Goal: Task Accomplishment & Management: Complete application form

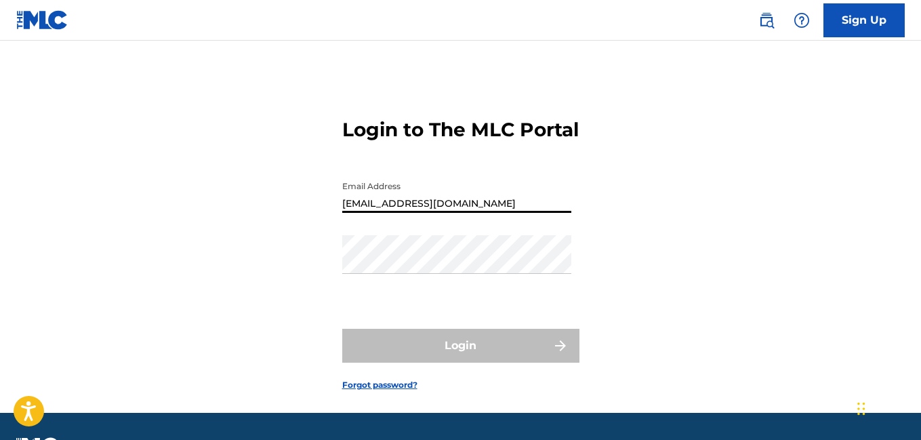
type input "[EMAIL_ADDRESS][DOMAIN_NAME]"
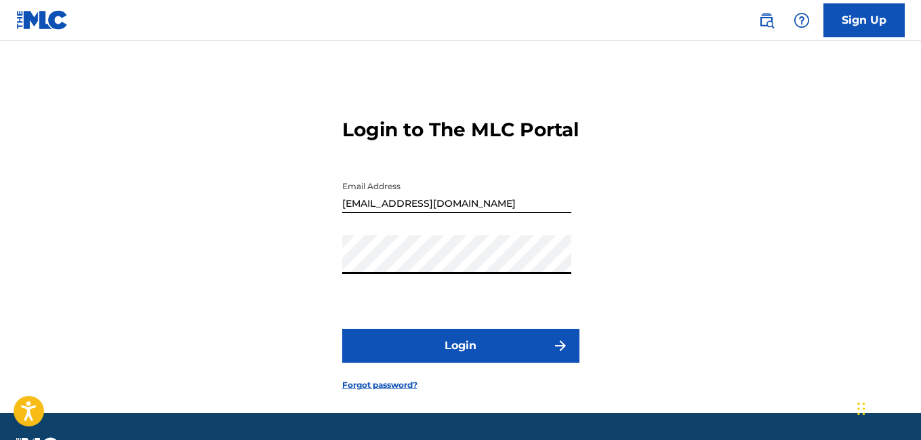
click at [415, 363] on button "Login" at bounding box center [460, 346] width 237 height 34
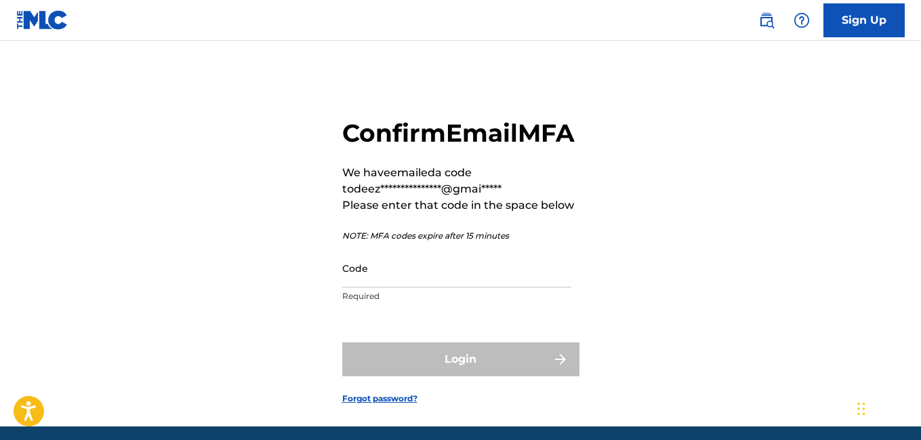
click at [399, 287] on input "Code" at bounding box center [456, 268] width 229 height 39
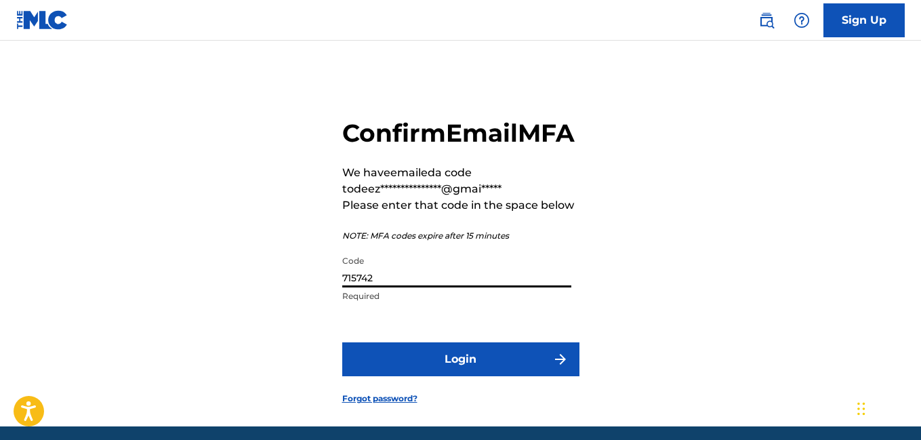
type input "715742"
click at [490, 376] on button "Login" at bounding box center [460, 359] width 237 height 34
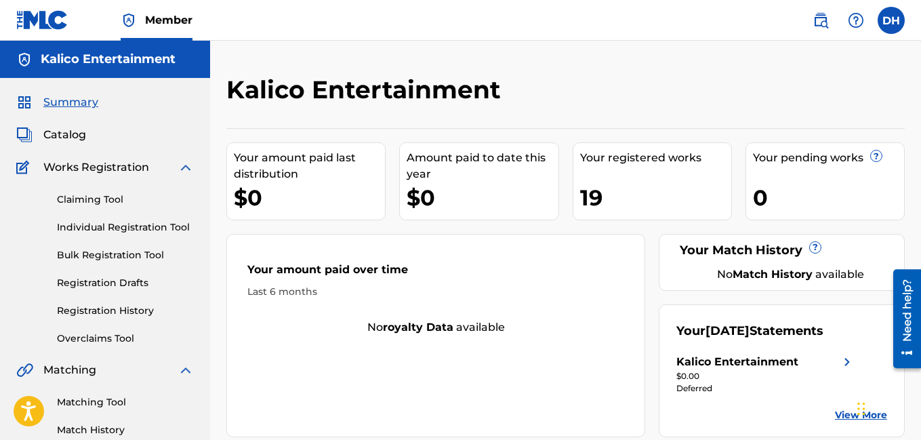
click at [142, 227] on link "Individual Registration Tool" at bounding box center [125, 227] width 137 height 14
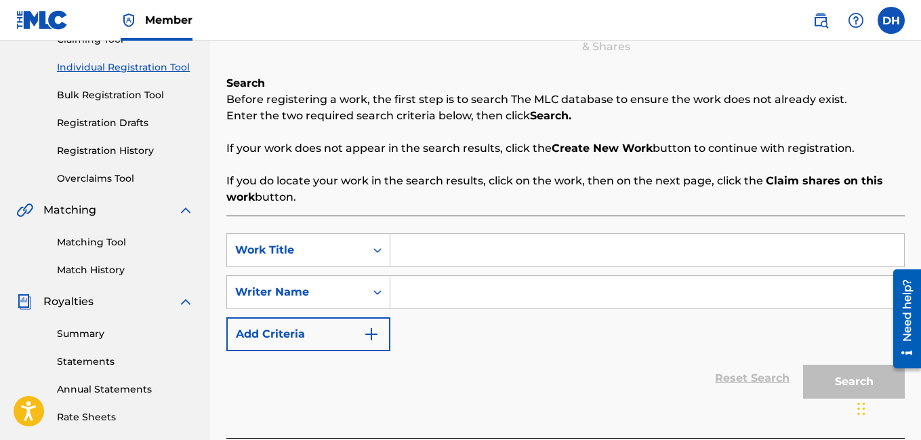
scroll to position [164, 0]
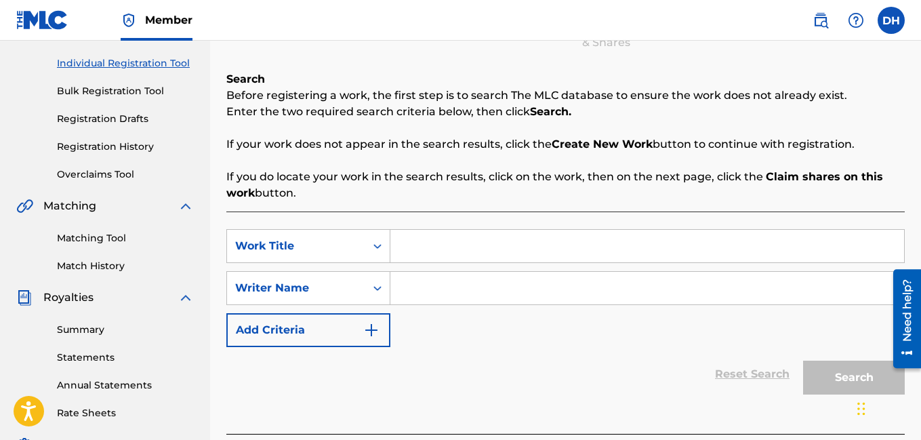
click at [407, 256] on input "Search Form" at bounding box center [648, 246] width 514 height 33
click at [431, 237] on input "Search Form" at bounding box center [648, 246] width 514 height 33
click at [481, 281] on input "Search Form" at bounding box center [648, 288] width 514 height 33
click at [491, 242] on input "Point Break OG" at bounding box center [648, 246] width 514 height 33
type input "Point Break OG"
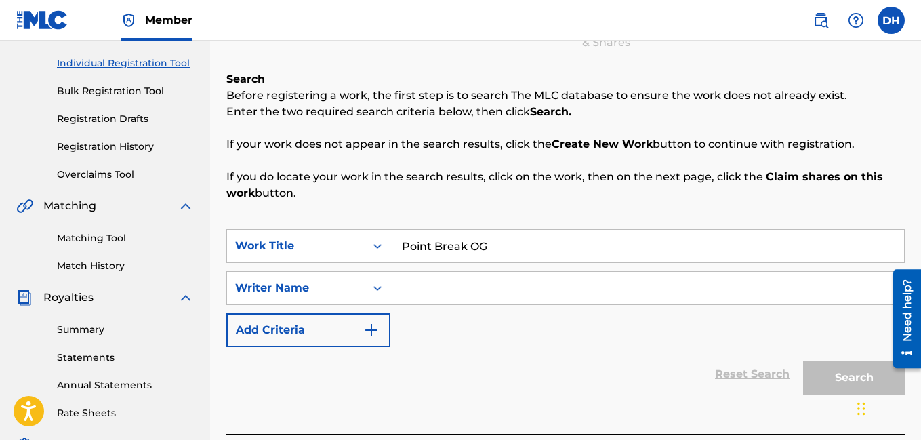
click at [493, 292] on input "Search Form" at bounding box center [648, 288] width 514 height 33
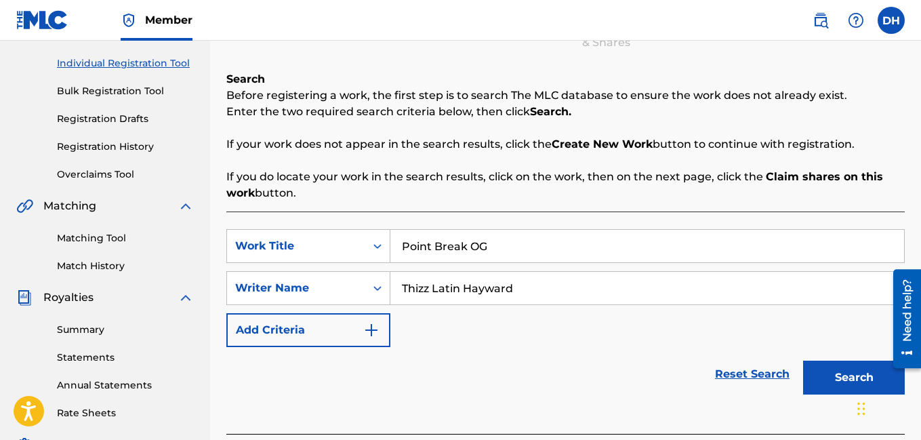
type input "Thizz Latin Hayward"
click at [803, 361] on button "Search" at bounding box center [854, 378] width 102 height 34
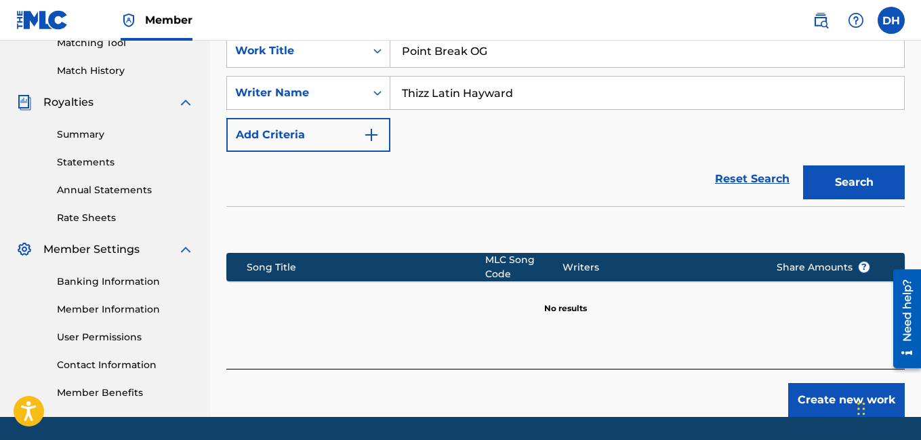
scroll to position [401, 0]
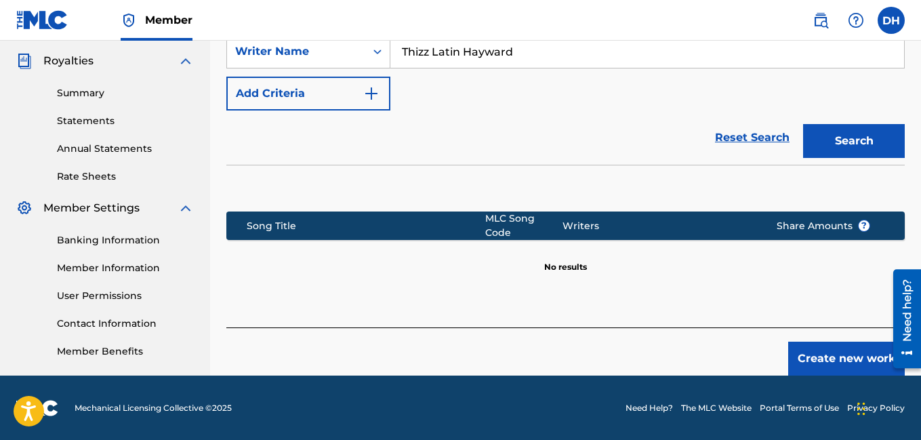
click at [833, 357] on button "Create new work" at bounding box center [847, 359] width 117 height 34
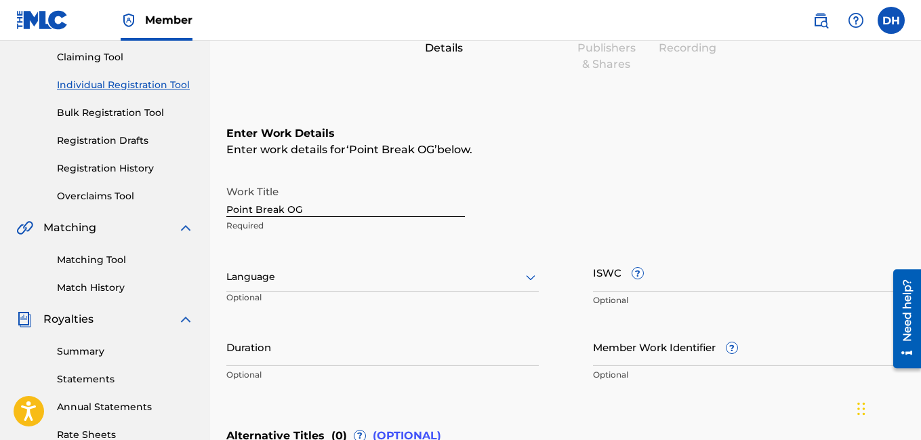
scroll to position [144, 0]
click at [386, 266] on div "Language" at bounding box center [382, 276] width 313 height 28
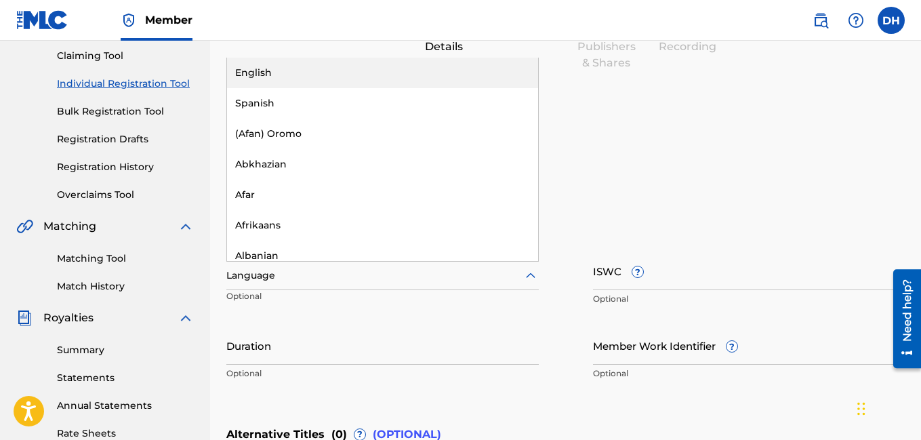
click at [308, 80] on div "English" at bounding box center [382, 73] width 311 height 31
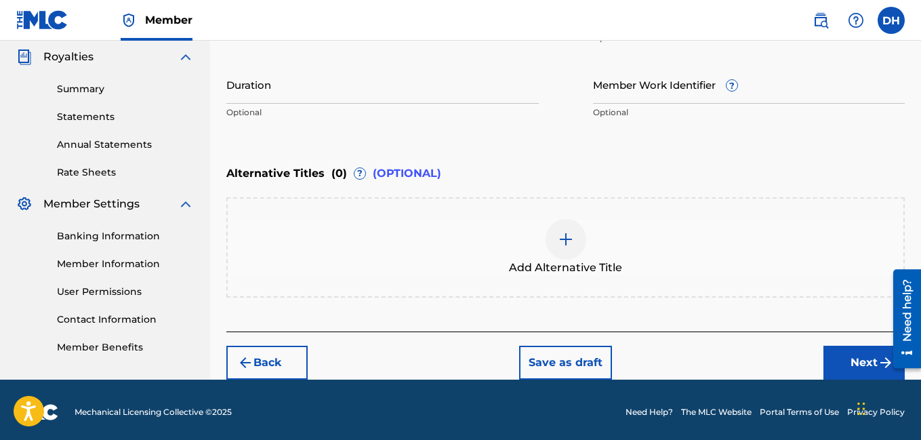
scroll to position [410, 0]
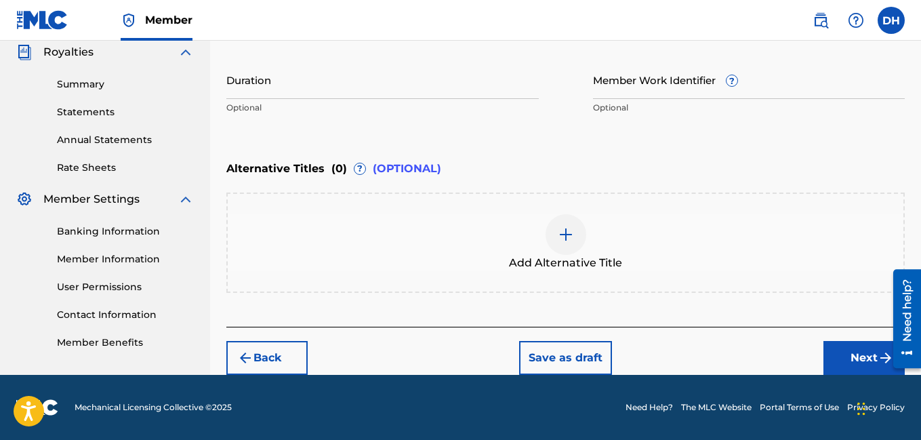
click at [858, 359] on button "Next" at bounding box center [864, 358] width 81 height 34
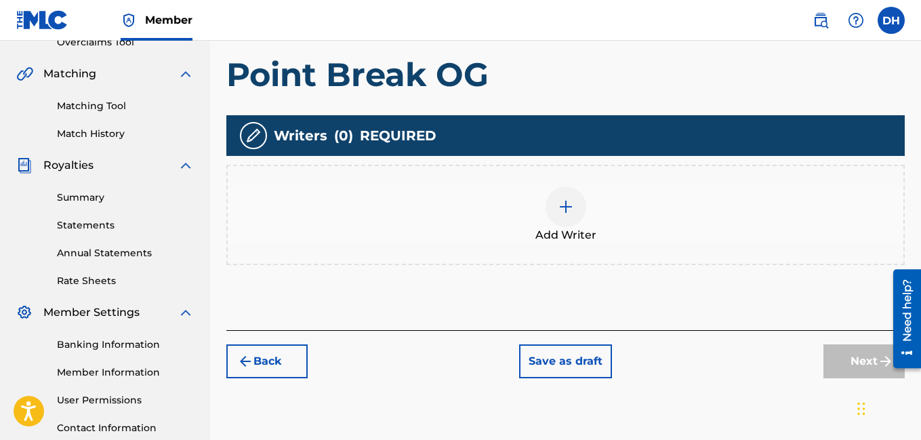
scroll to position [299, 0]
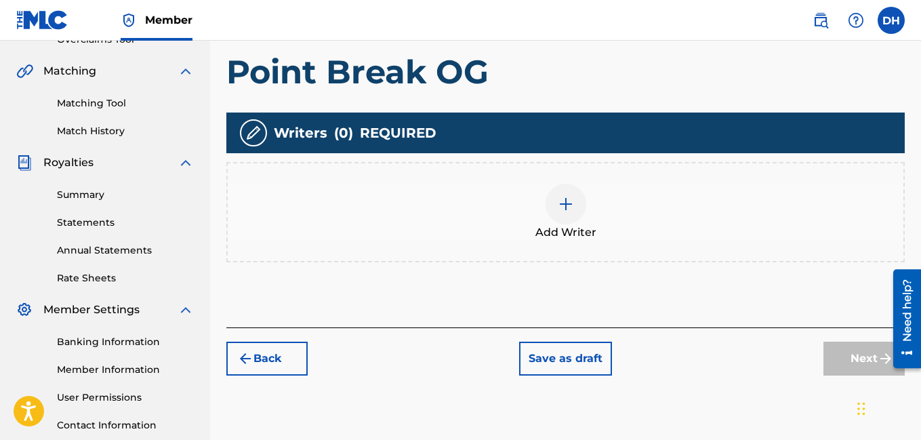
click at [576, 218] on div at bounding box center [566, 204] width 41 height 41
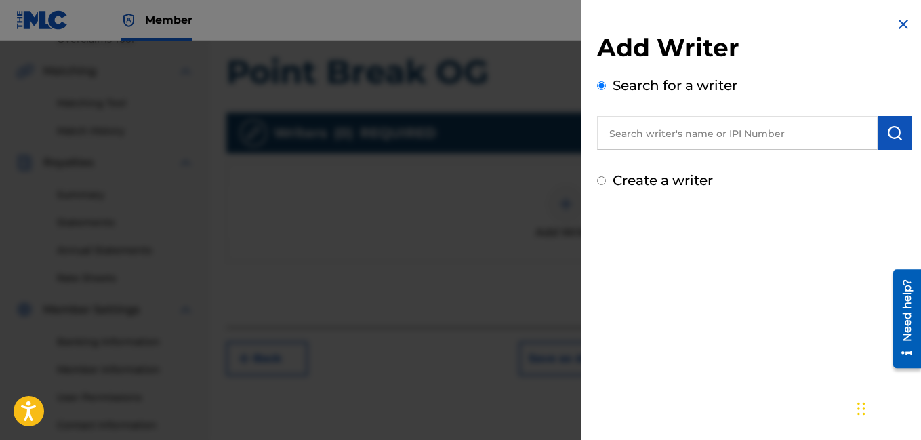
click at [664, 123] on input "text" at bounding box center [737, 133] width 281 height 34
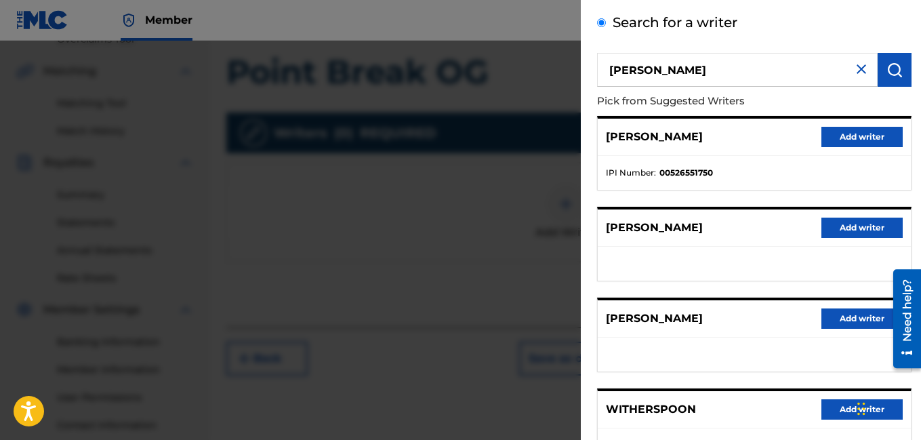
scroll to position [67, 0]
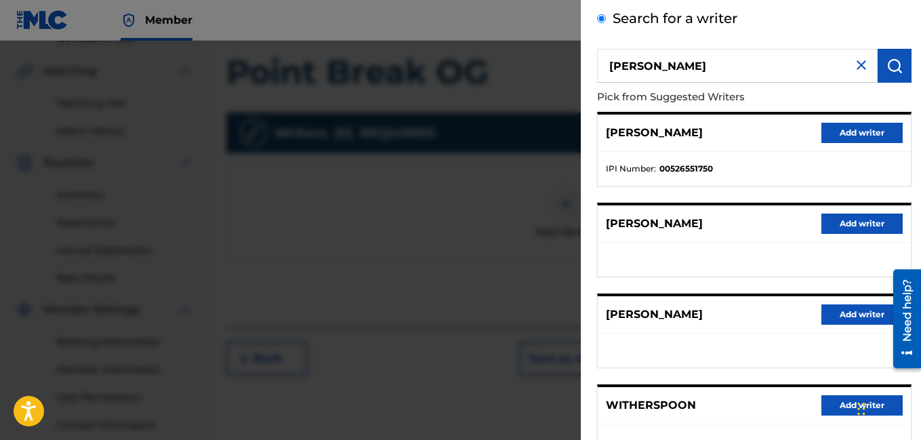
click at [653, 64] on input "[PERSON_NAME]" at bounding box center [737, 66] width 281 height 34
click at [887, 56] on button "submit" at bounding box center [895, 66] width 34 height 34
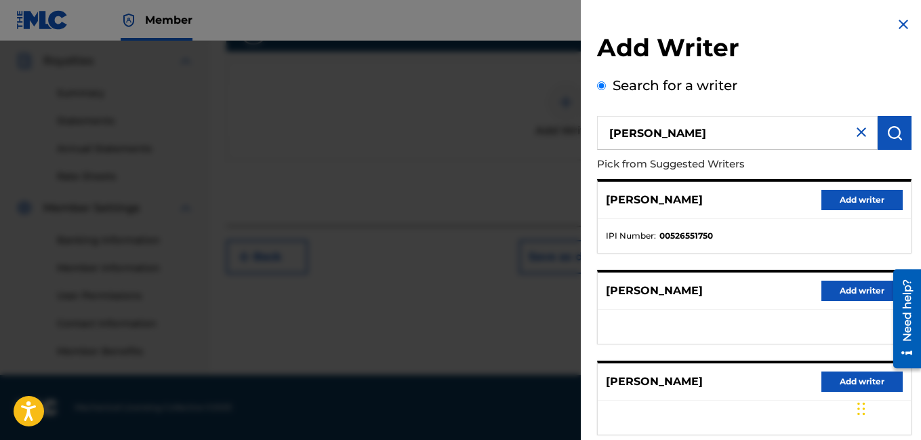
scroll to position [274, 0]
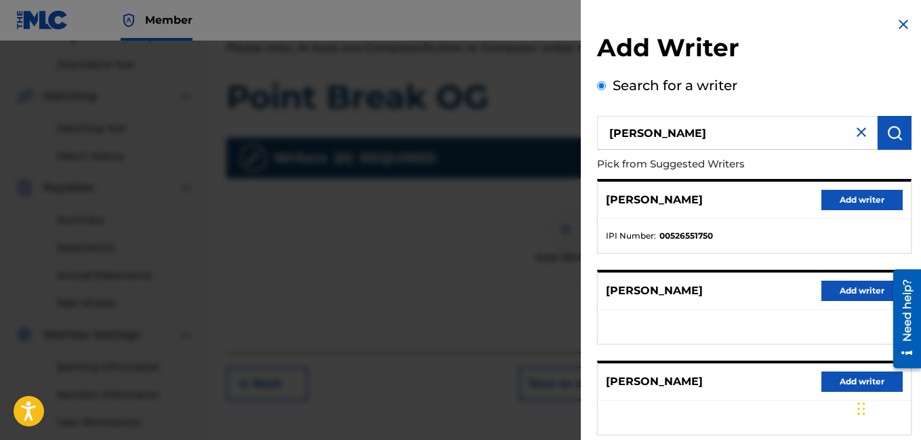
click at [645, 132] on input "[PERSON_NAME]" at bounding box center [737, 133] width 281 height 34
type input "[PERSON_NAME]"
click at [878, 132] on button "submit" at bounding box center [895, 133] width 34 height 34
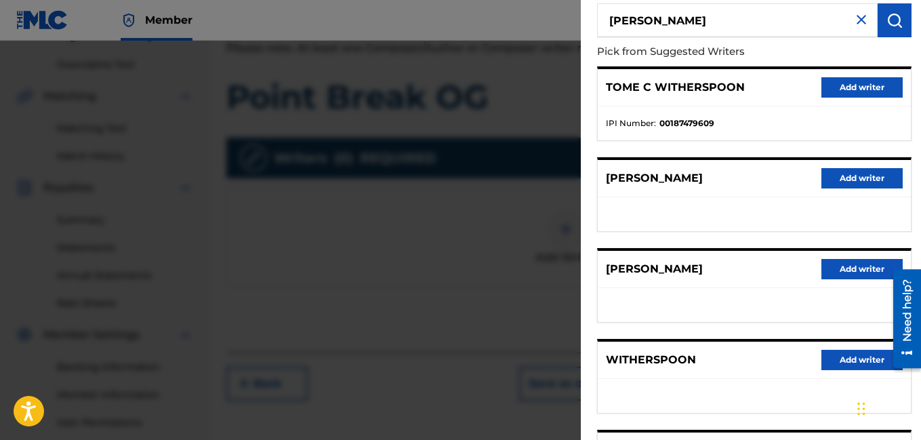
scroll to position [45, 0]
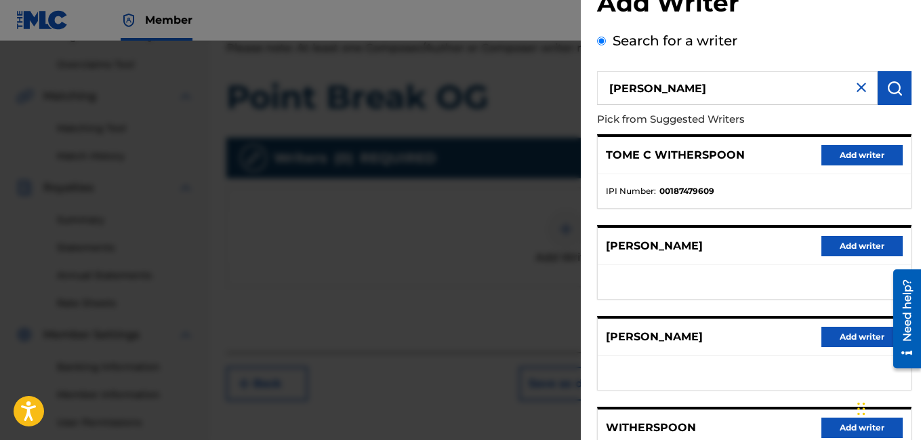
click at [840, 148] on button "Add writer" at bounding box center [862, 155] width 81 height 20
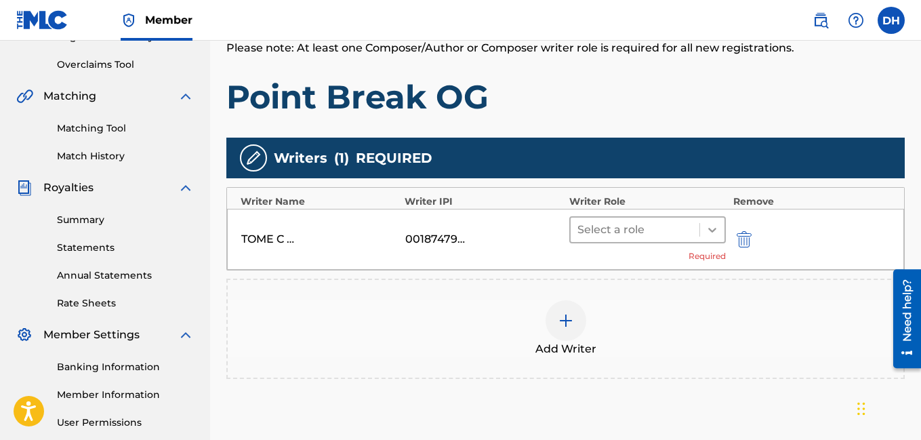
click at [713, 228] on icon at bounding box center [713, 230] width 14 height 14
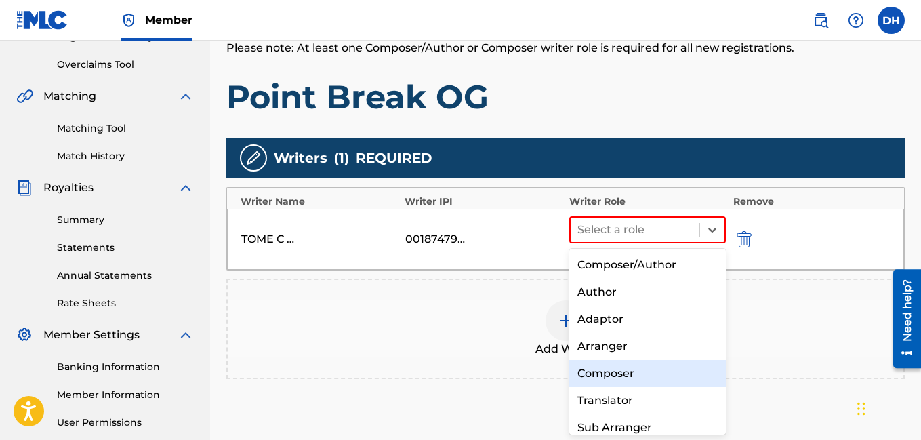
click at [628, 374] on div "Composer" at bounding box center [648, 373] width 157 height 27
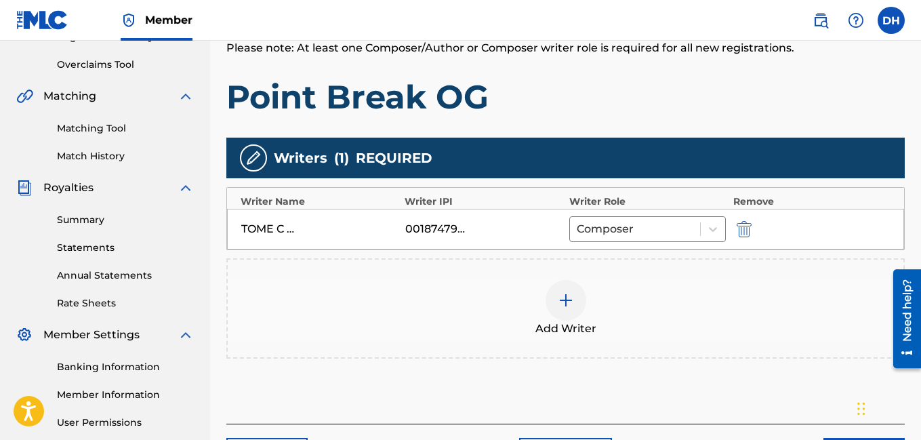
click at [557, 307] on div at bounding box center [566, 300] width 41 height 41
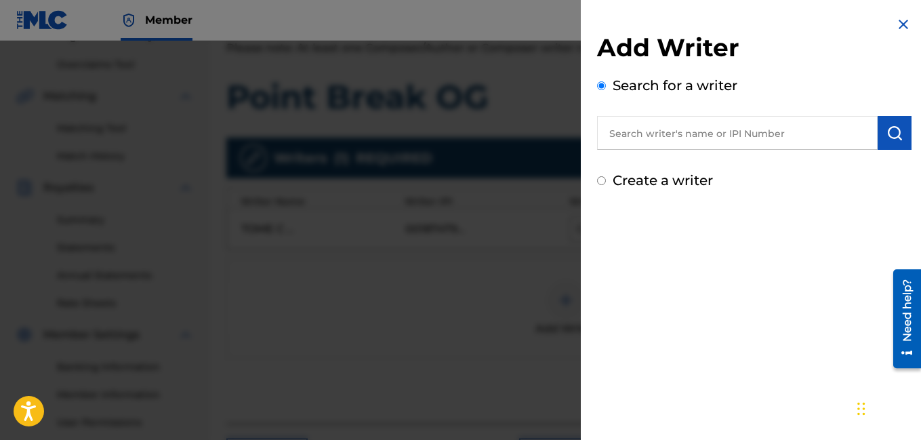
click at [650, 141] on input "text" at bounding box center [737, 133] width 281 height 34
type input "[PERSON_NAME]"
click at [887, 133] on img "submit" at bounding box center [895, 133] width 16 height 16
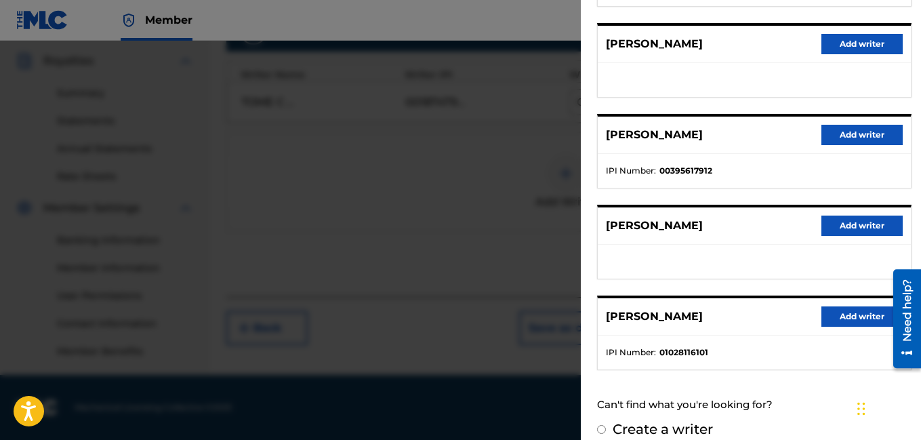
scroll to position [262, 0]
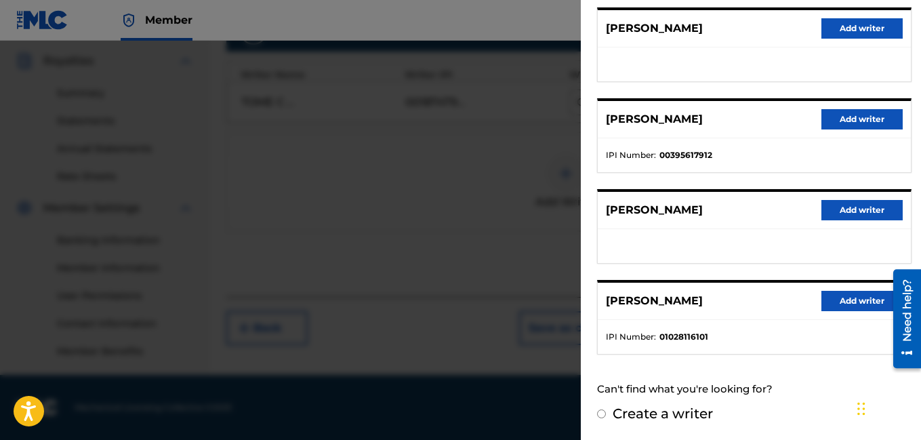
click at [832, 292] on button "Add writer" at bounding box center [862, 301] width 81 height 20
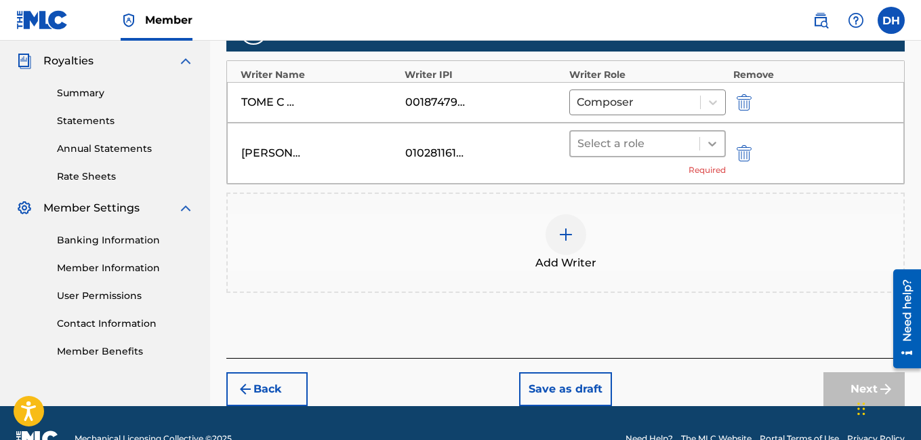
click at [719, 140] on icon at bounding box center [713, 144] width 14 height 14
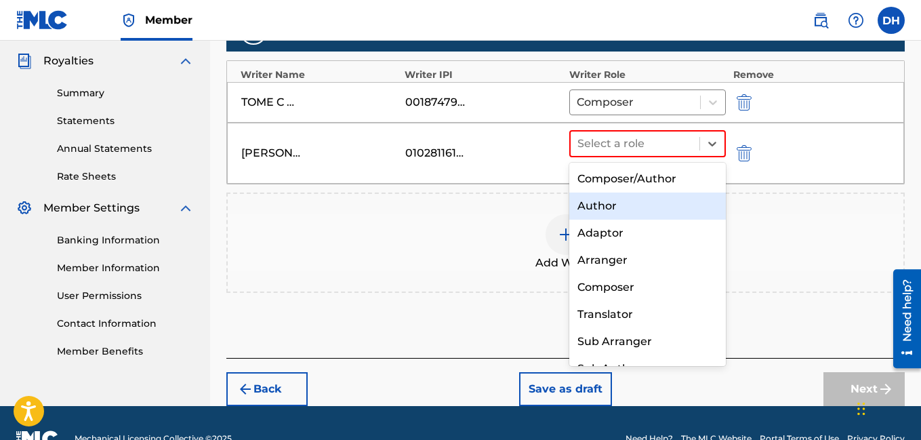
click at [620, 215] on div "Author" at bounding box center [648, 206] width 157 height 27
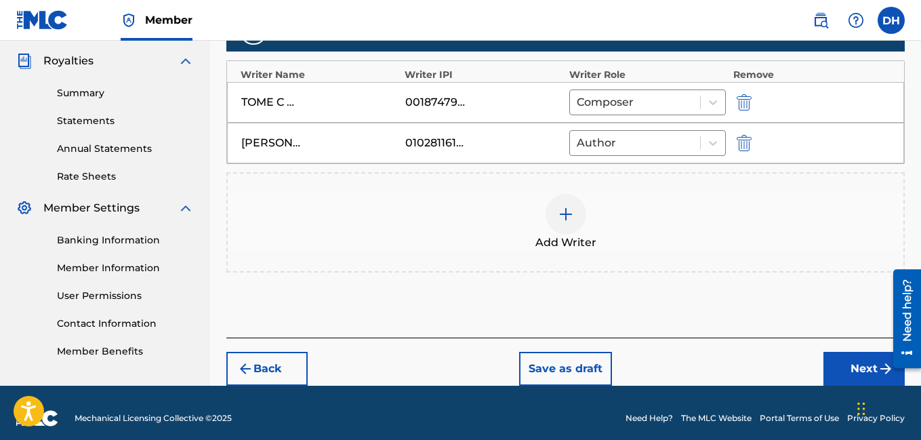
click at [566, 235] on span "Add Writer" at bounding box center [566, 243] width 61 height 16
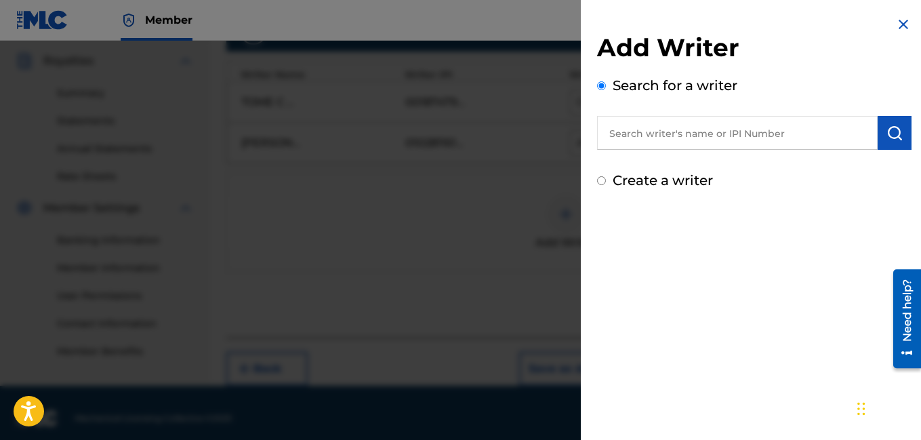
click at [638, 142] on input "text" at bounding box center [737, 133] width 281 height 34
type input "Rhizz Latin Hayward"
click at [903, 136] on button "submit" at bounding box center [895, 133] width 34 height 34
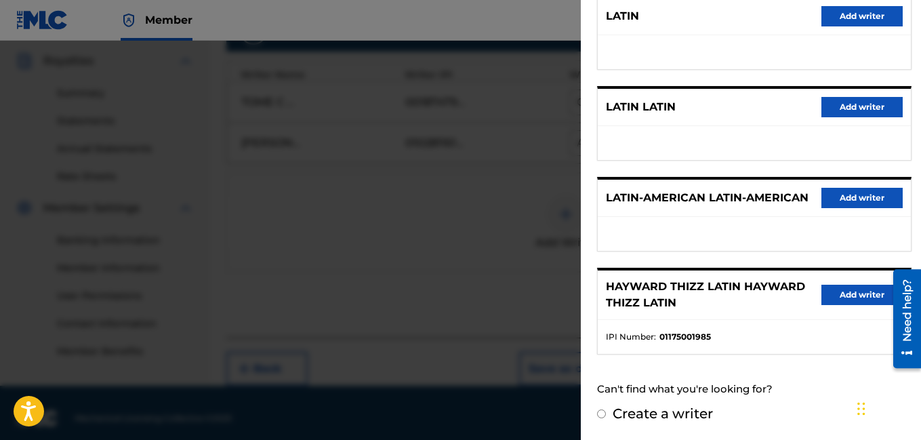
scroll to position [412, 0]
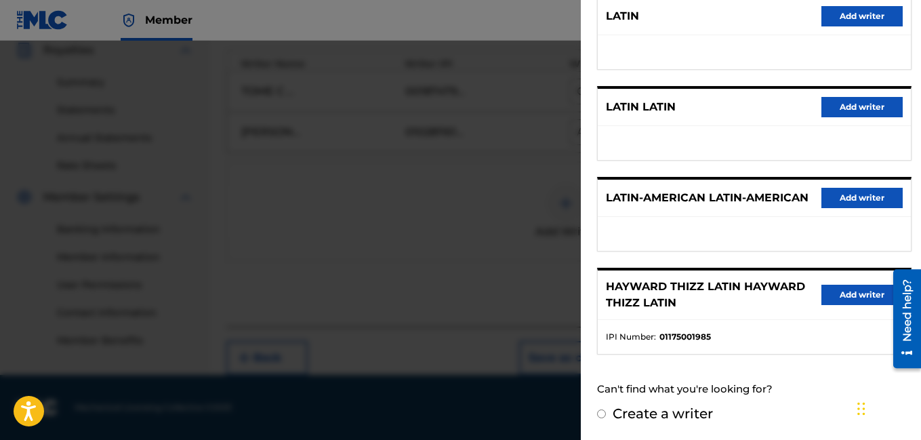
click at [854, 288] on button "Add writer" at bounding box center [862, 295] width 81 height 20
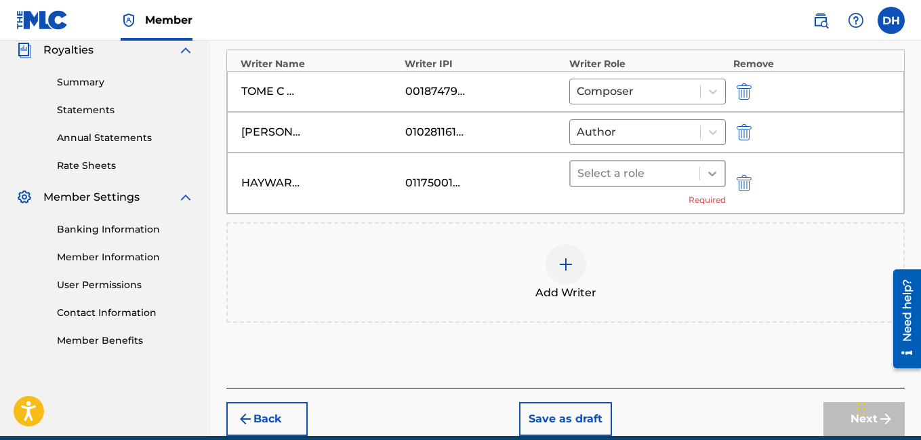
click at [721, 178] on div at bounding box center [712, 173] width 24 height 24
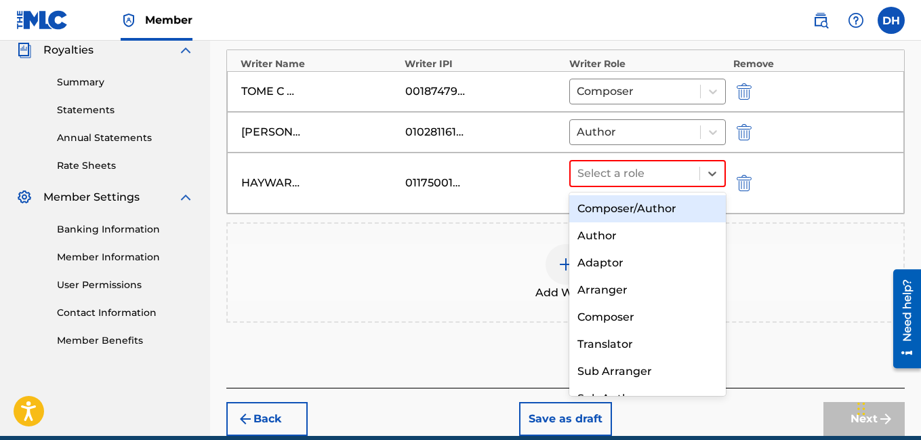
click at [668, 213] on div "Composer/Author" at bounding box center [648, 208] width 157 height 27
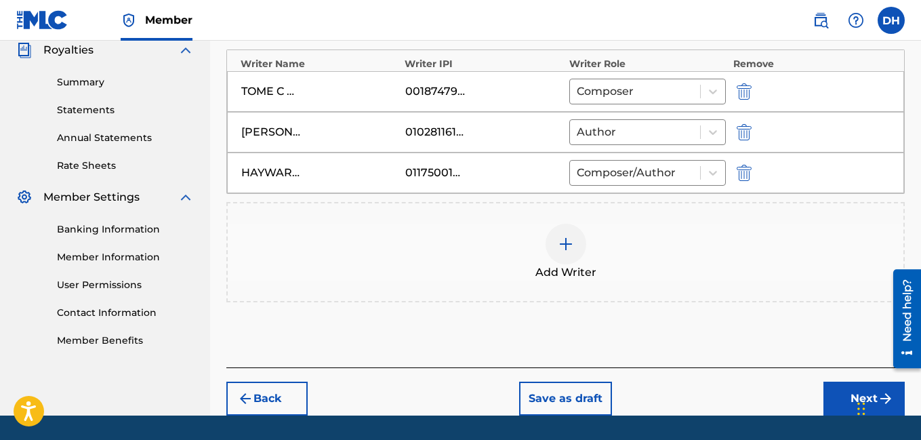
click at [559, 245] on img at bounding box center [566, 244] width 16 height 16
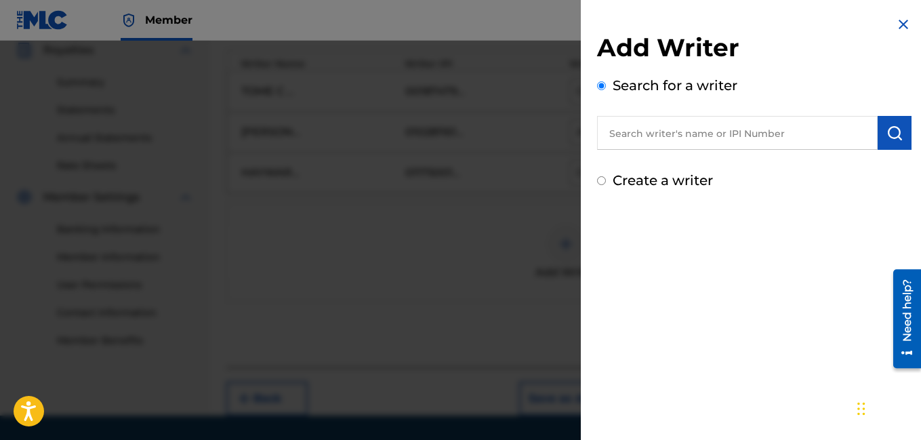
click at [648, 121] on input "text" at bounding box center [737, 133] width 281 height 34
click at [887, 130] on img "submit" at bounding box center [895, 133] width 16 height 16
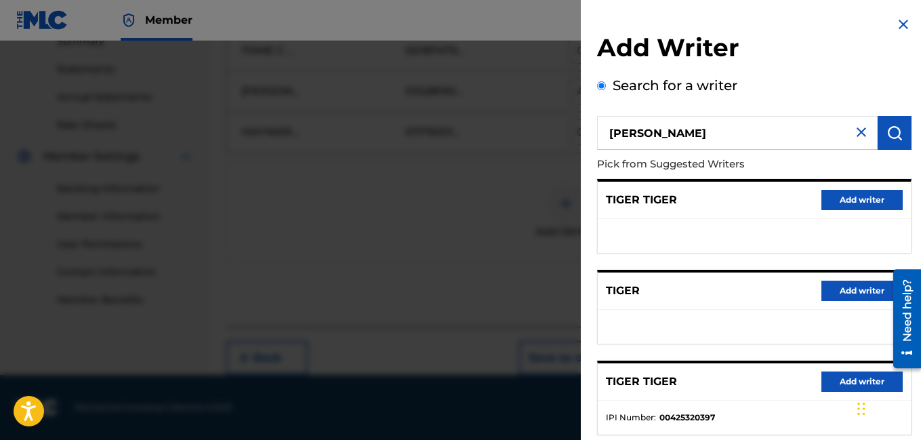
scroll to position [39, 0]
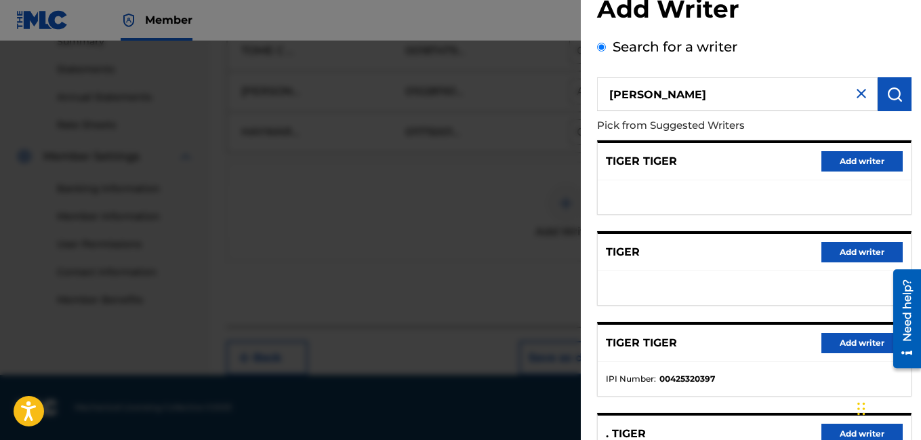
click at [692, 81] on input "[PERSON_NAME]" at bounding box center [737, 94] width 281 height 34
click at [684, 91] on input "[PERSON_NAME]" at bounding box center [737, 94] width 281 height 34
click at [704, 98] on input "[PERSON_NAME]" at bounding box center [737, 94] width 281 height 34
click at [704, 98] on input "Rico Tiger D" at bounding box center [737, 94] width 281 height 34
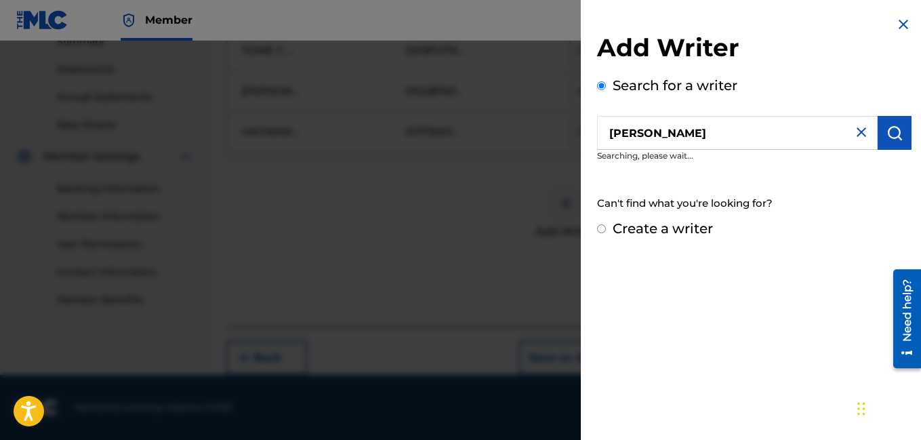
scroll to position [0, 0]
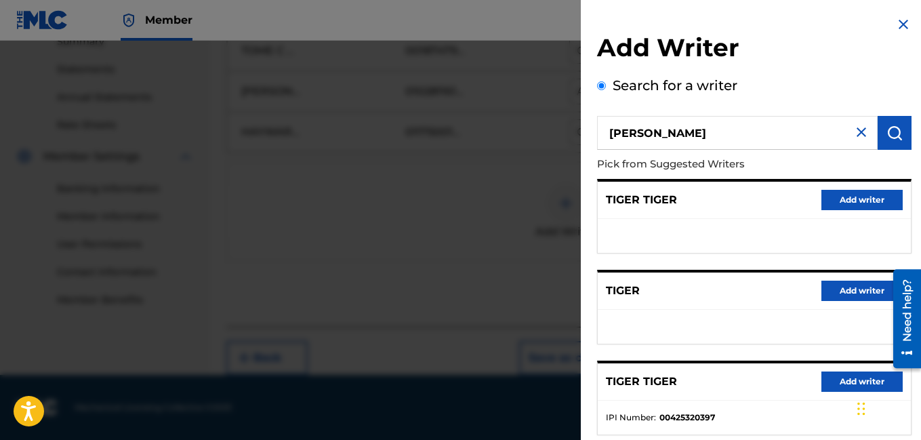
click at [676, 133] on input "[PERSON_NAME]" at bounding box center [737, 133] width 281 height 34
type input "[PERSON_NAME]"
click at [887, 125] on img "submit" at bounding box center [895, 133] width 16 height 16
click at [857, 132] on img at bounding box center [862, 132] width 16 height 16
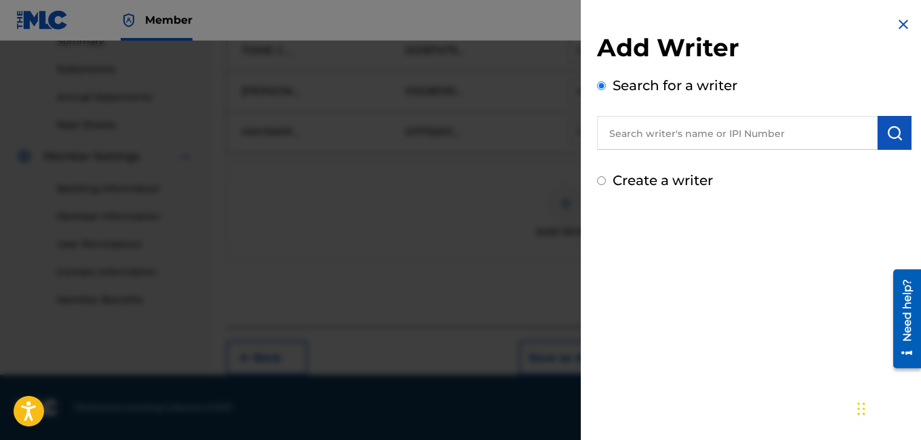
click at [841, 127] on input "text" at bounding box center [737, 133] width 281 height 34
click at [617, 131] on input "[PERSON_NAME]" at bounding box center [737, 133] width 281 height 34
type input "Tiger Rico"
click at [894, 137] on img "submit" at bounding box center [895, 133] width 16 height 16
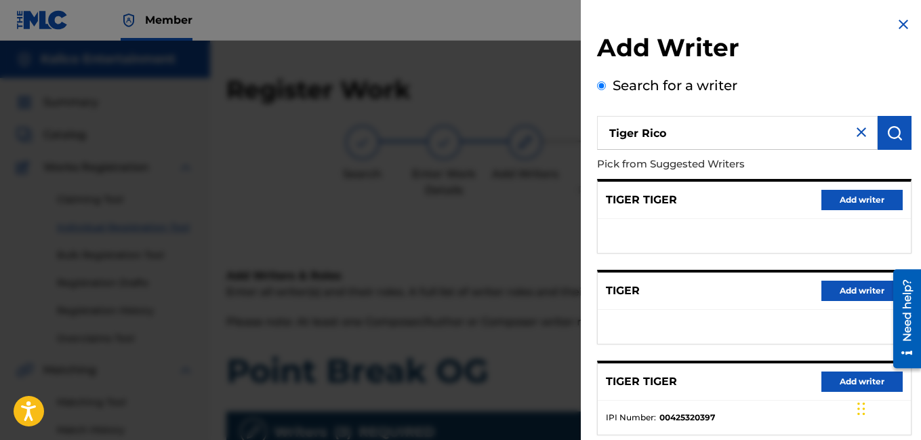
drag, startPoint x: 690, startPoint y: 142, endPoint x: 569, endPoint y: 122, distance: 122.9
click at [569, 122] on div "Add Writer Search for a writer [PERSON_NAME] Pick from Suggested Writers TIGER …" at bounding box center [460, 240] width 921 height 399
type input "[PERSON_NAME]"
click at [893, 132] on img "submit" at bounding box center [895, 133] width 16 height 16
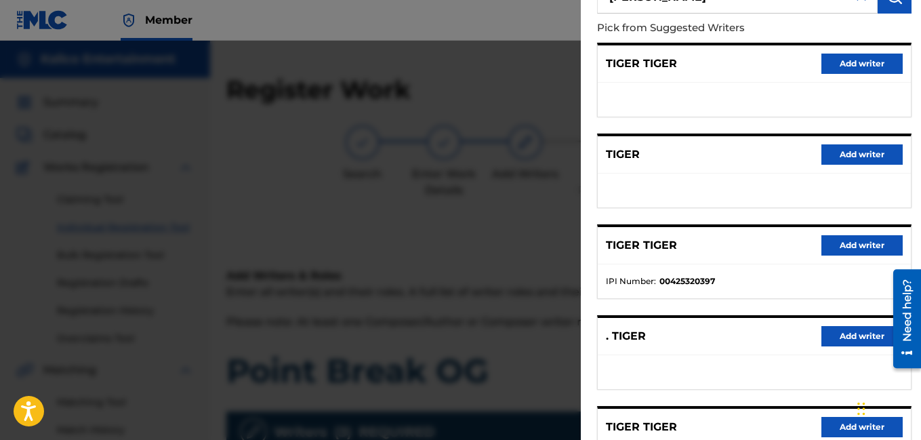
scroll to position [262, 0]
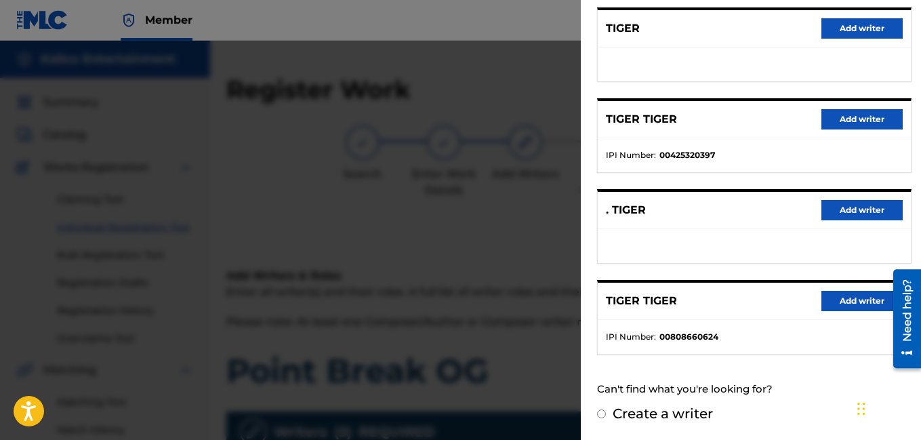
click at [679, 416] on label "Create a writer" at bounding box center [663, 413] width 100 height 16
radio input "true"
click at [606, 416] on input "Create a writer" at bounding box center [601, 414] width 9 height 9
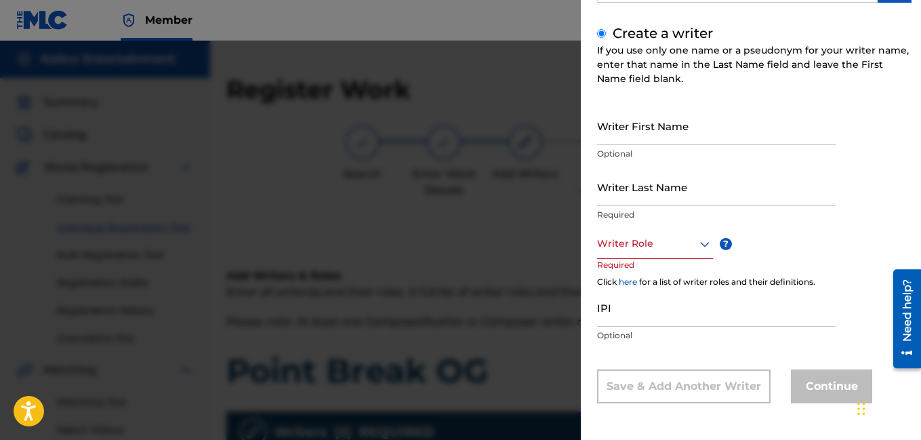
radio input "false"
radio input "true"
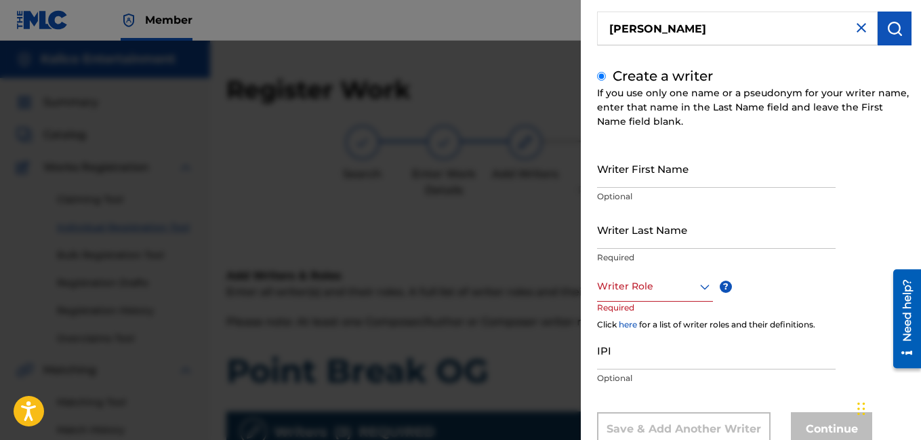
click at [719, 176] on input "Writer First Name" at bounding box center [716, 168] width 239 height 39
type input "Rico"
click at [645, 236] on input "Writer Last Name" at bounding box center [716, 229] width 239 height 39
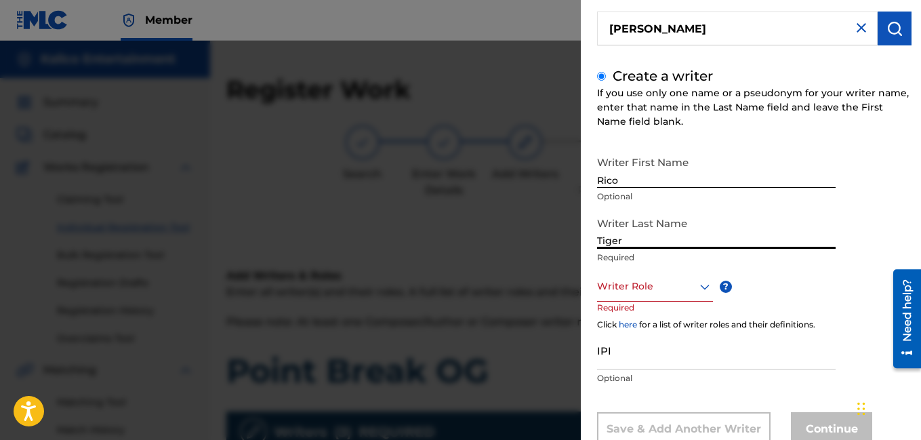
type input "Tiger"
click at [633, 285] on div at bounding box center [655, 286] width 116 height 17
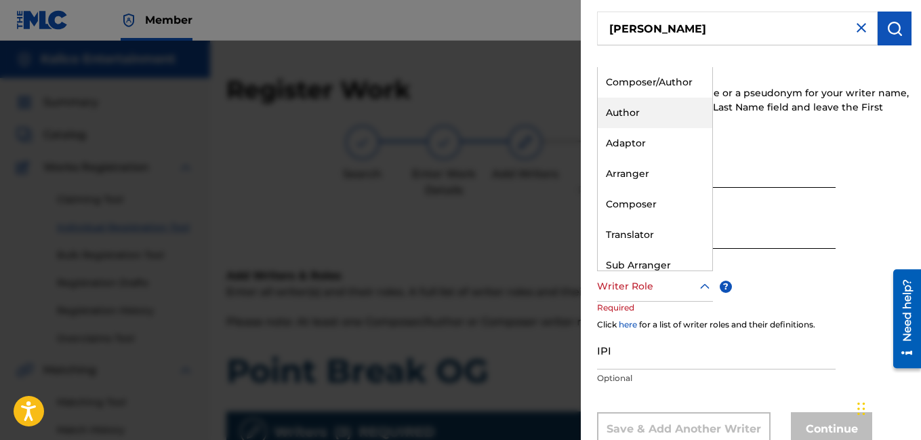
click at [661, 118] on div "Author" at bounding box center [655, 113] width 115 height 31
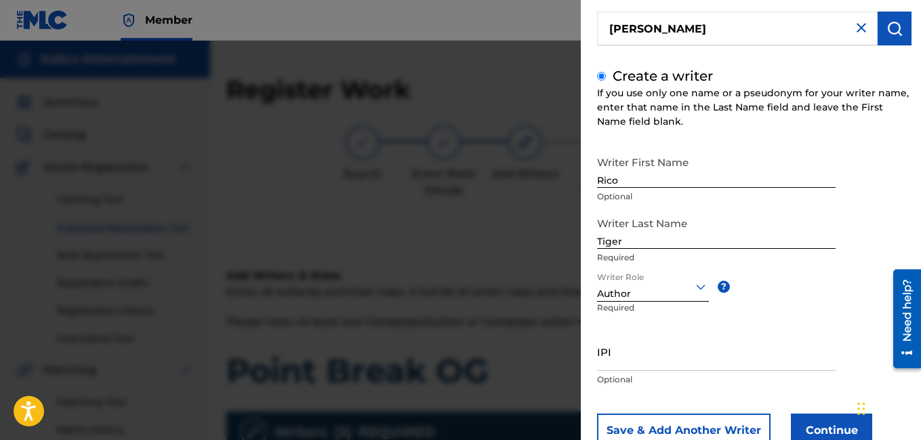
click at [635, 287] on div at bounding box center [653, 286] width 112 height 17
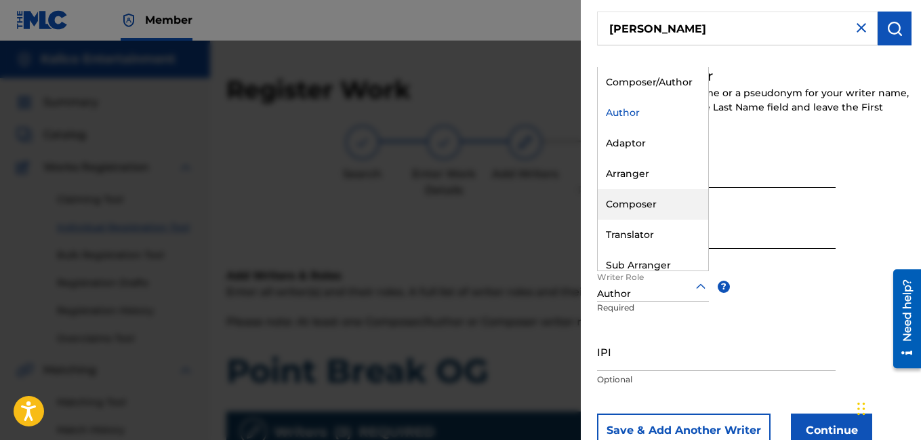
scroll to position [41, 0]
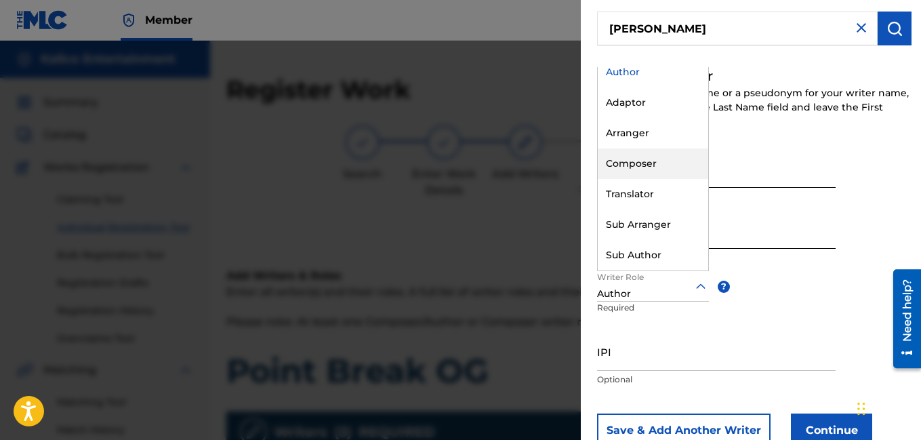
click at [860, 254] on div "Writer First Name [PERSON_NAME] Optional Writer Last Name Tiger Required Writer…" at bounding box center [754, 298] width 315 height 298
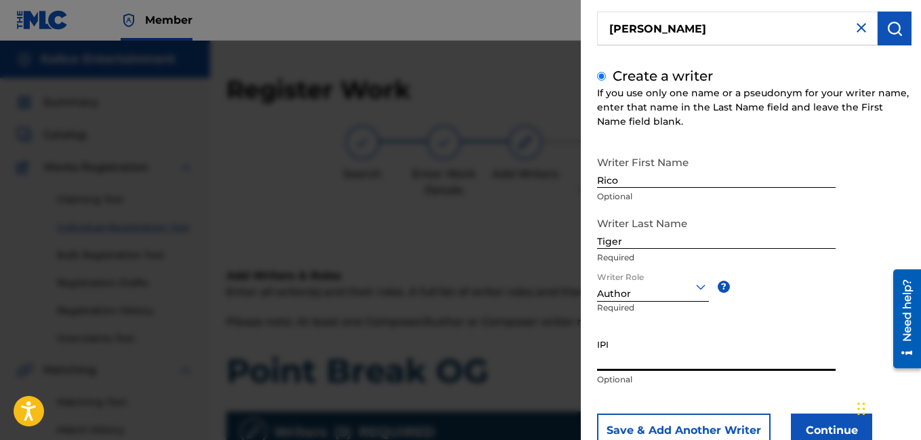
click at [629, 344] on input "IPI" at bounding box center [716, 351] width 239 height 39
paste input "00561112393"
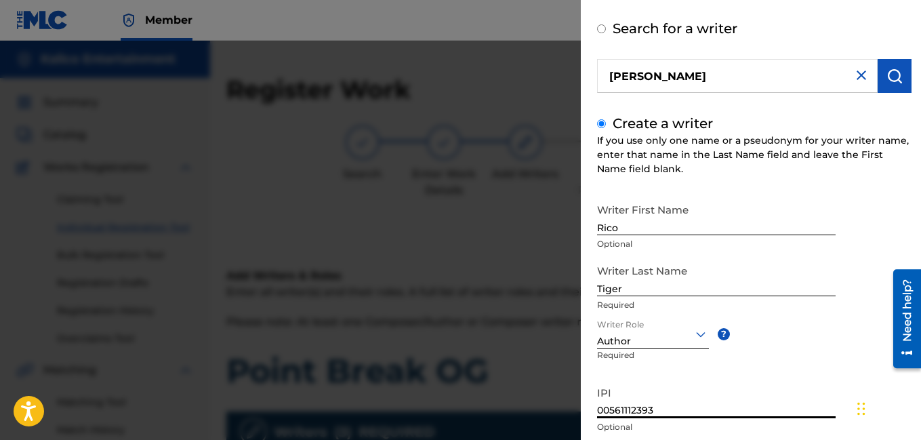
scroll to position [148, 0]
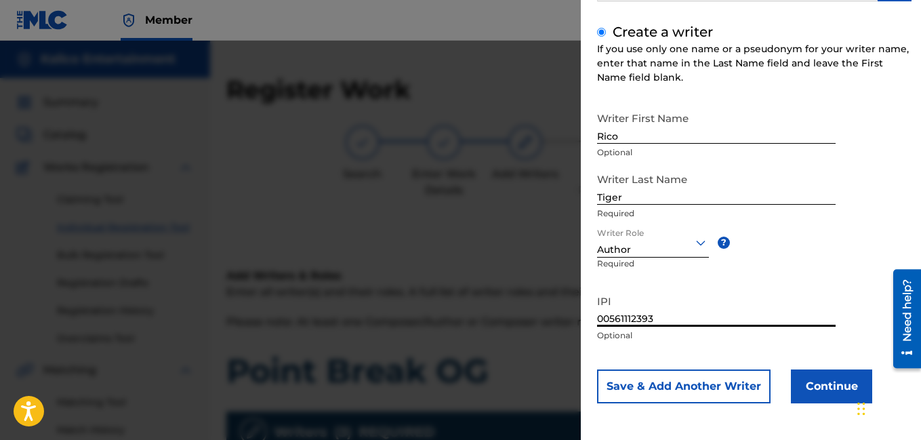
type input "00561112393"
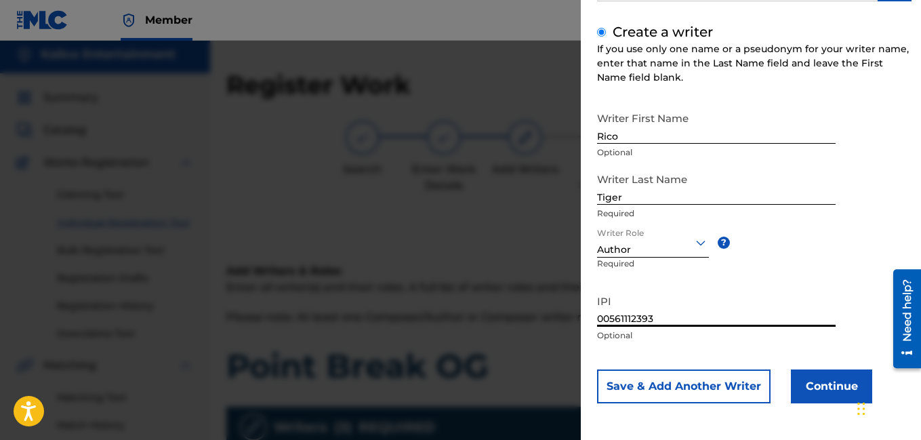
scroll to position [0, 0]
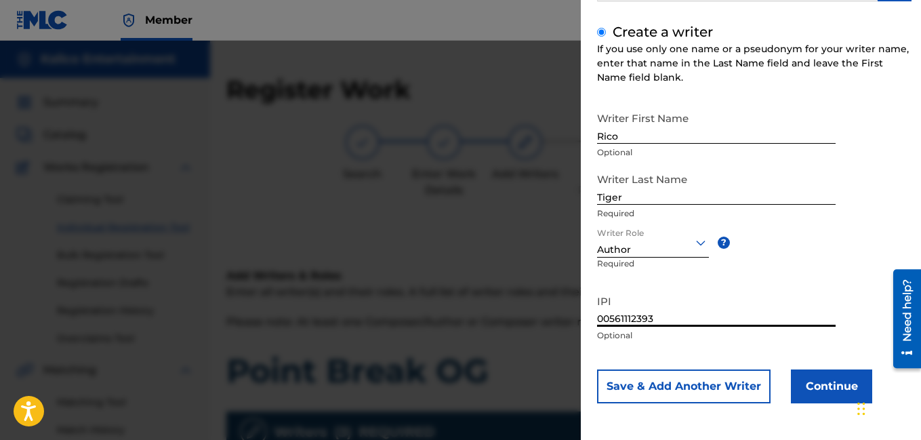
click at [822, 387] on button "Continue" at bounding box center [831, 387] width 81 height 34
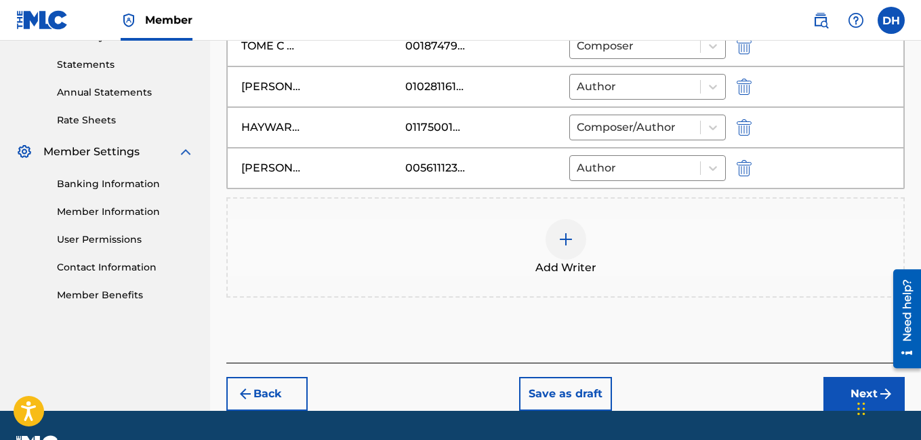
scroll to position [462, 0]
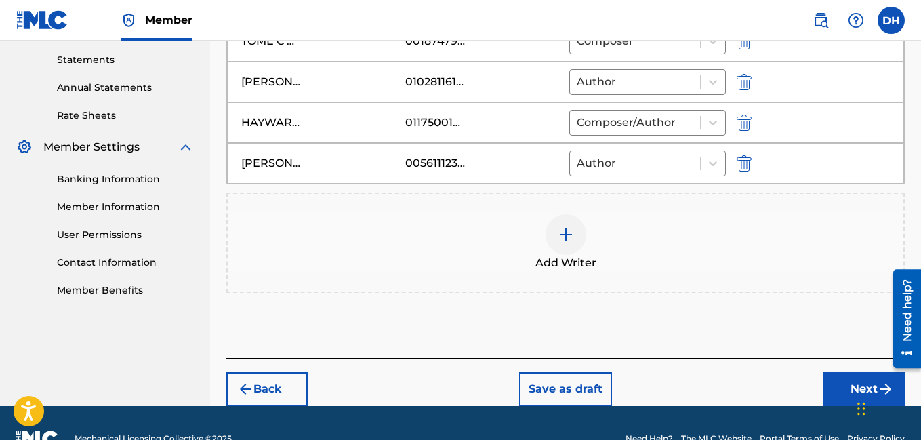
click at [563, 231] on img at bounding box center [566, 234] width 16 height 16
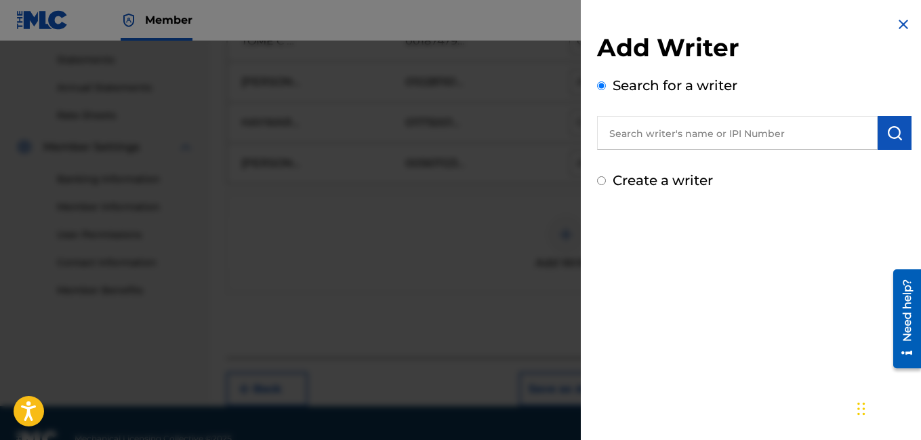
click at [689, 131] on input "text" at bounding box center [737, 133] width 281 height 34
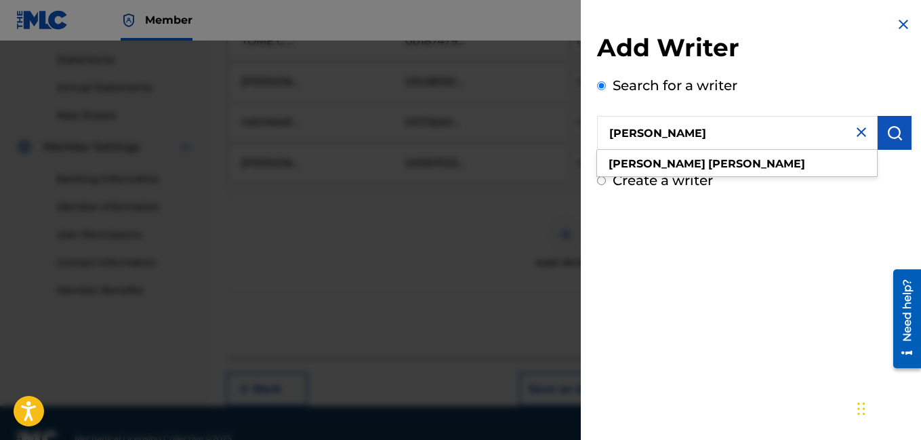
type input "[PERSON_NAME]"
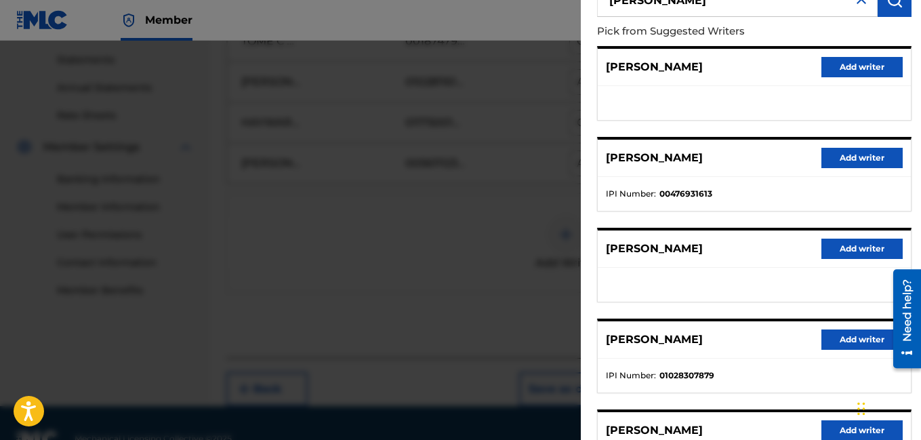
scroll to position [262, 0]
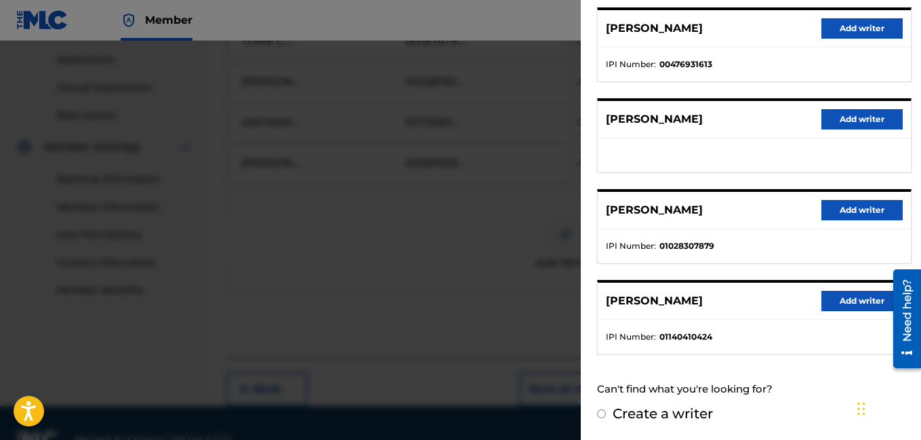
click at [863, 216] on button "Add writer" at bounding box center [862, 210] width 81 height 20
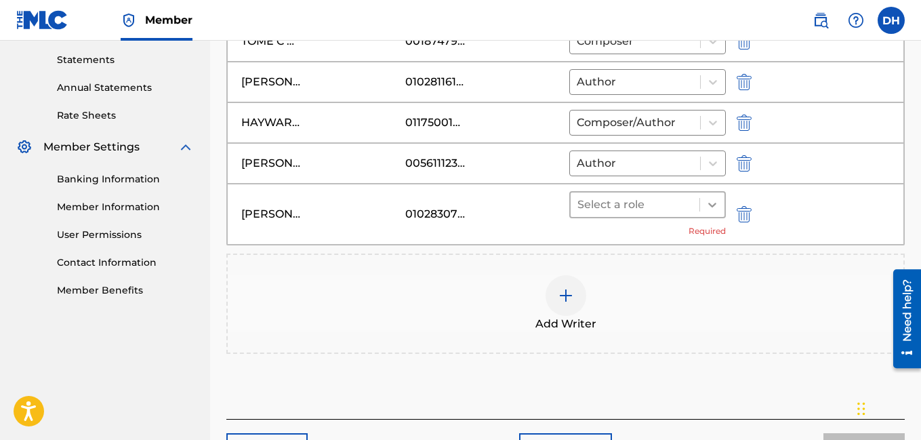
click at [719, 195] on div at bounding box center [712, 205] width 24 height 24
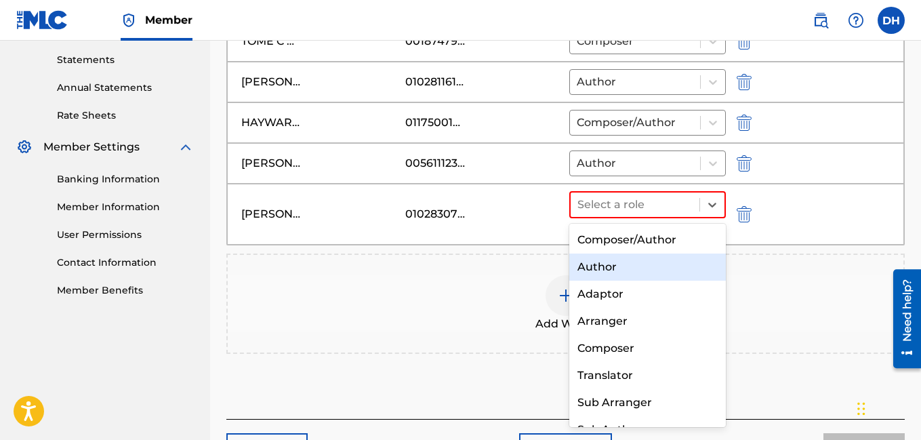
click at [636, 270] on div "Author" at bounding box center [648, 267] width 157 height 27
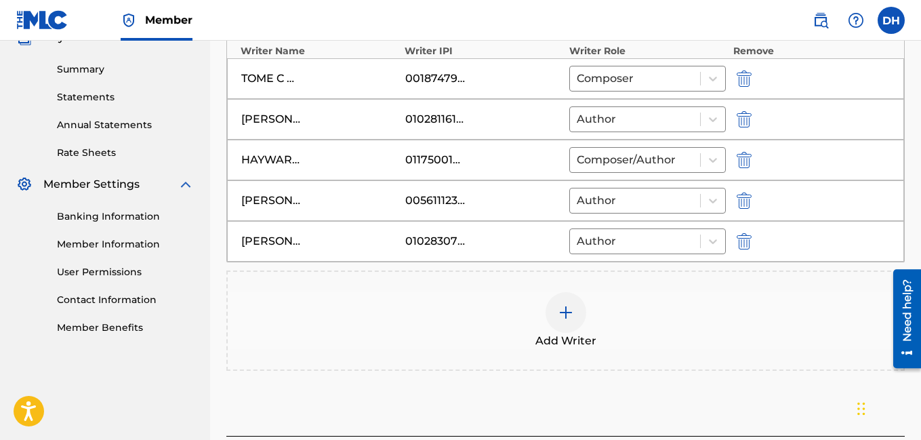
scroll to position [427, 0]
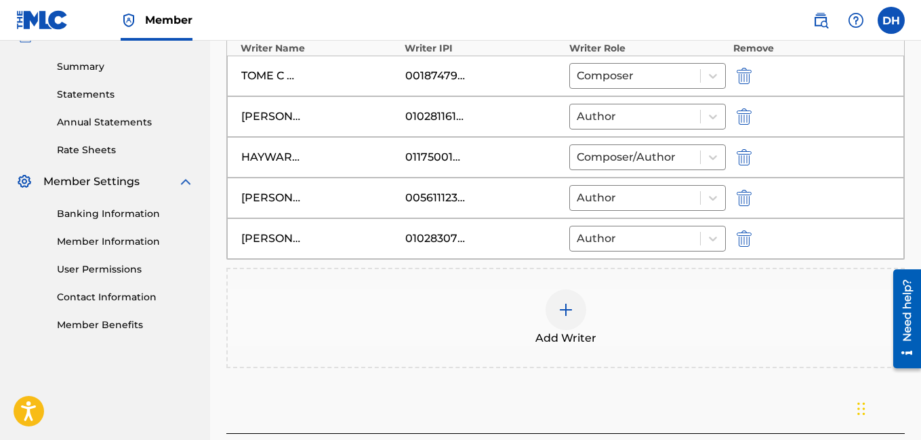
click at [564, 300] on div at bounding box center [566, 310] width 41 height 41
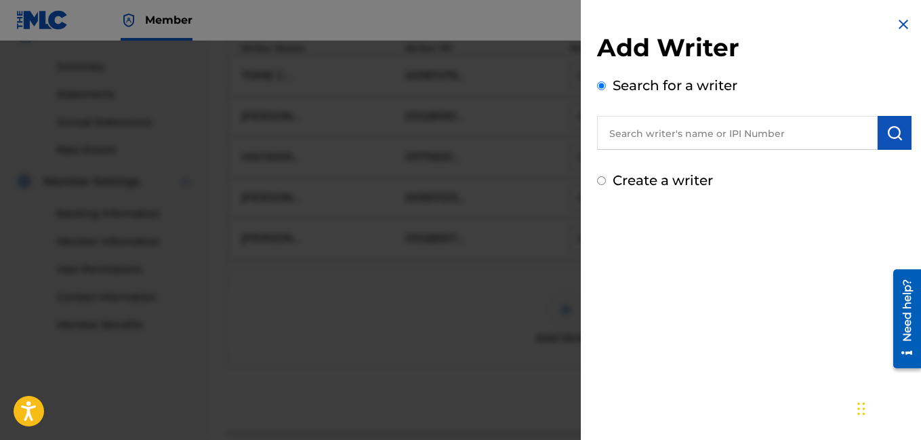
click at [634, 144] on input "text" at bounding box center [737, 133] width 281 height 34
click at [637, 130] on input "text" at bounding box center [737, 133] width 281 height 34
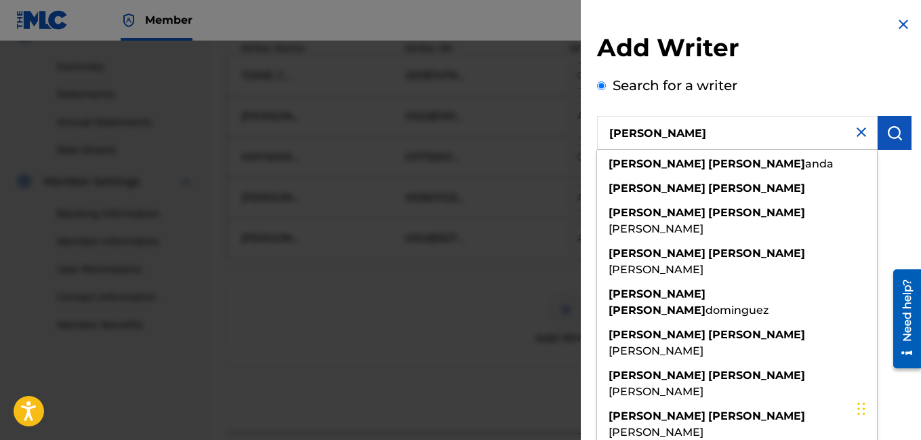
type input "[PERSON_NAME]"
click at [898, 146] on button "submit" at bounding box center [895, 133] width 34 height 34
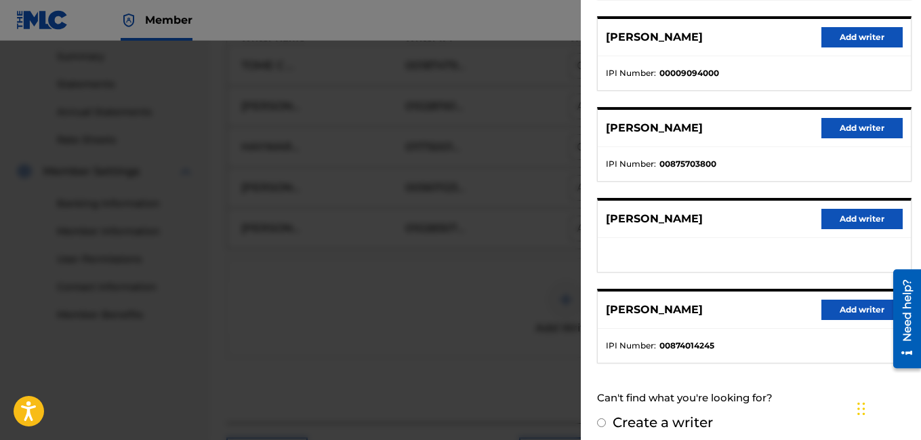
scroll to position [262, 0]
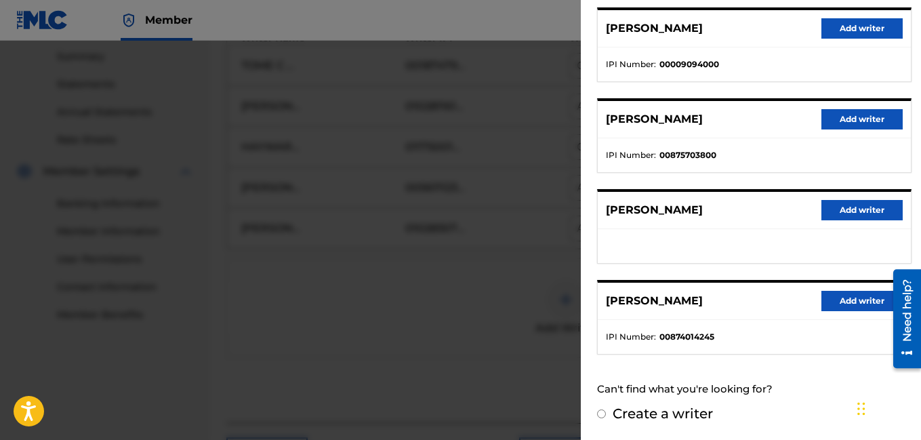
click at [626, 416] on label "Create a writer" at bounding box center [663, 413] width 100 height 16
radio input "true"
click at [606, 416] on input "Create a writer" at bounding box center [601, 414] width 9 height 9
radio input "false"
radio input "true"
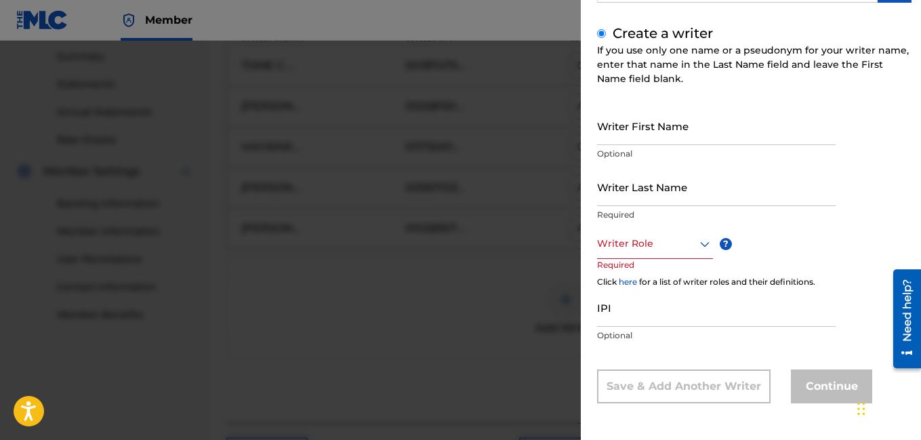
scroll to position [104, 0]
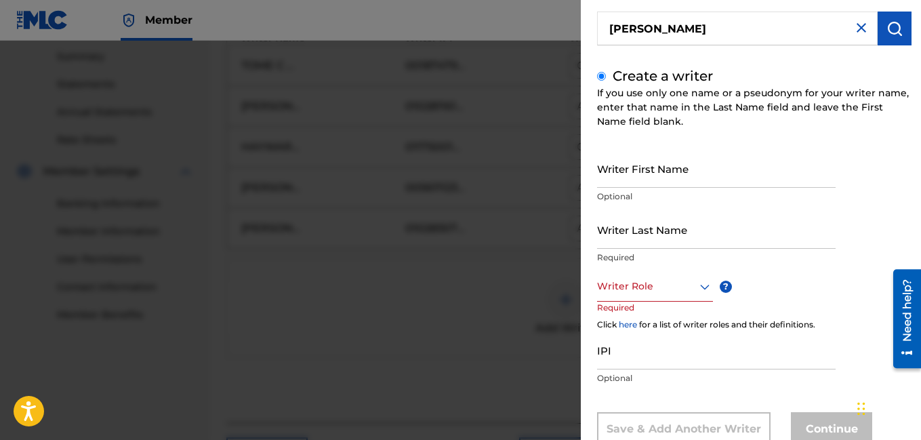
click at [651, 176] on input "Writer First Name" at bounding box center [716, 168] width 239 height 39
type input "[PERSON_NAME]"
click at [641, 225] on input "Writer Last Name" at bounding box center [716, 229] width 239 height 39
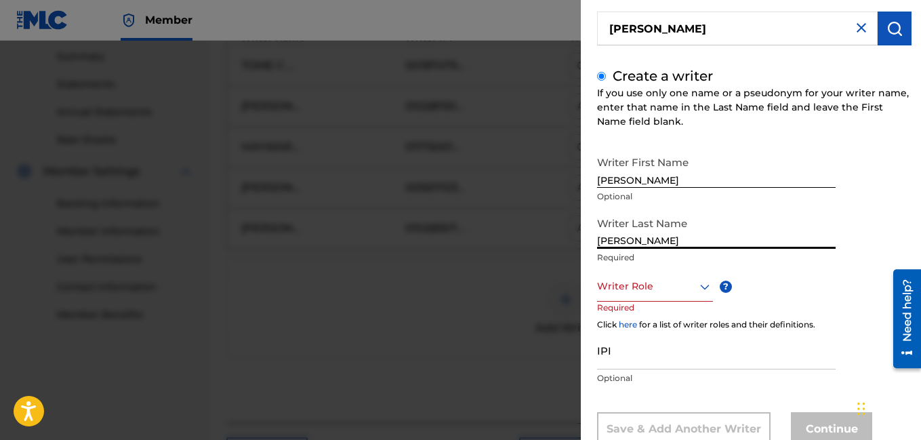
scroll to position [147, 0]
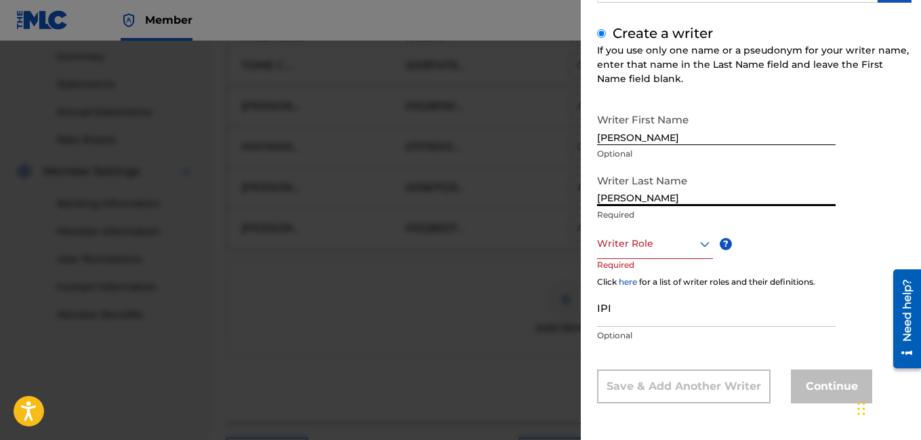
type input "[PERSON_NAME]"
click at [631, 242] on div at bounding box center [655, 243] width 116 height 17
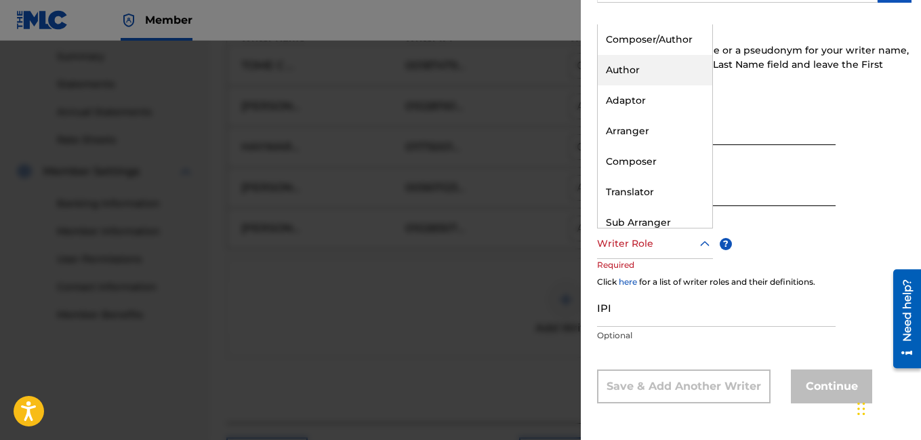
click at [626, 70] on div "Author" at bounding box center [655, 70] width 115 height 31
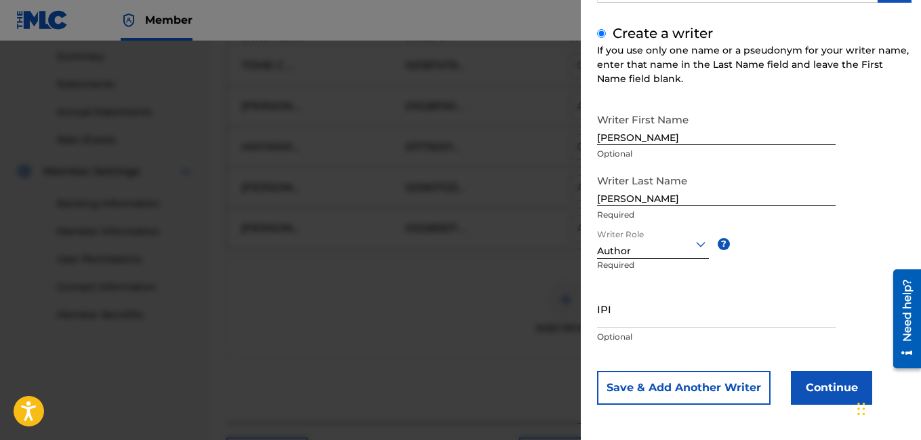
click at [690, 304] on input "IPI" at bounding box center [716, 309] width 239 height 39
paste input "01264435260"
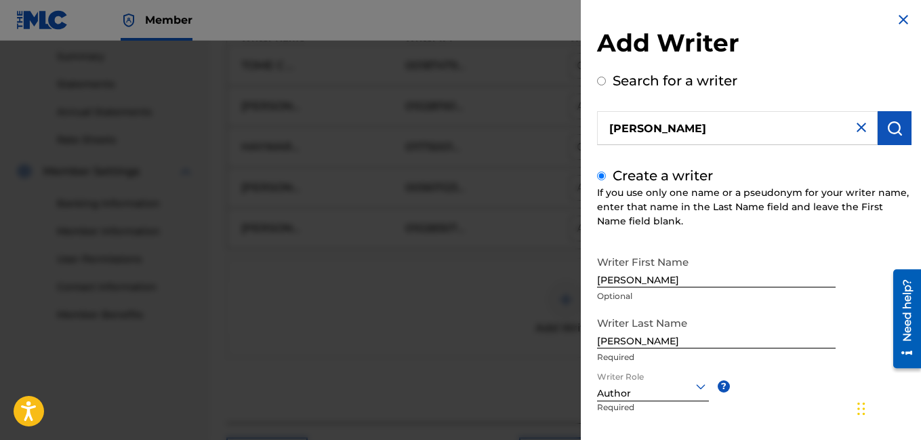
scroll to position [148, 0]
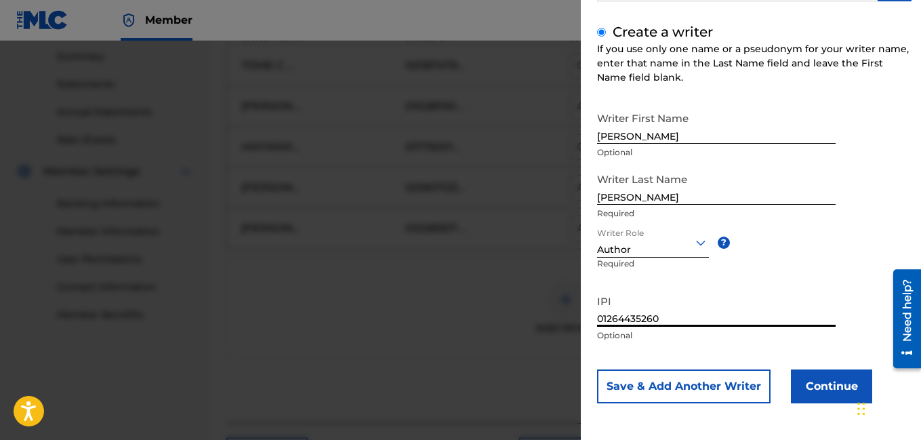
type input "01264435260"
click at [844, 376] on button "Continue" at bounding box center [831, 387] width 81 height 34
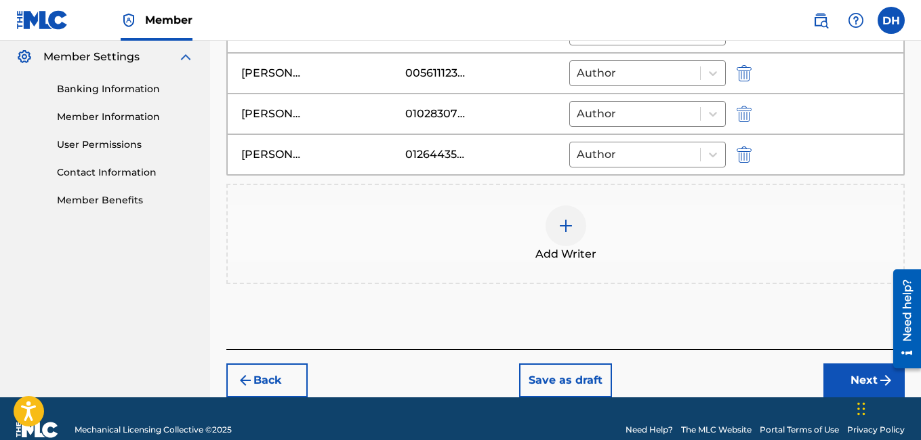
scroll to position [574, 0]
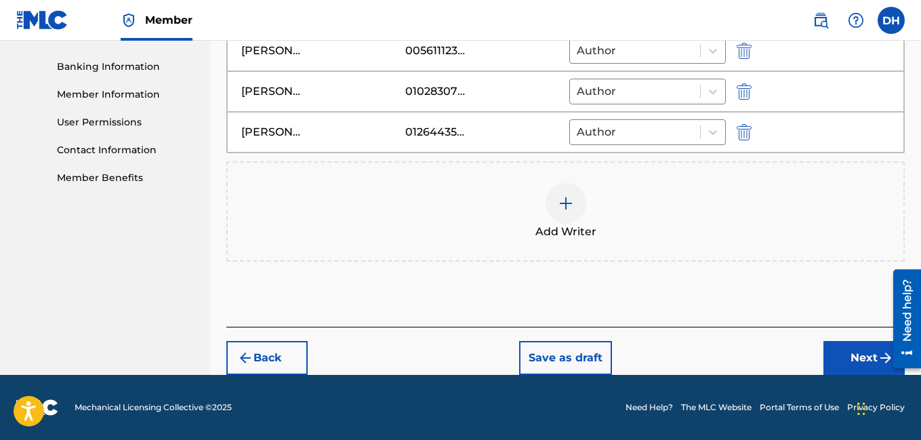
click at [850, 366] on button "Next" at bounding box center [864, 358] width 81 height 34
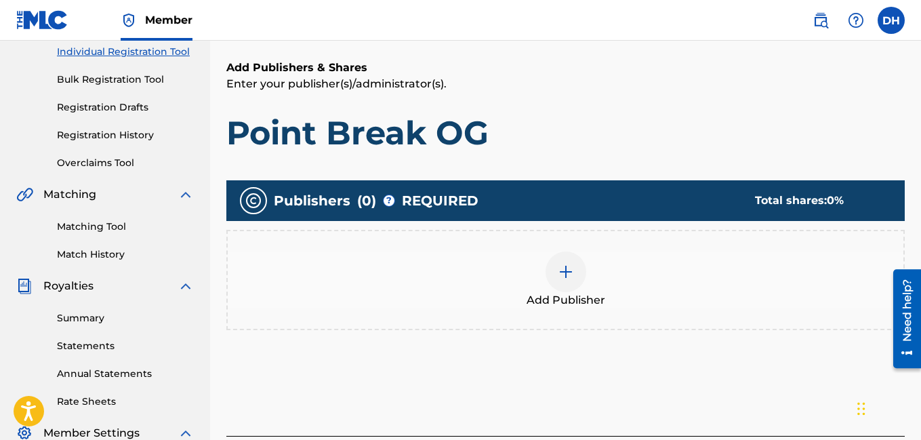
scroll to position [210, 0]
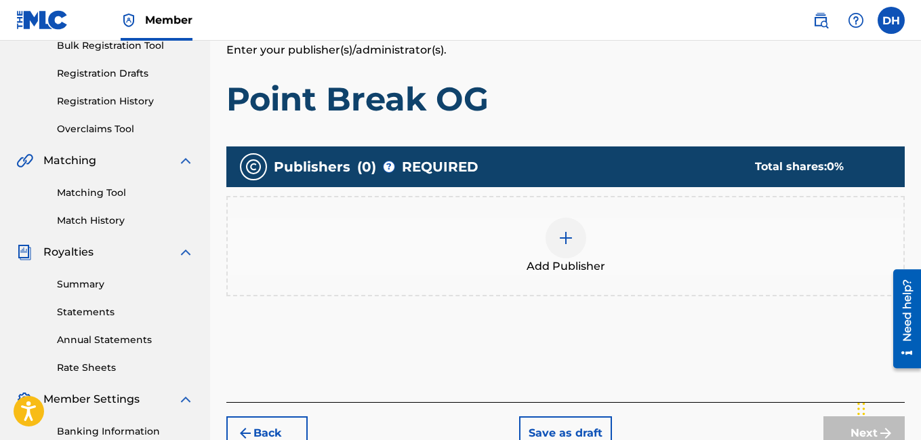
click at [561, 244] on img at bounding box center [566, 238] width 16 height 16
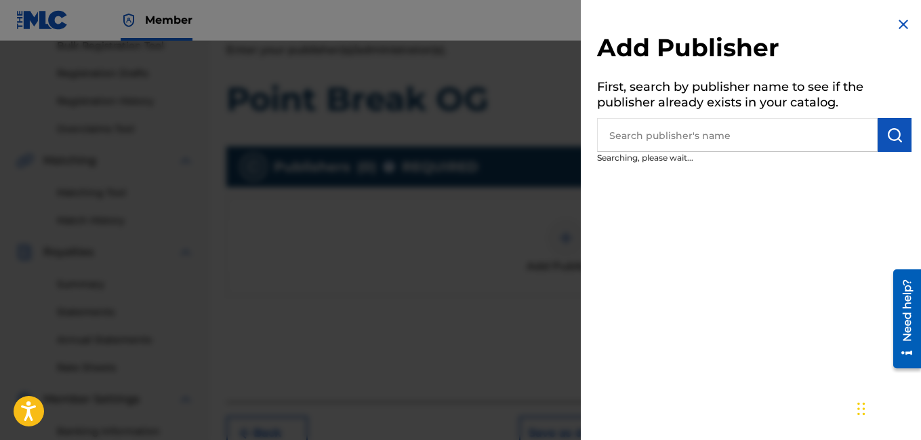
click at [664, 130] on input "text" at bounding box center [737, 135] width 281 height 34
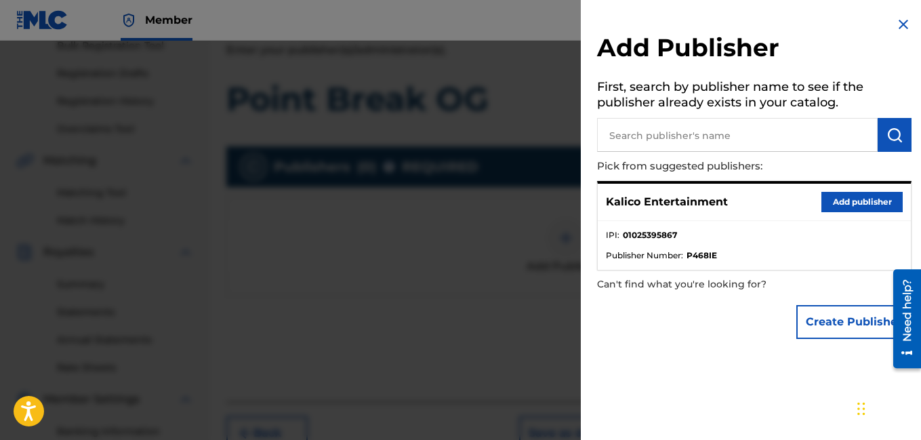
click at [851, 210] on button "Add publisher" at bounding box center [862, 202] width 81 height 20
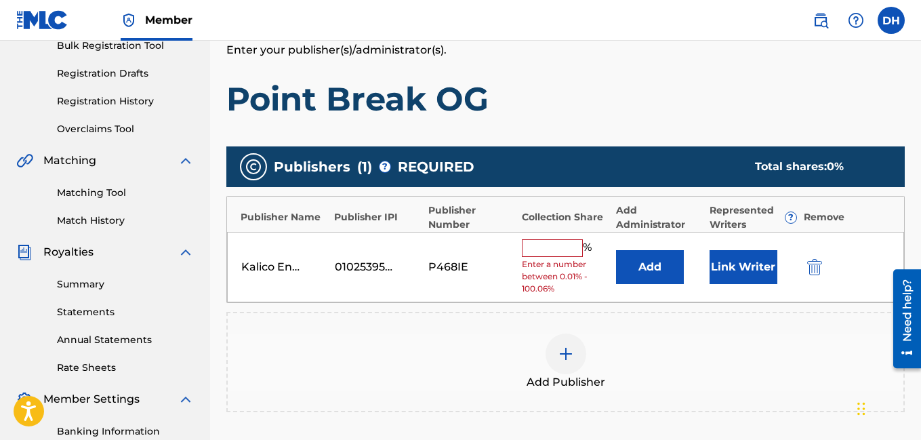
click at [543, 252] on input "text" at bounding box center [552, 248] width 61 height 18
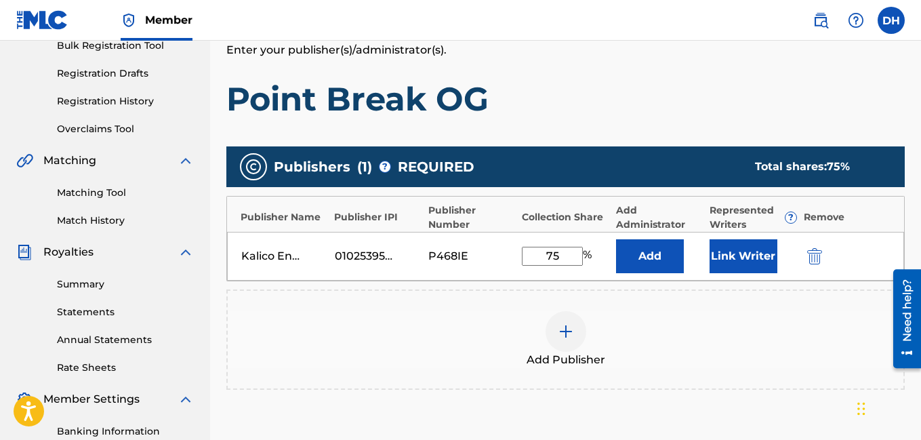
type input "75"
click at [672, 334] on div "Add Publisher" at bounding box center [566, 339] width 676 height 57
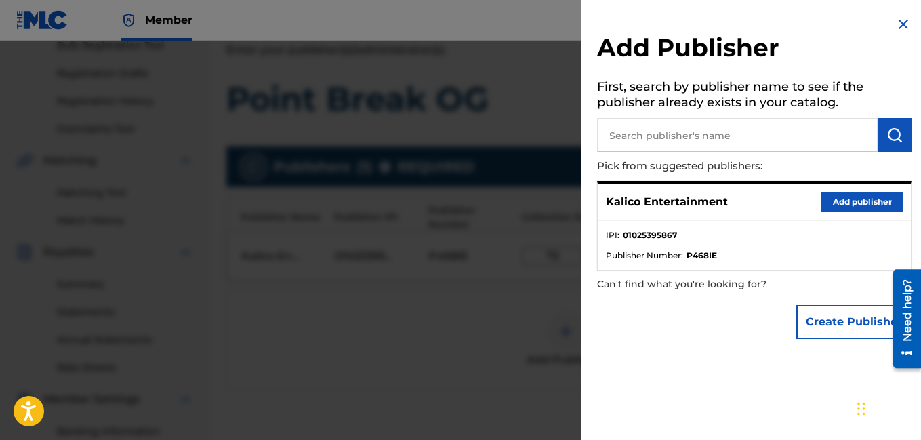
click at [485, 287] on div at bounding box center [460, 261] width 921 height 440
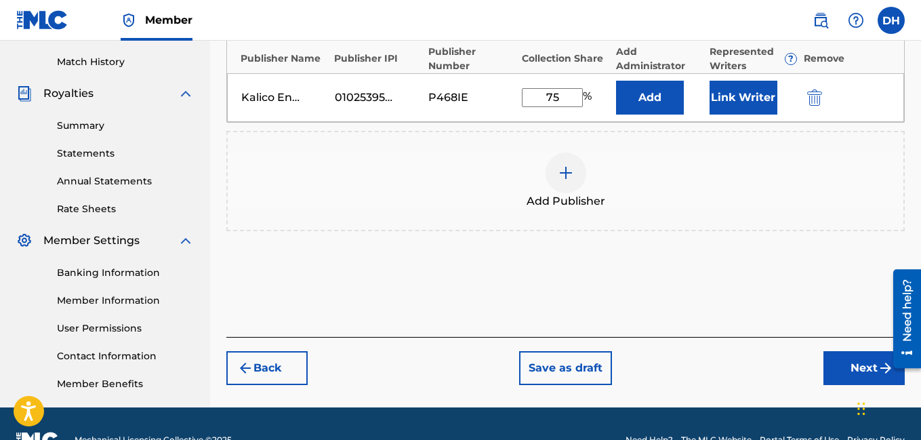
scroll to position [386, 0]
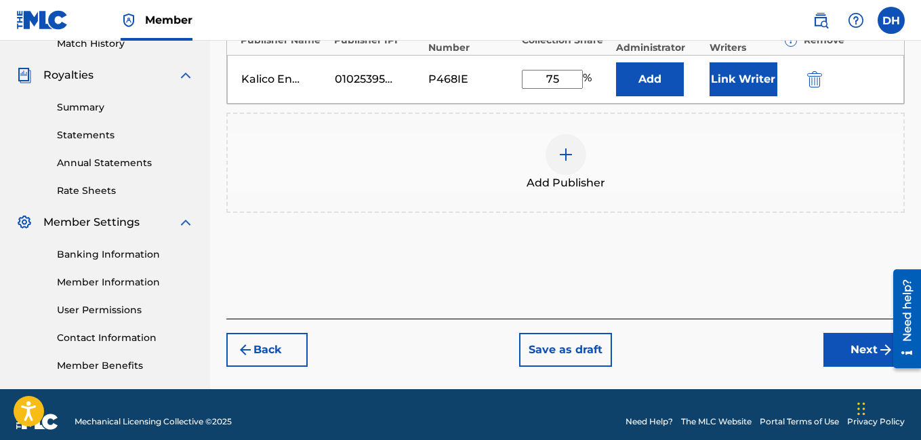
click at [864, 342] on button "Next" at bounding box center [864, 350] width 81 height 34
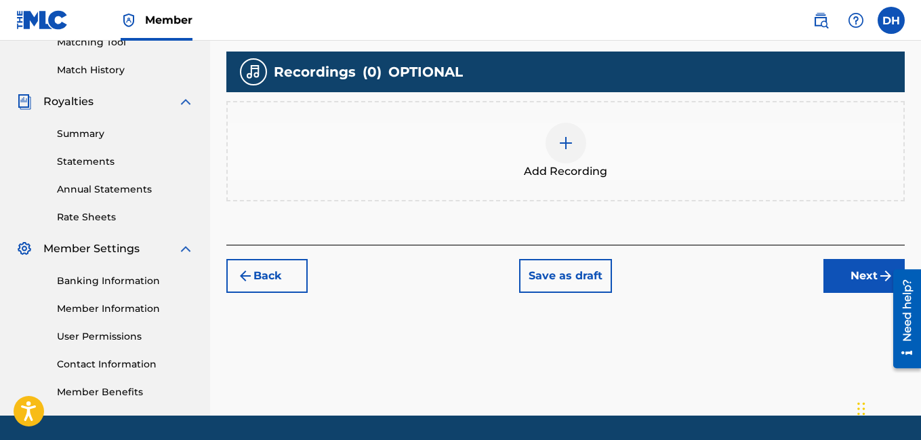
scroll to position [361, 0]
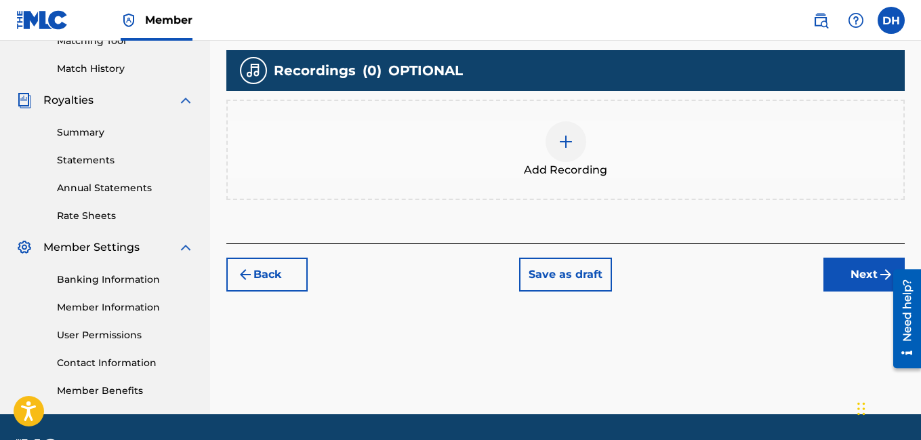
click at [567, 148] on img at bounding box center [566, 142] width 16 height 16
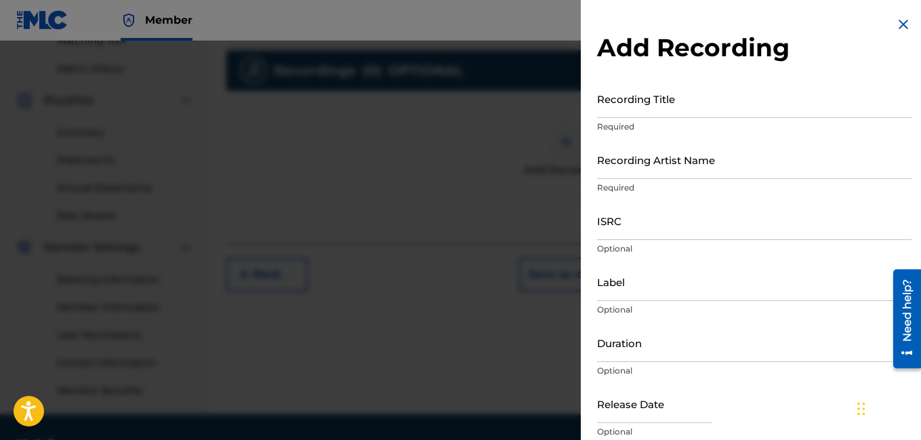
click at [641, 121] on p "Required" at bounding box center [754, 127] width 315 height 12
click at [688, 101] on input "Recording Title" at bounding box center [754, 98] width 315 height 39
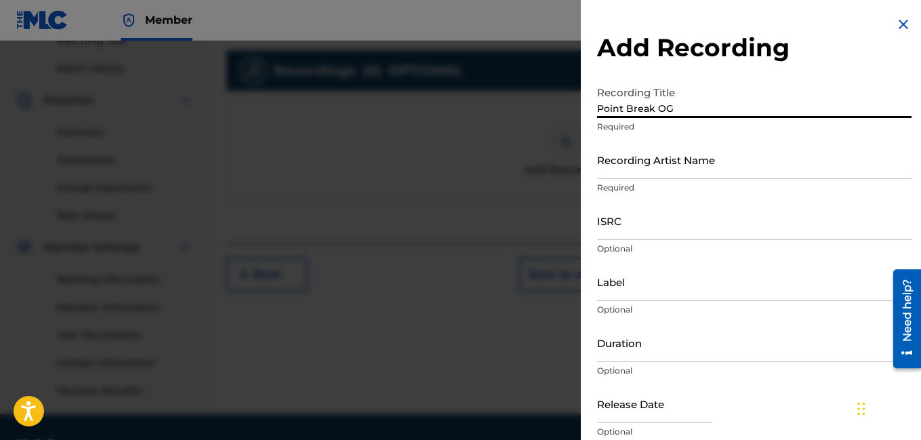
type input "Point Break OG"
click at [739, 161] on input "Recording Artist Name" at bounding box center [754, 159] width 315 height 39
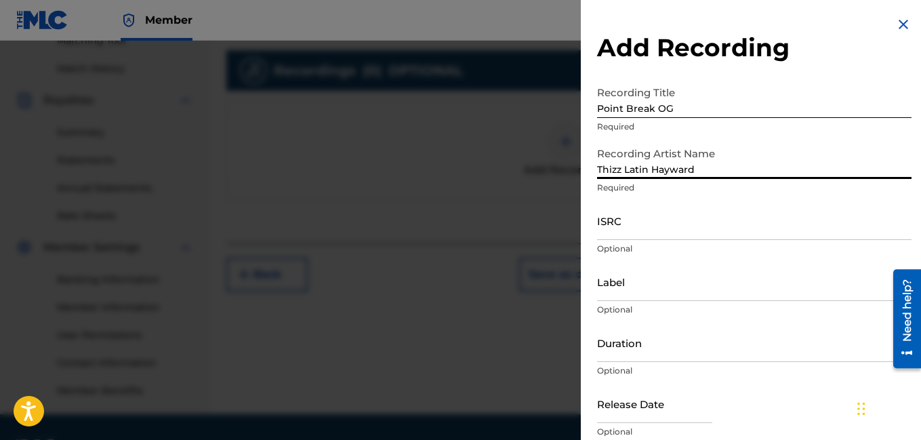
type input "Thizz Latin Hayward"
click at [693, 237] on input "ISRC" at bounding box center [754, 220] width 315 height 39
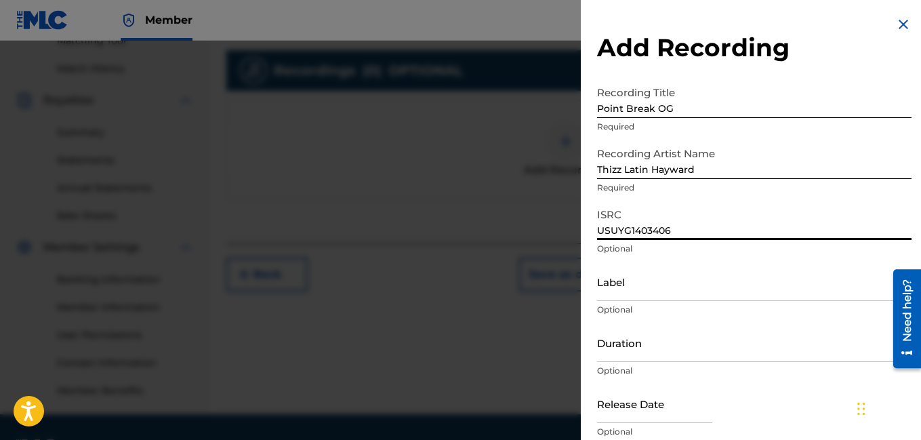
type input "USUYG1403406"
click at [692, 292] on input "Label" at bounding box center [754, 281] width 315 height 39
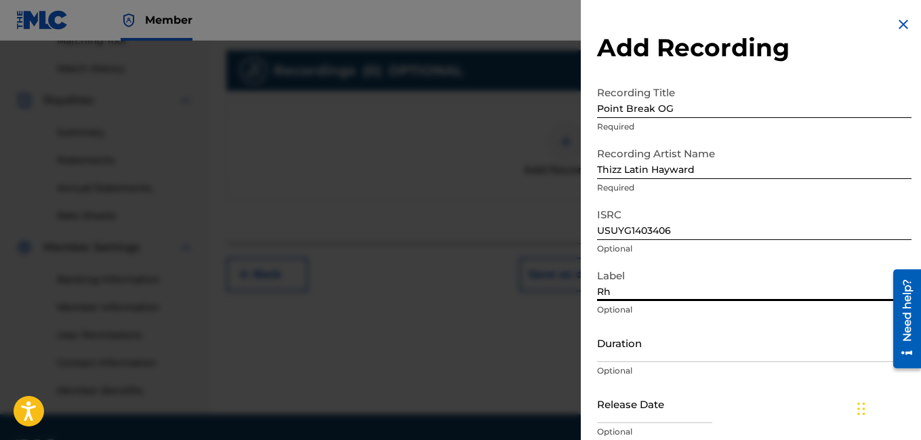
type input "R"
type input "Thizz Latin Hayward"
click at [701, 329] on input "Duration" at bounding box center [754, 342] width 315 height 39
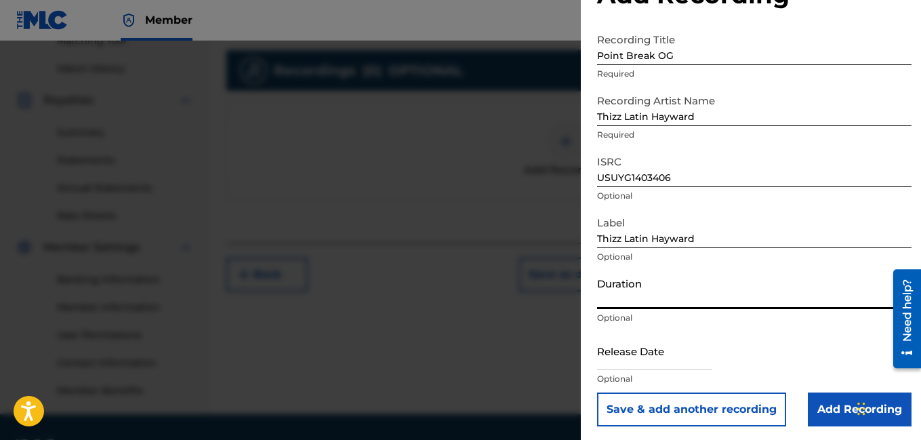
scroll to position [56, 0]
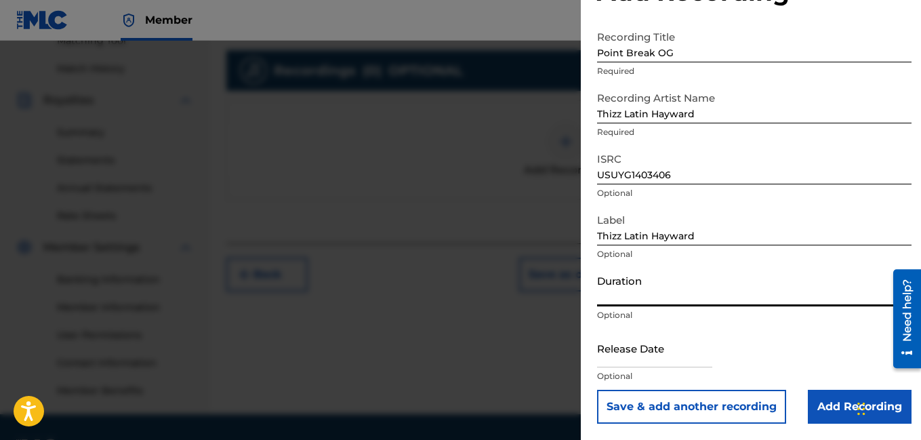
click at [666, 363] on input "text" at bounding box center [654, 348] width 115 height 39
select select "7"
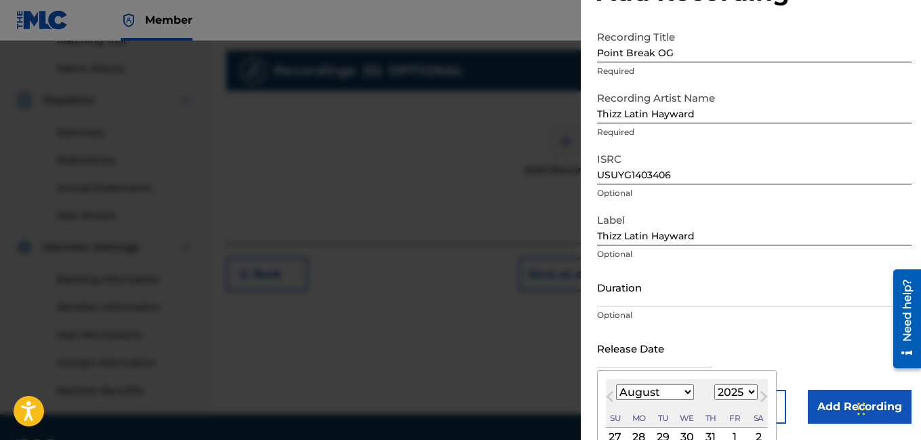
click at [735, 395] on select "1899 1900 1901 1902 1903 1904 1905 1906 1907 1908 1909 1910 1911 1912 1913 1914…" at bounding box center [736, 392] width 43 height 16
select select "2022"
click at [715, 384] on select "1899 1900 1901 1902 1903 1904 1905 1906 1907 1908 1909 1910 1911 1912 1913 1914…" at bounding box center [736, 392] width 43 height 16
click at [685, 389] on select "January February March April May June July August September October November De…" at bounding box center [655, 392] width 78 height 16
select select "3"
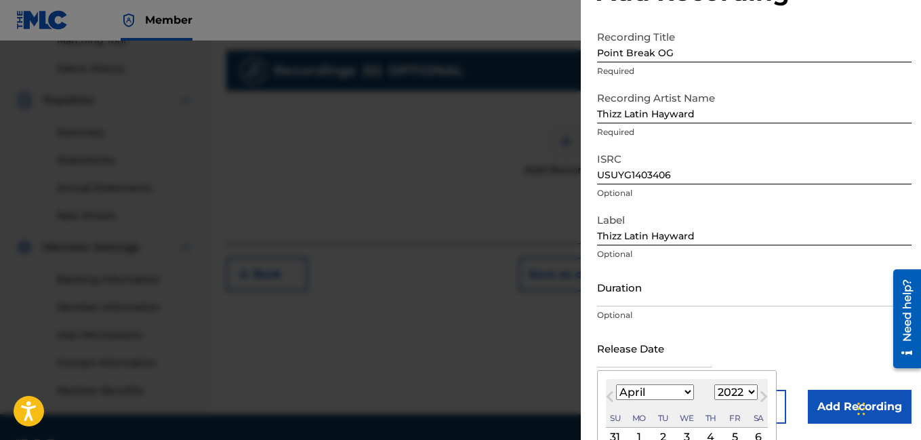
click at [616, 384] on select "January February March April May June July August September October November De…" at bounding box center [655, 392] width 78 height 16
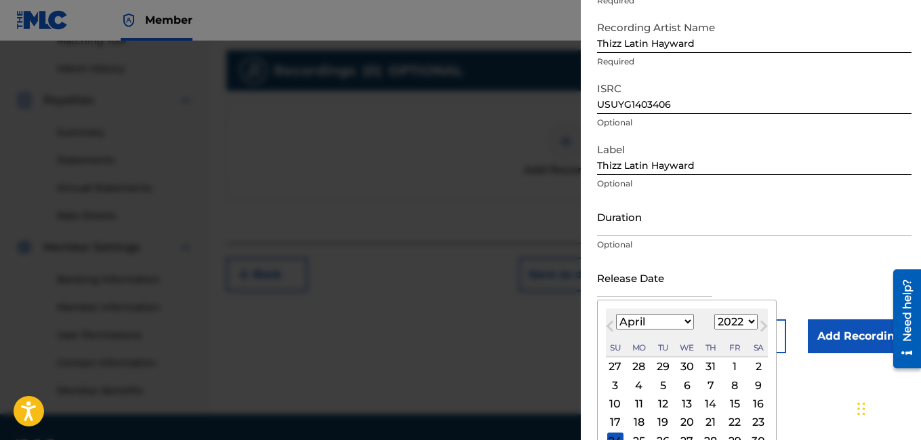
scroll to position [163, 0]
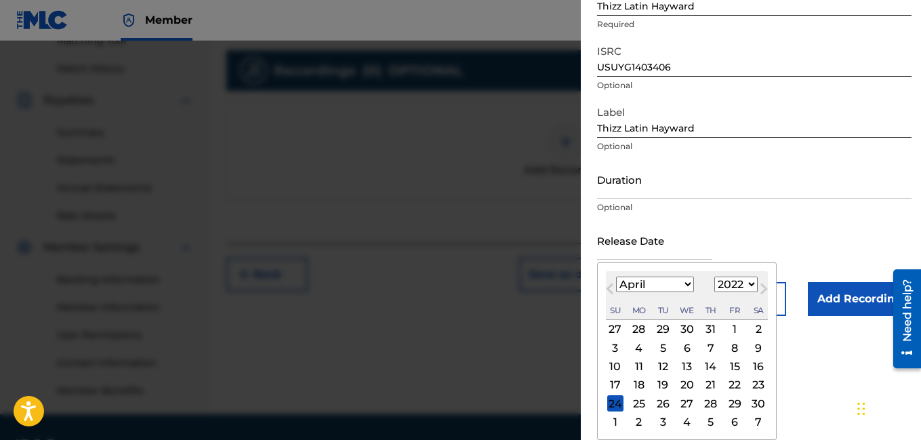
click at [727, 348] on div "8" at bounding box center [735, 348] width 16 height 16
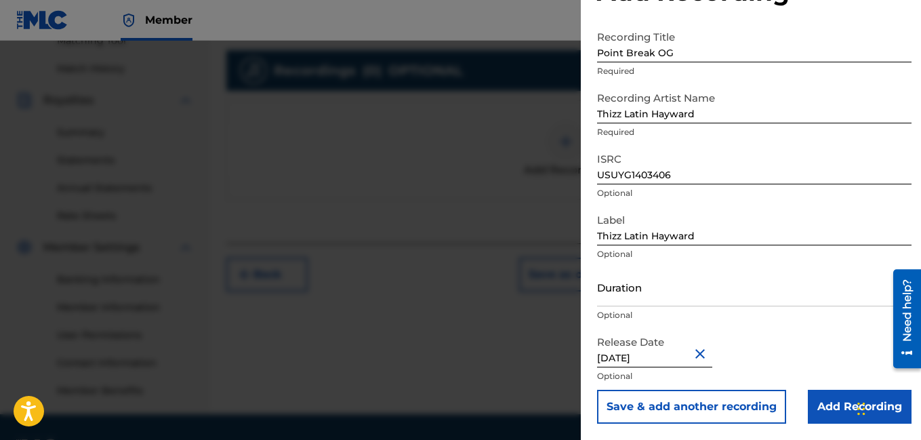
type input "[DATE]"
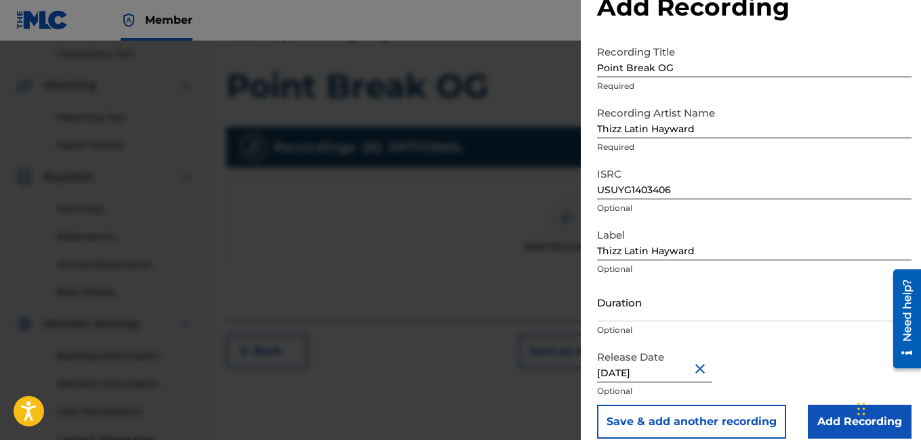
scroll to position [56, 0]
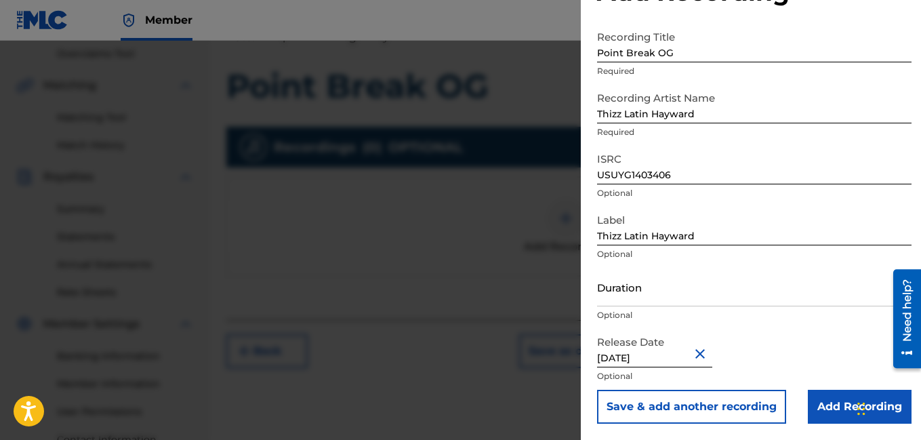
click at [824, 412] on input "Add Recording" at bounding box center [860, 407] width 104 height 34
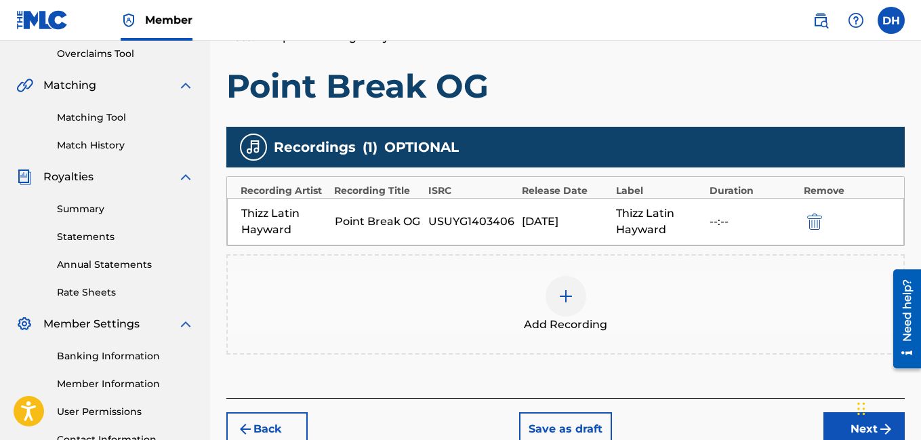
click at [843, 429] on button "Next" at bounding box center [864, 429] width 81 height 34
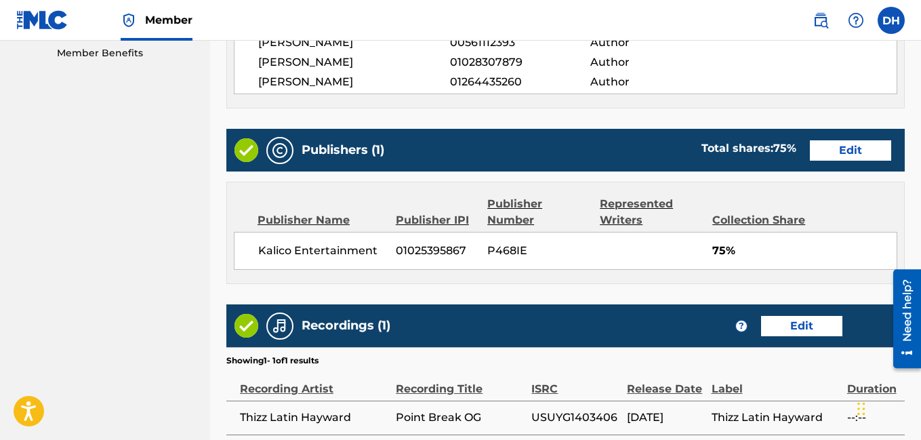
scroll to position [828, 0]
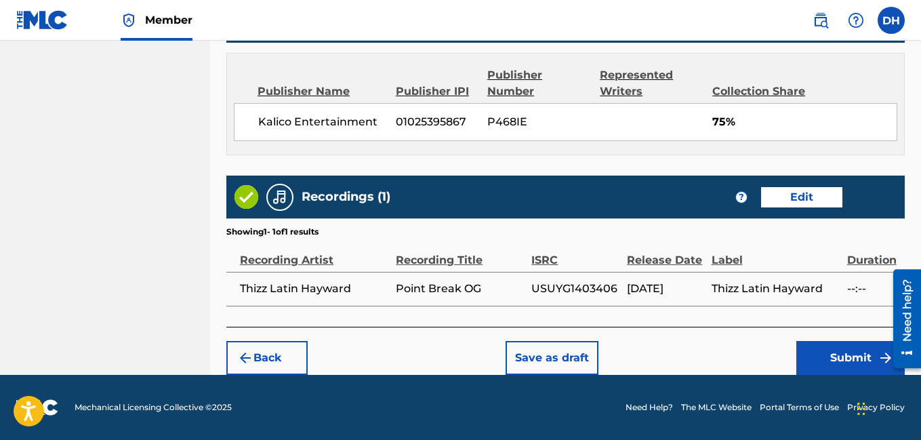
click at [824, 367] on button "Submit" at bounding box center [851, 358] width 108 height 34
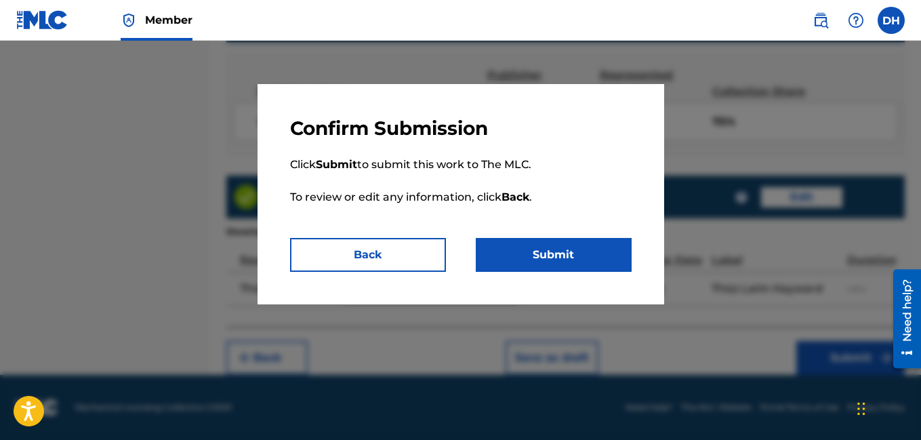
click at [511, 244] on button "Submit" at bounding box center [554, 255] width 156 height 34
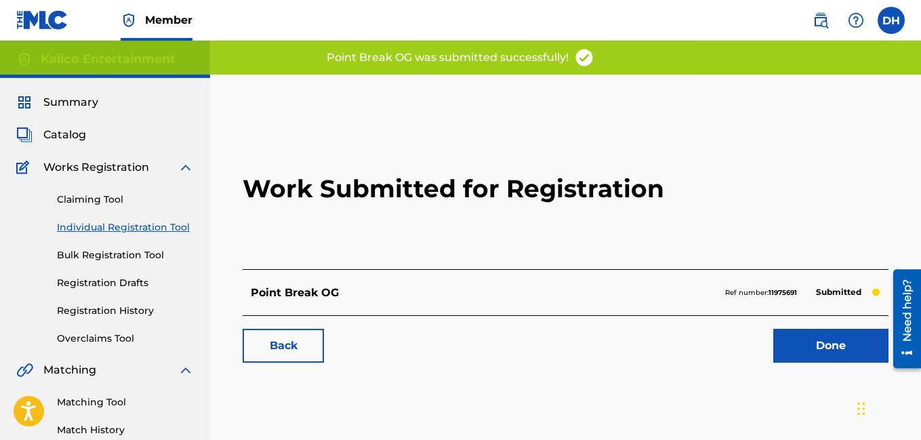
click at [791, 343] on link "Done" at bounding box center [831, 346] width 115 height 34
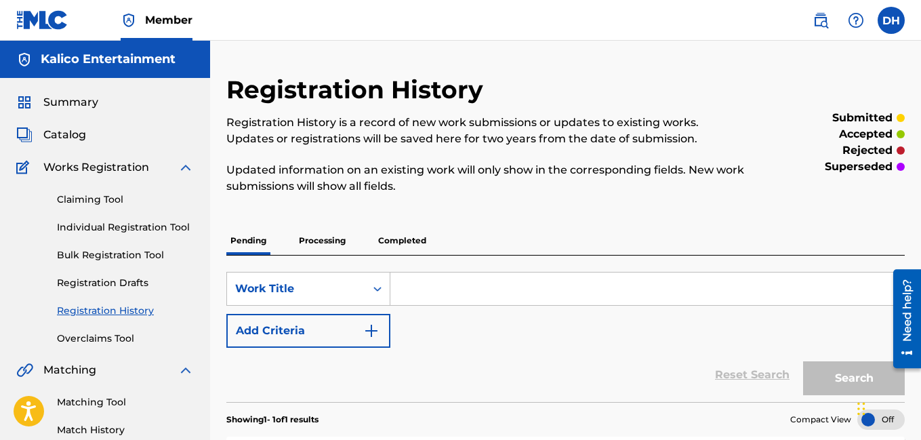
click at [319, 235] on p "Processing" at bounding box center [322, 240] width 55 height 28
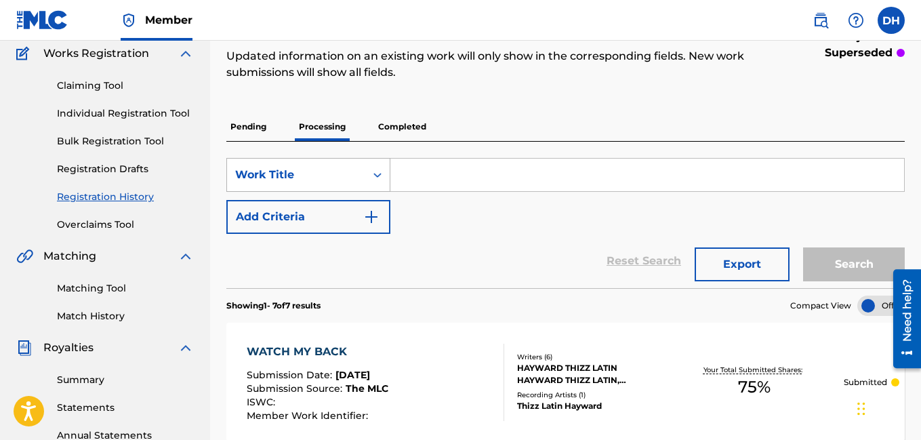
scroll to position [113, 0]
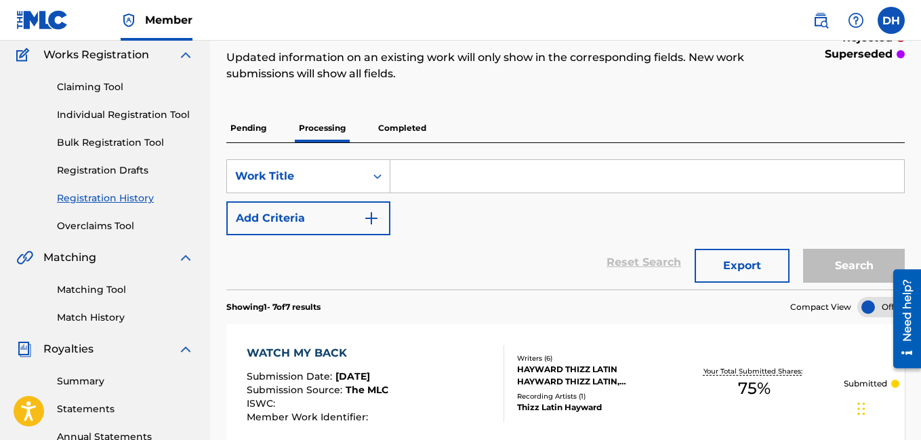
click at [405, 125] on p "Completed" at bounding box center [402, 128] width 56 height 28
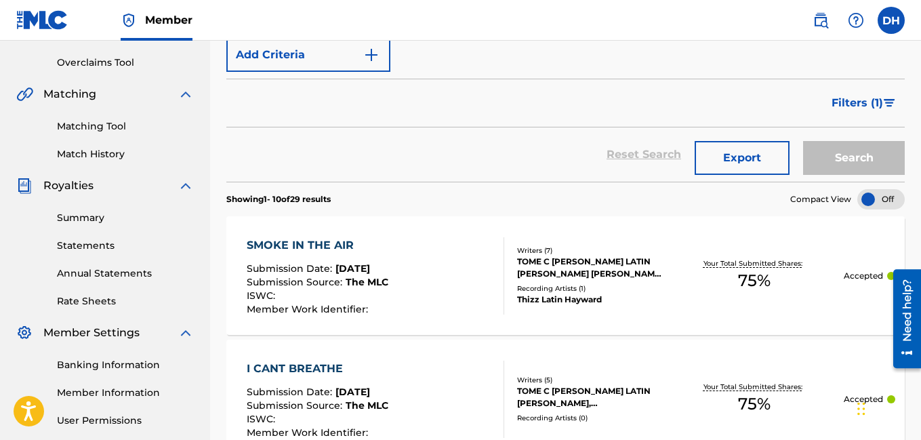
scroll to position [332, 0]
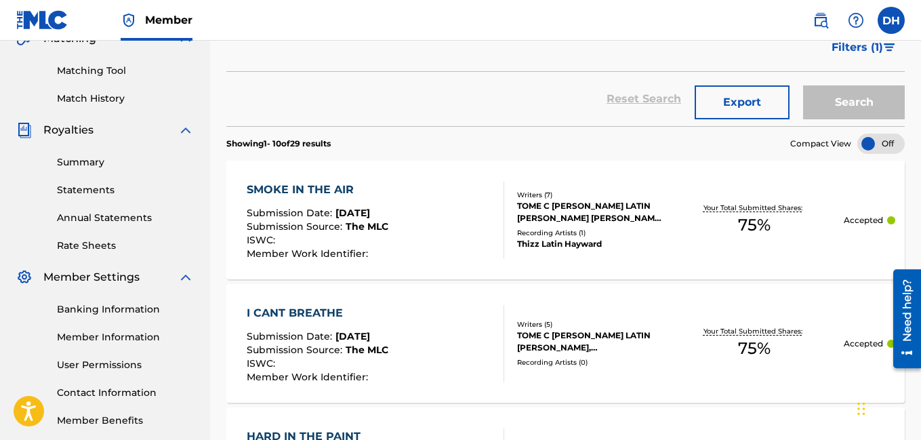
click at [340, 191] on div "SMOKE IN THE AIR" at bounding box center [318, 190] width 142 height 16
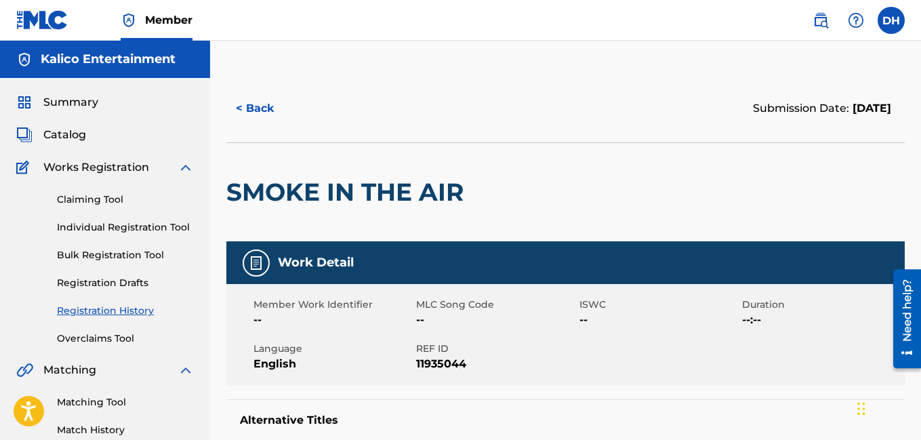
click at [278, 107] on button "< Back" at bounding box center [266, 109] width 81 height 34
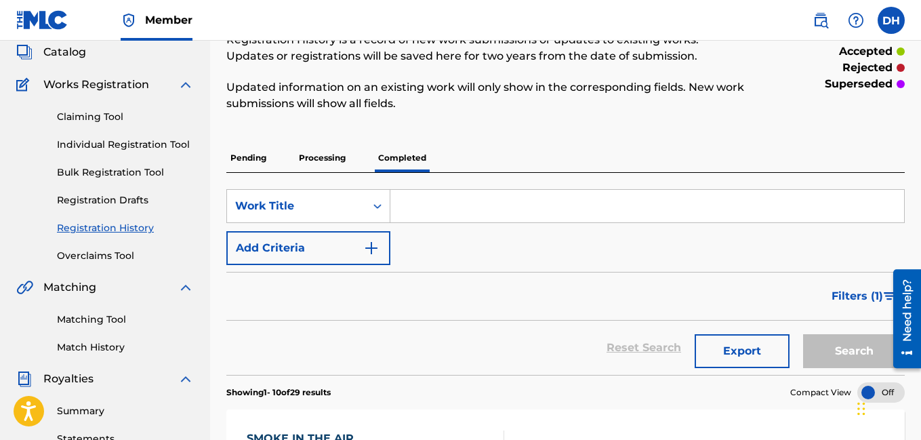
scroll to position [79, 0]
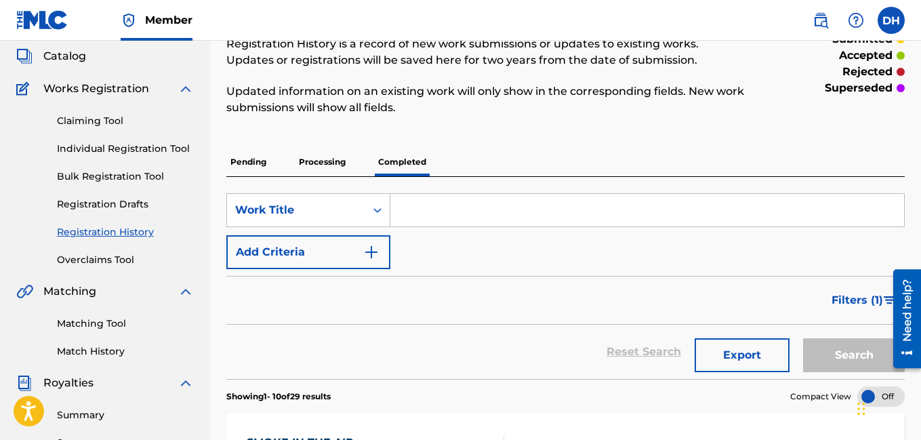
click at [247, 158] on p "Pending" at bounding box center [248, 162] width 44 height 28
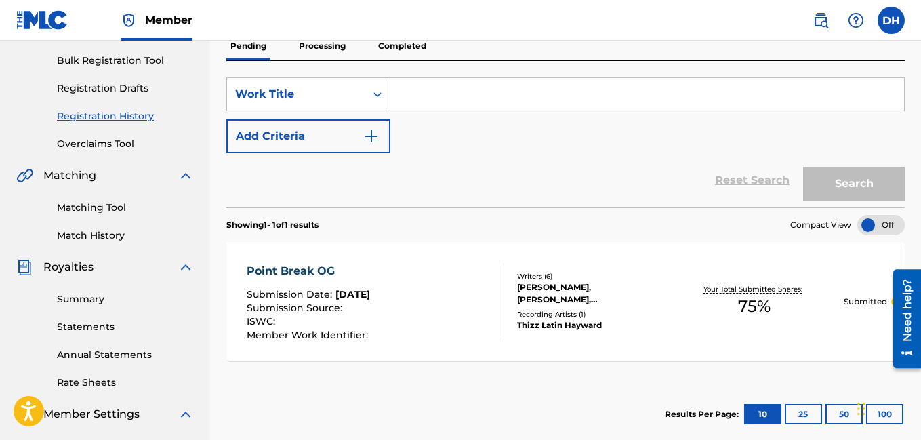
scroll to position [178, 0]
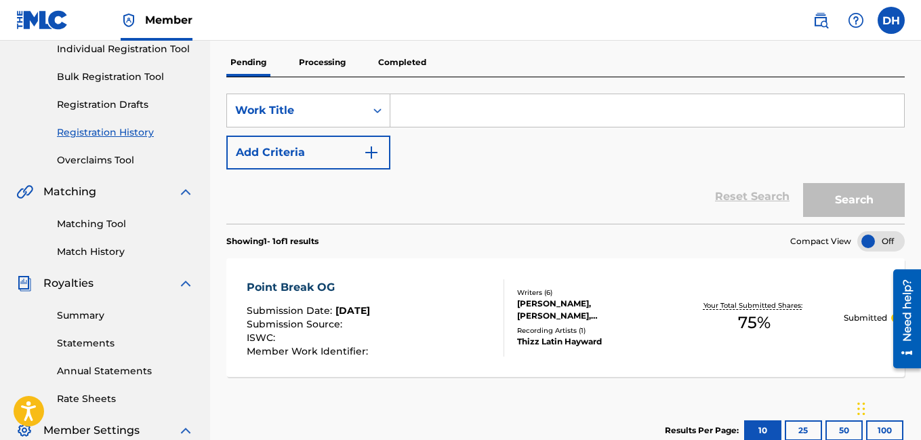
click at [315, 70] on p "Processing" at bounding box center [322, 62] width 55 height 28
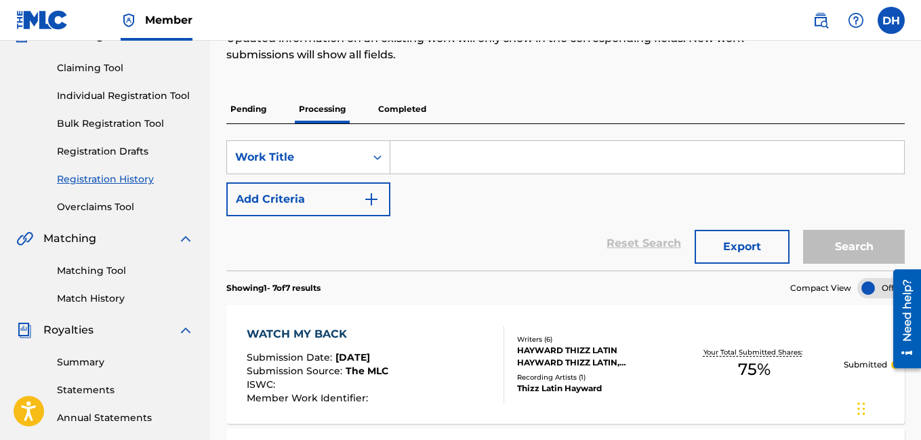
scroll to position [143, 0]
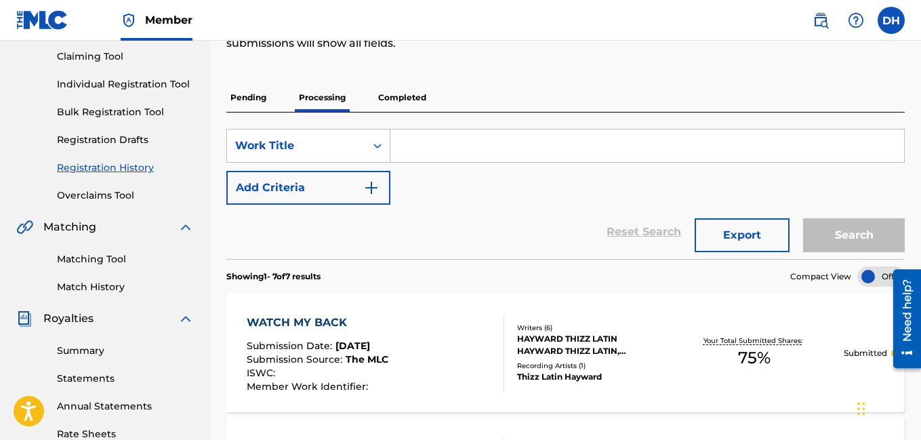
click at [264, 97] on p "Pending" at bounding box center [248, 97] width 44 height 28
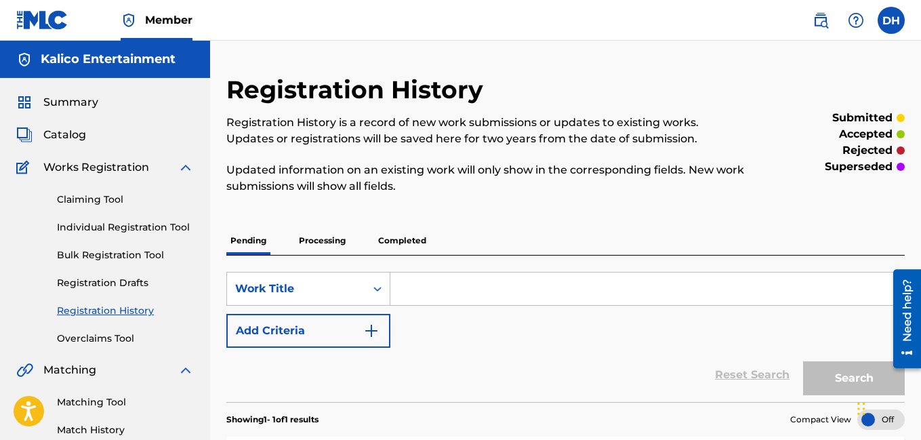
click at [116, 235] on div "Claiming Tool Individual Registration Tool Bulk Registration Tool Registration …" at bounding box center [105, 261] width 178 height 170
click at [105, 230] on link "Individual Registration Tool" at bounding box center [125, 227] width 137 height 14
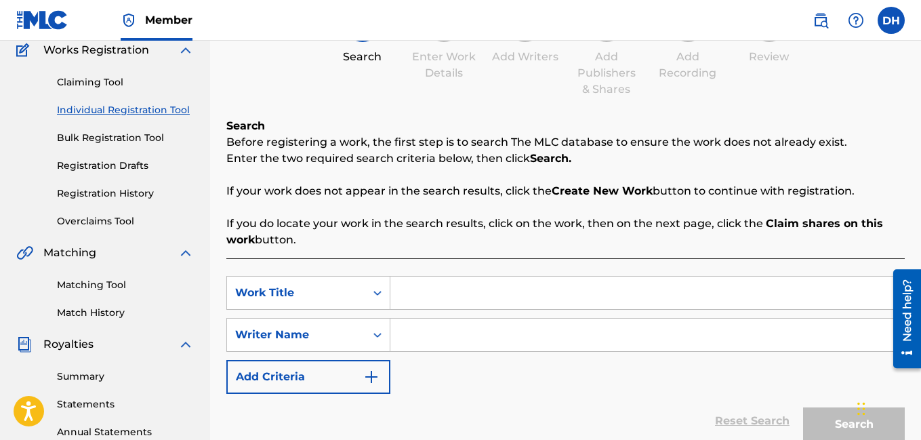
scroll to position [120, 0]
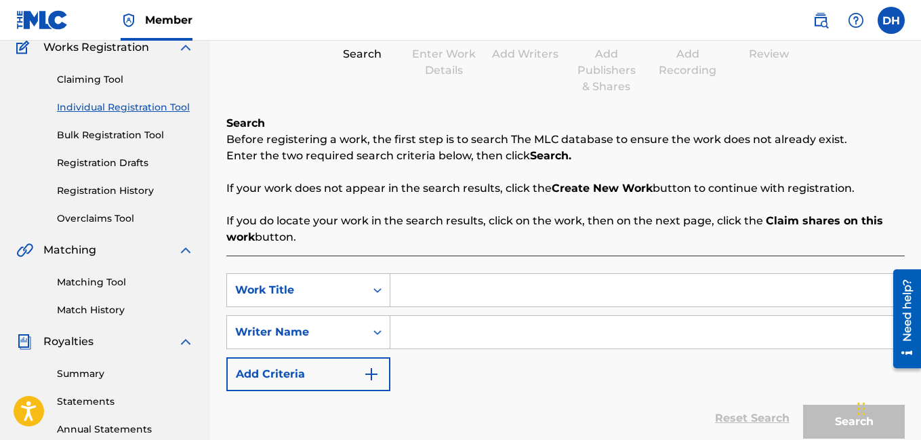
click at [431, 282] on input "Search Form" at bounding box center [648, 290] width 514 height 33
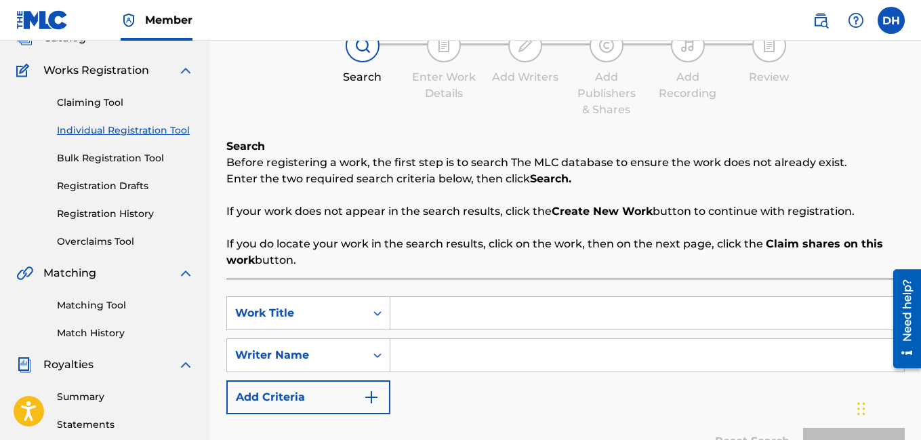
scroll to position [91, 0]
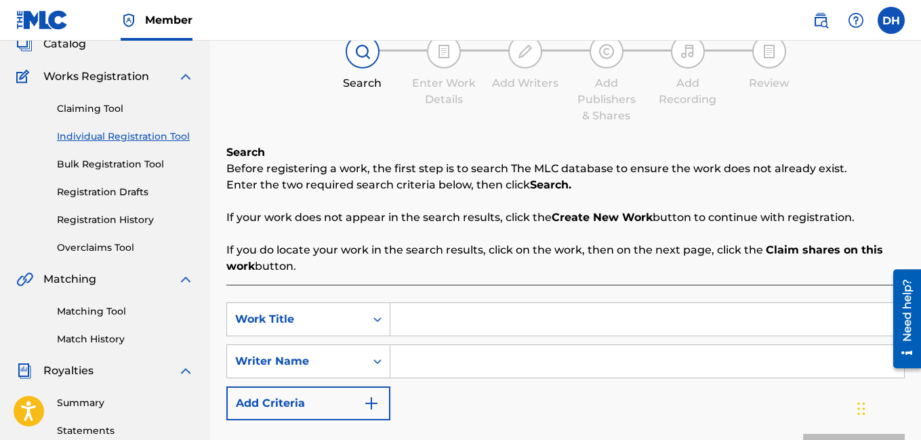
click at [128, 217] on link "Registration History" at bounding box center [125, 220] width 137 height 14
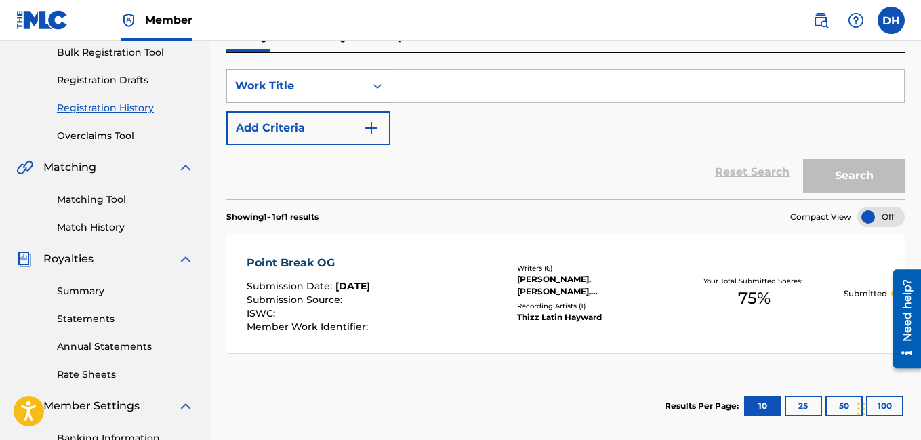
scroll to position [205, 0]
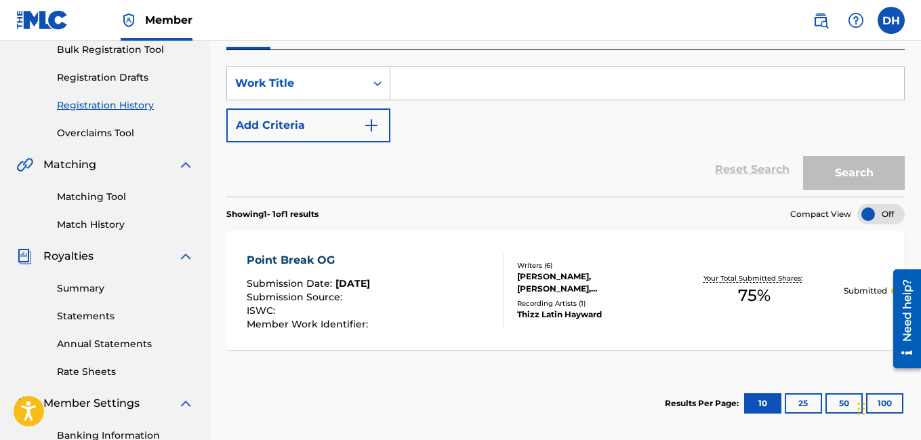
click at [319, 263] on div "Point Break OG" at bounding box center [309, 260] width 125 height 16
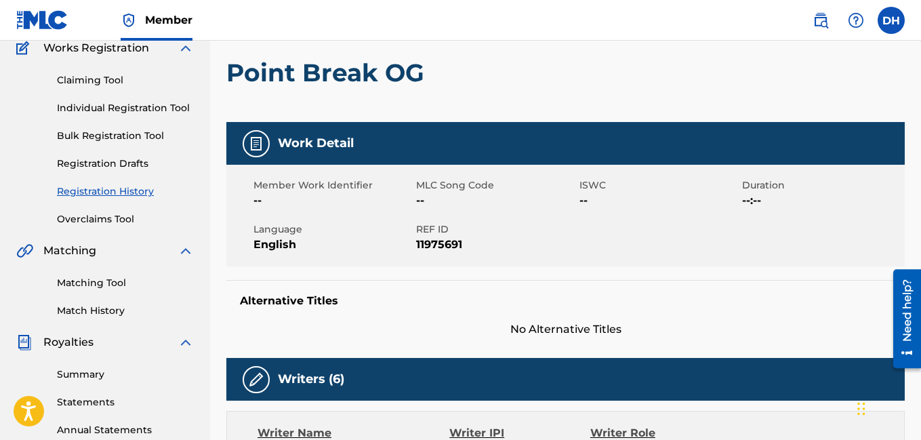
scroll to position [127, 0]
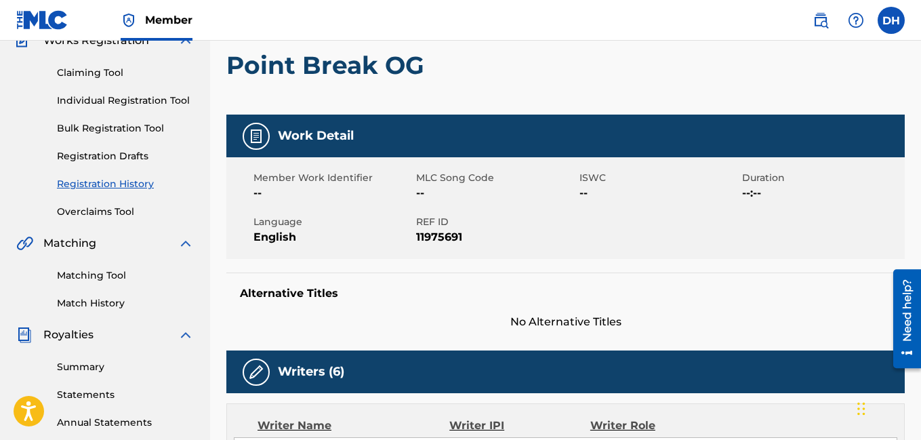
click at [134, 107] on link "Individual Registration Tool" at bounding box center [125, 101] width 137 height 14
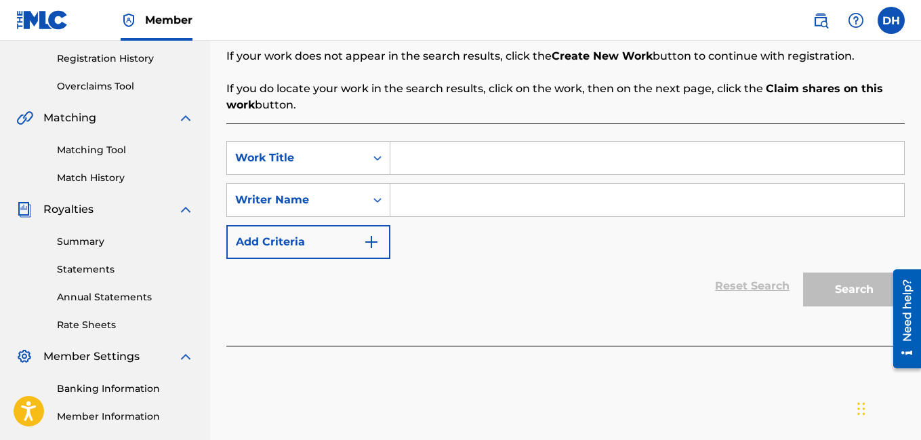
scroll to position [241, 0]
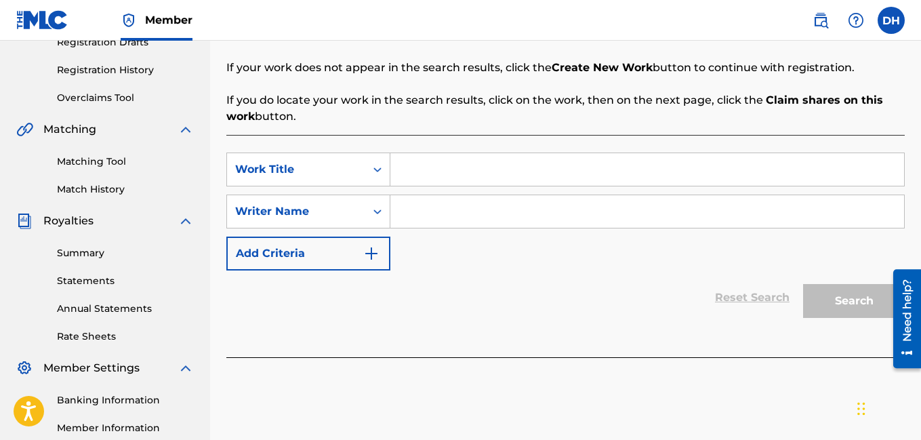
click at [433, 172] on input "Search Form" at bounding box center [648, 169] width 514 height 33
type input "N"
type input "Money Bag"
click at [432, 212] on input "Search Form" at bounding box center [648, 211] width 514 height 33
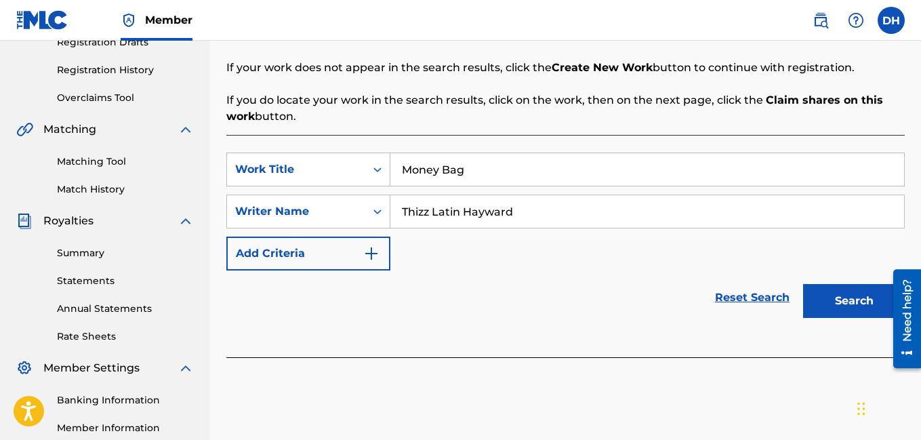
type input "Thizz Latin Hayward"
click at [880, 313] on button "Search" at bounding box center [854, 301] width 102 height 34
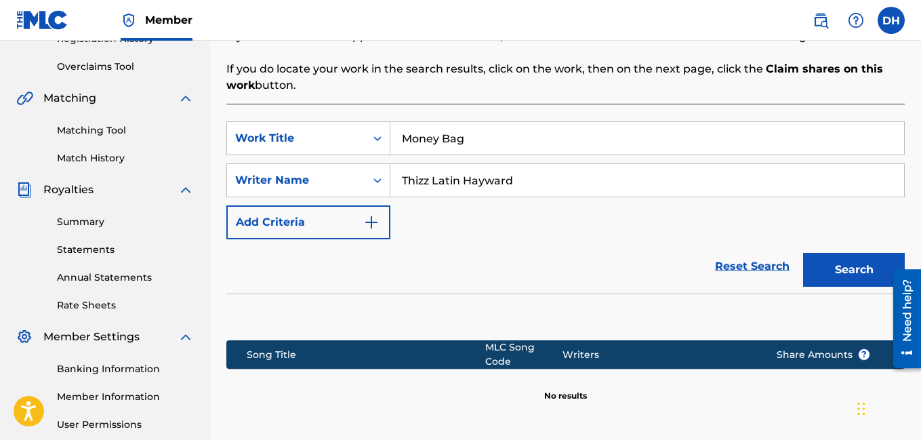
scroll to position [273, 0]
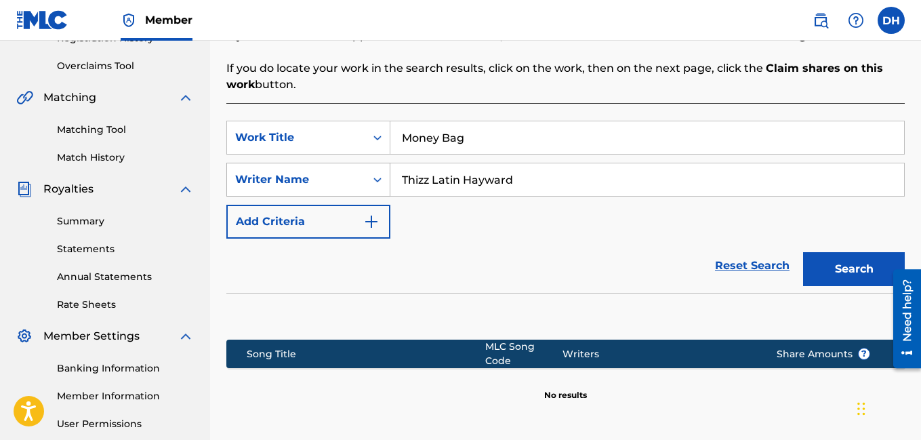
click at [383, 182] on icon "Search Form" at bounding box center [378, 180] width 14 height 14
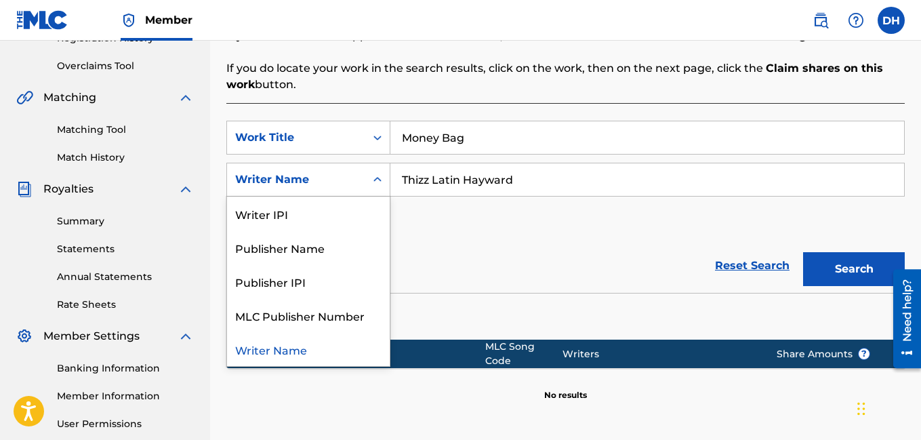
click at [383, 182] on icon "Search Form" at bounding box center [378, 180] width 14 height 14
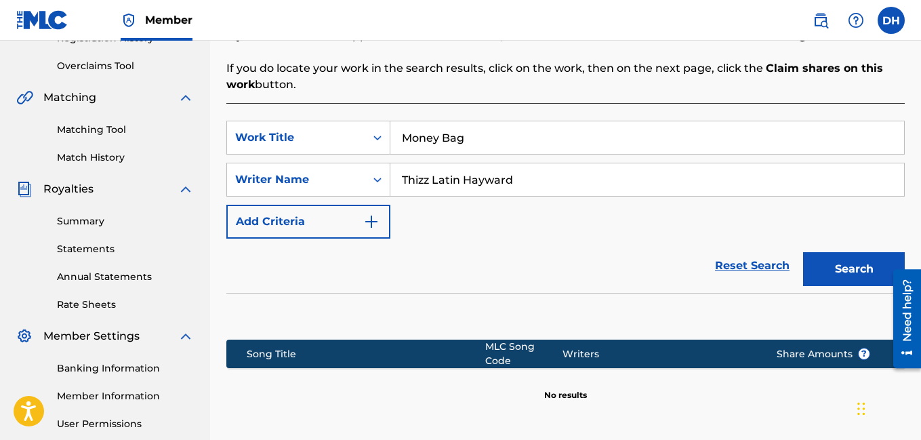
click at [383, 182] on icon "Search Form" at bounding box center [378, 180] width 14 height 14
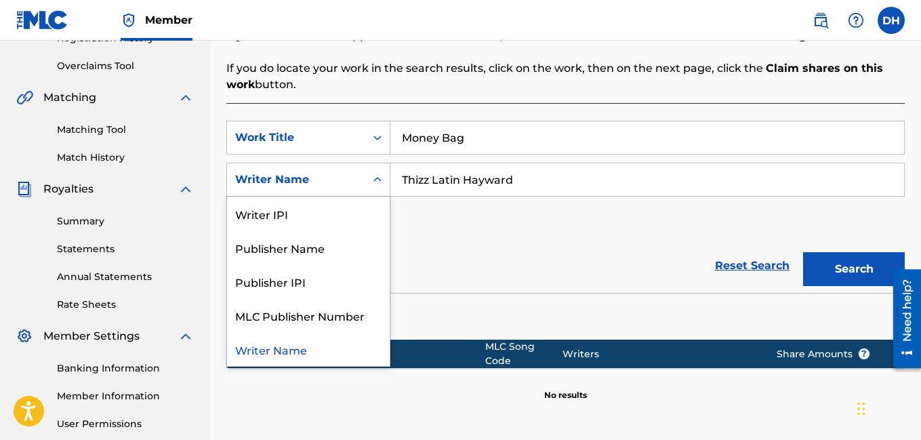
click at [447, 237] on div "SearchWithCriteria511b18e9-1620-4866-a6c7-652902b45f35 Work Title Money Bag Sea…" at bounding box center [565, 180] width 679 height 118
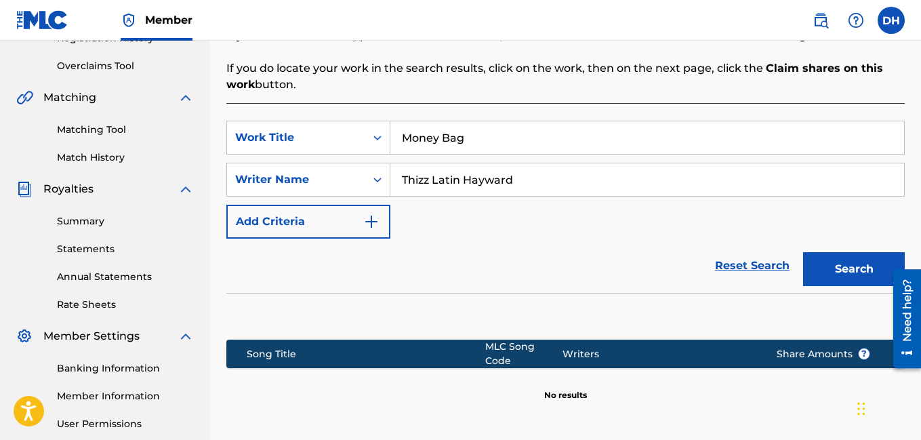
scroll to position [401, 0]
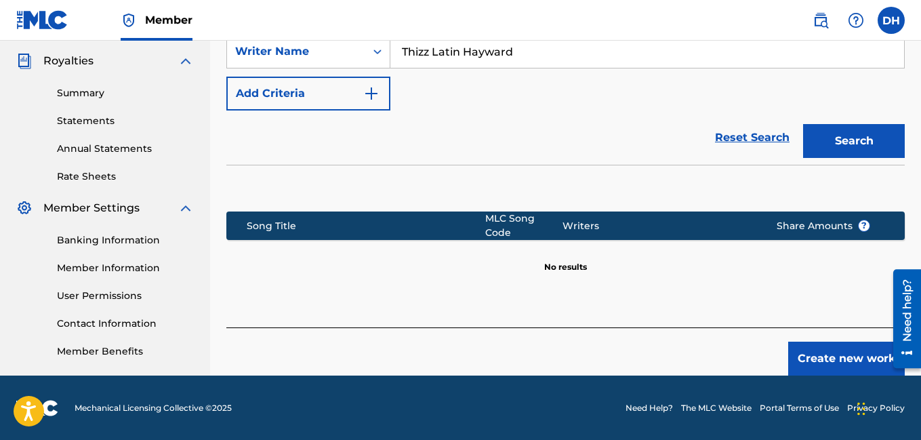
click at [831, 350] on button "Create new work" at bounding box center [847, 359] width 117 height 34
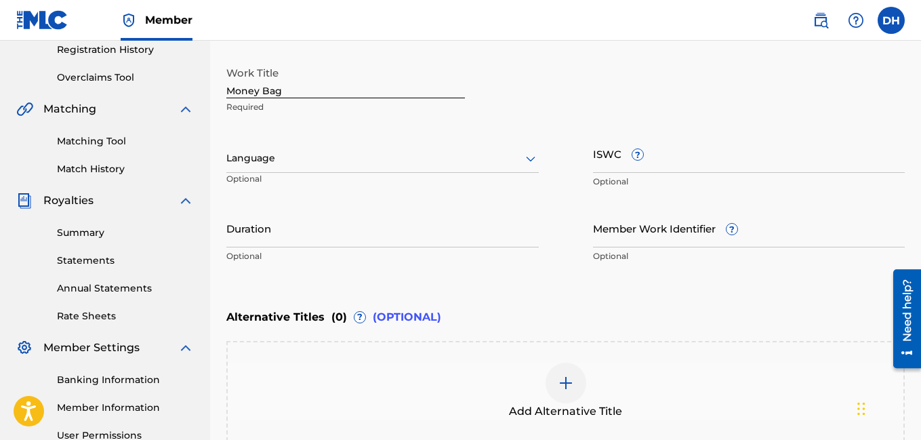
scroll to position [257, 0]
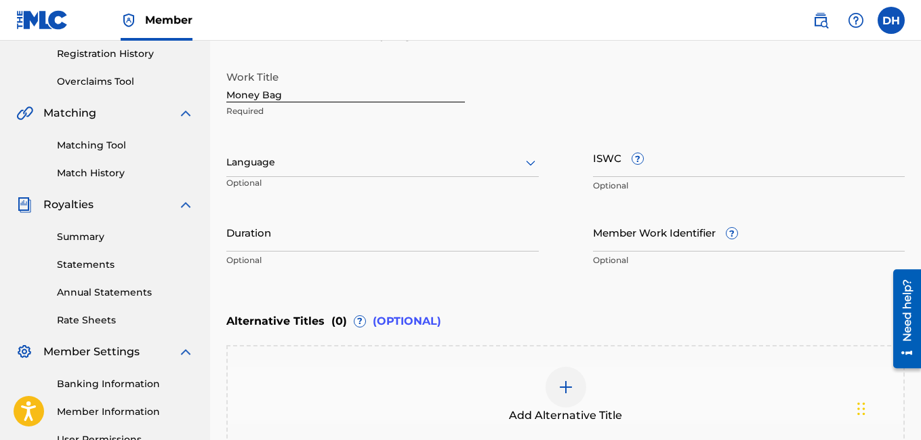
click at [288, 165] on div at bounding box center [382, 162] width 313 height 17
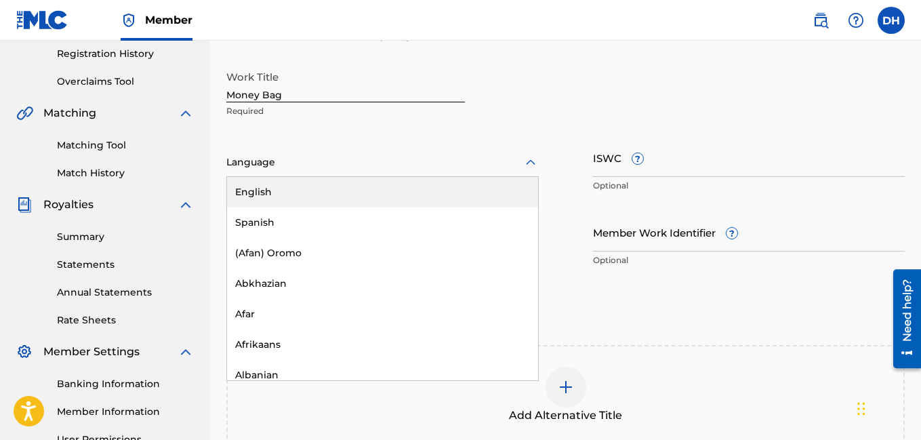
click at [275, 184] on div "English" at bounding box center [382, 192] width 311 height 31
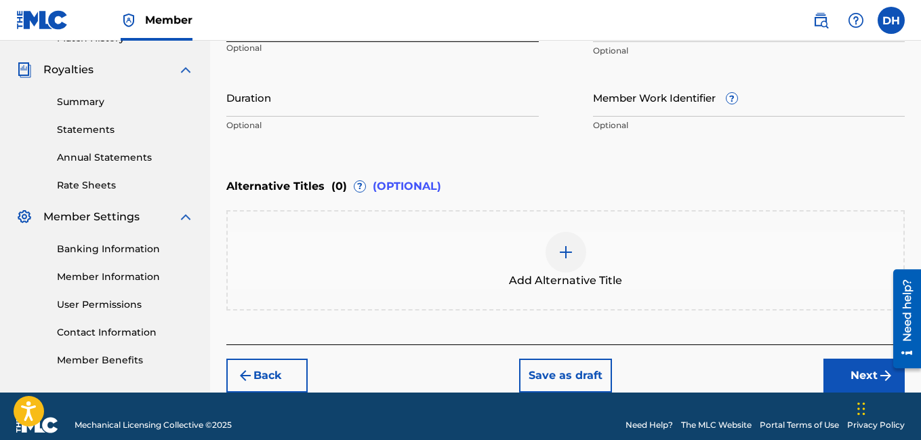
scroll to position [410, 0]
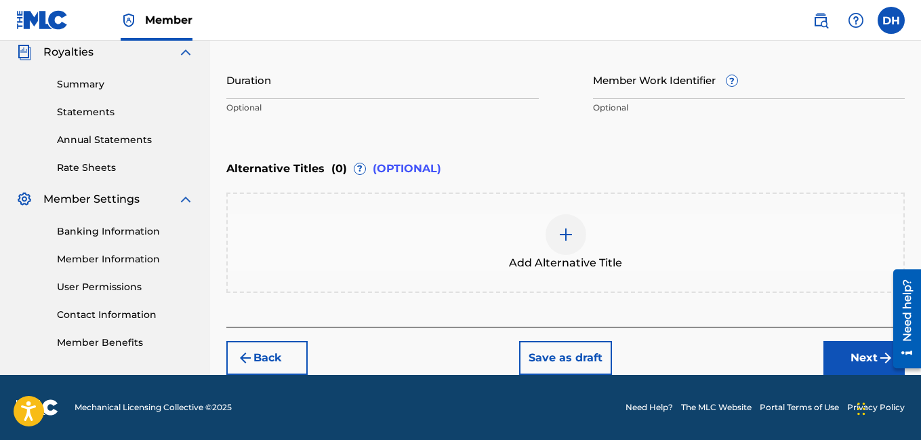
click at [563, 223] on div at bounding box center [566, 234] width 41 height 41
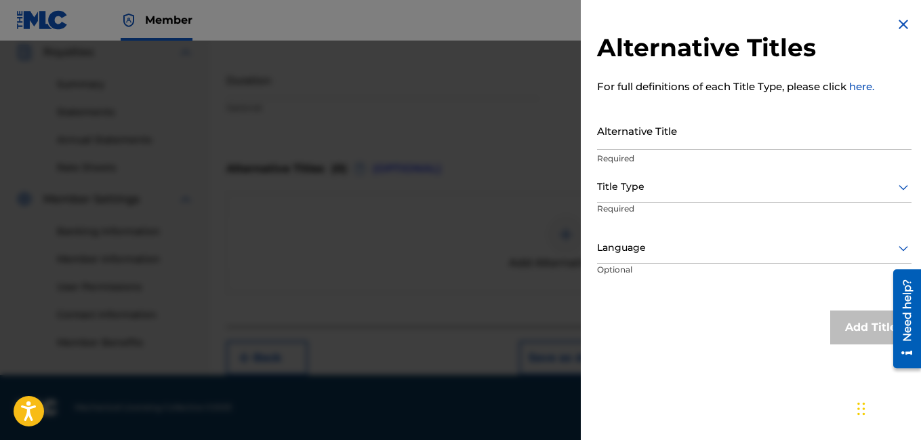
click at [896, 29] on img at bounding box center [904, 24] width 16 height 16
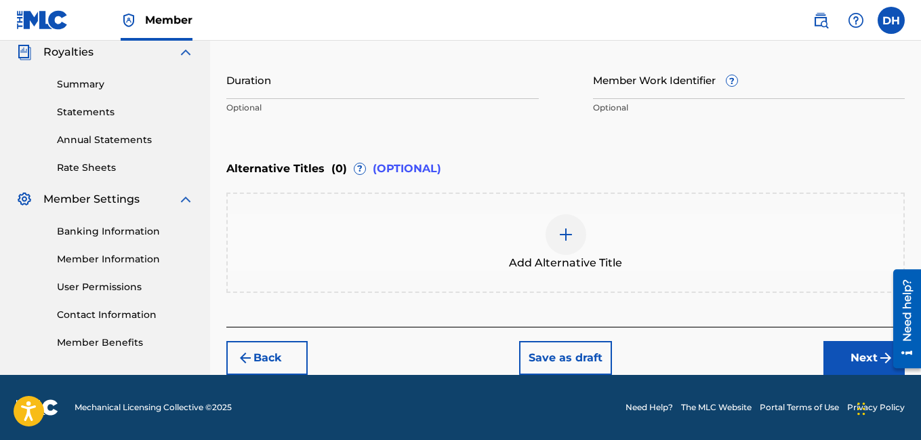
click at [852, 359] on button "Next" at bounding box center [864, 358] width 81 height 34
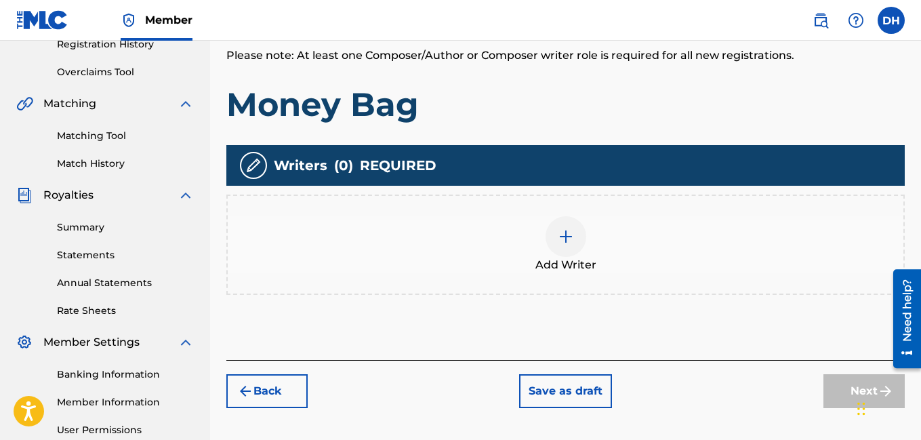
scroll to position [231, 0]
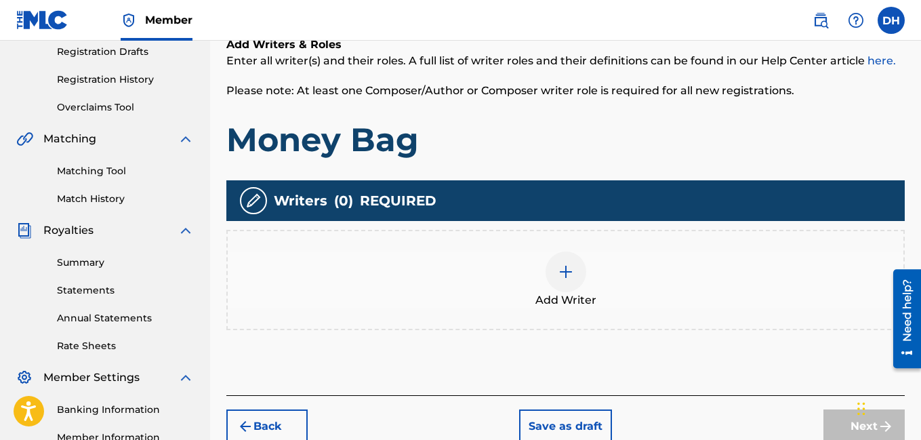
click at [569, 268] on img at bounding box center [566, 272] width 16 height 16
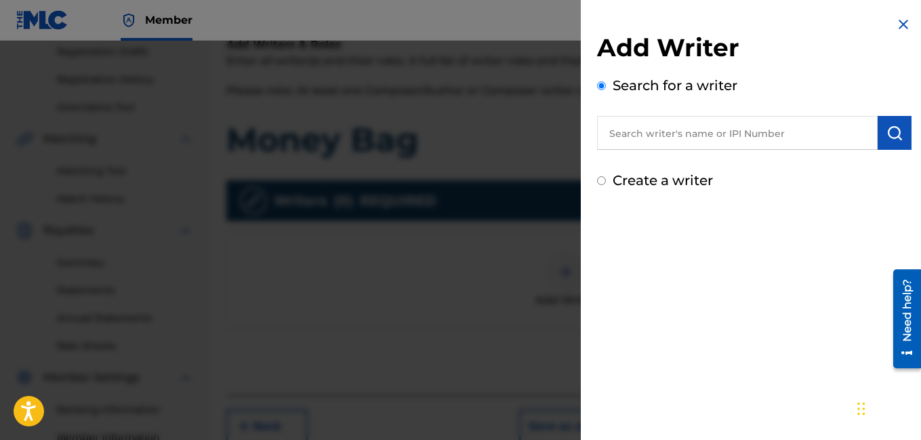
click at [706, 134] on input "text" at bounding box center [737, 133] width 281 height 34
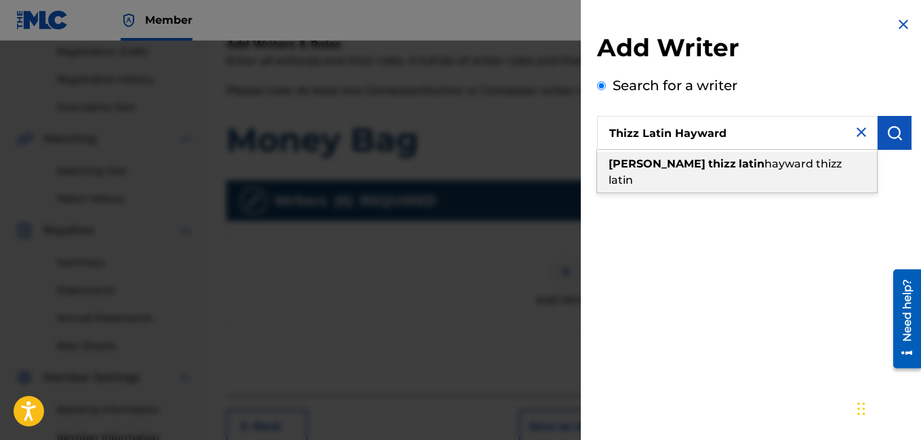
click at [816, 167] on span "hayward thizz latin" at bounding box center [725, 171] width 233 height 29
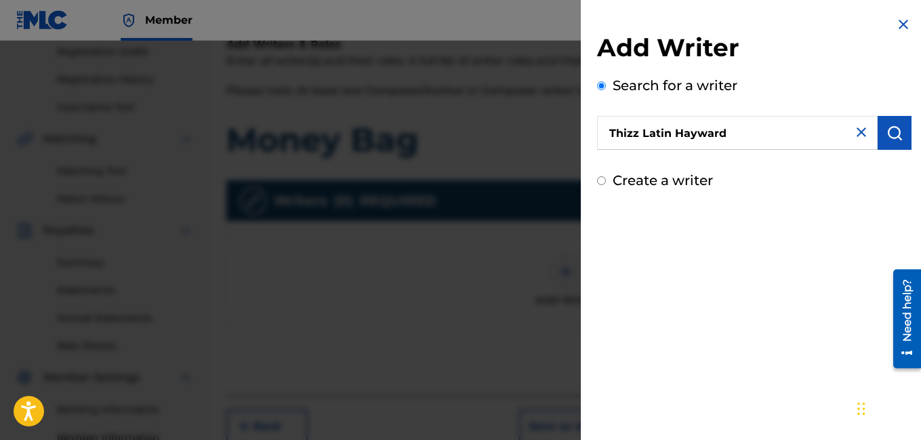
type input "hayward thizz latin hayward thizz latin"
click at [902, 132] on button "submit" at bounding box center [895, 133] width 34 height 34
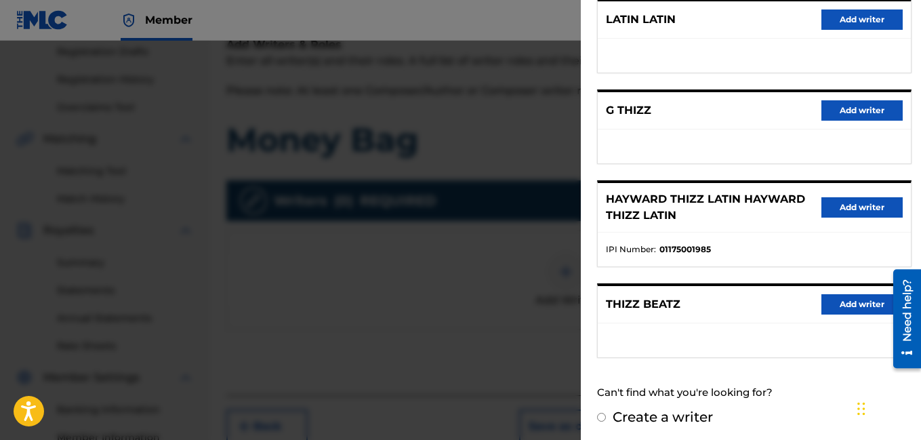
scroll to position [275, 0]
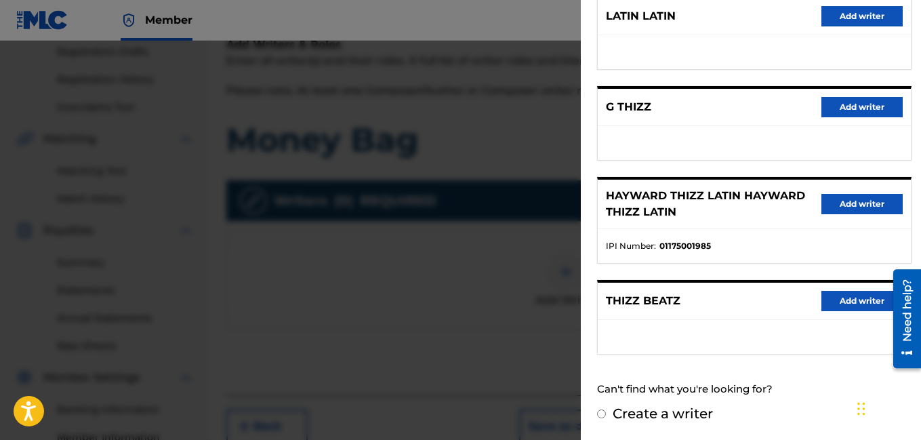
click at [850, 200] on button "Add writer" at bounding box center [862, 204] width 81 height 20
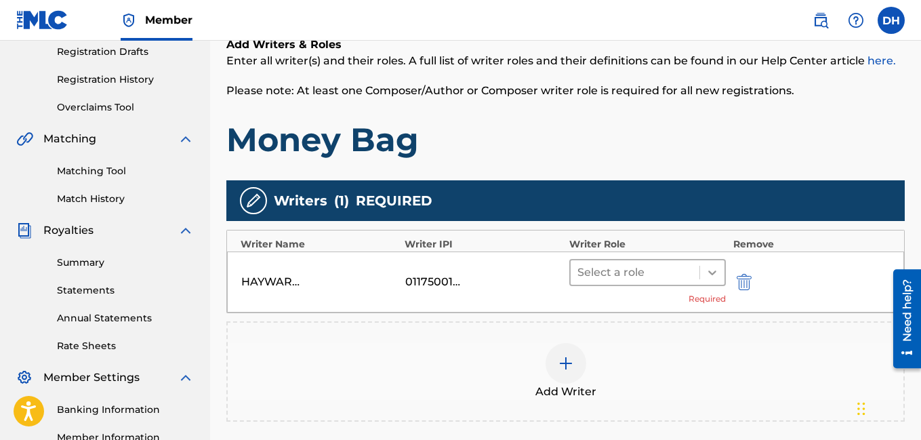
click at [711, 279] on icon at bounding box center [713, 273] width 14 height 14
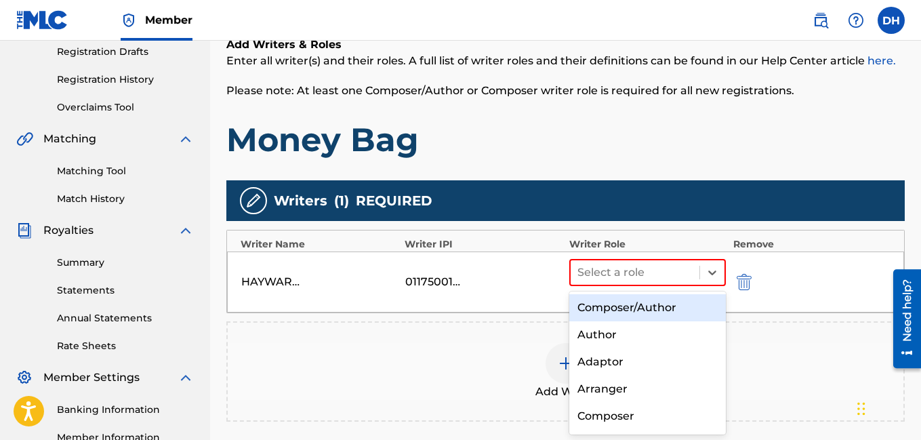
click at [660, 309] on div "Composer/Author" at bounding box center [648, 307] width 157 height 27
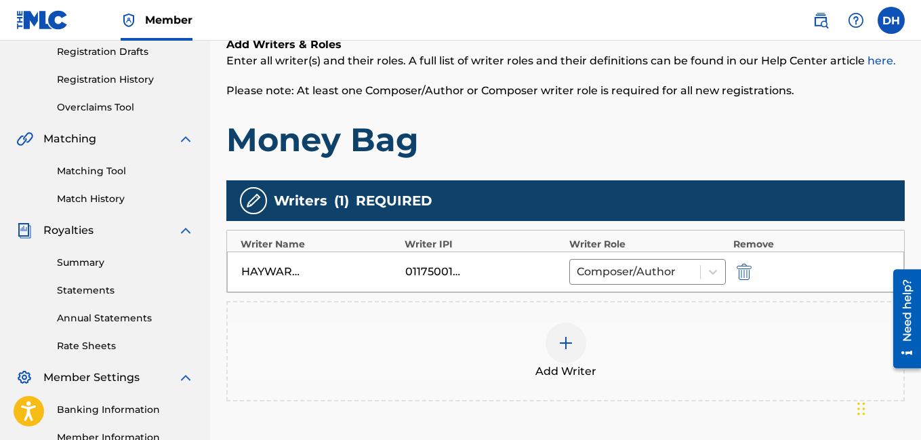
scroll to position [401, 0]
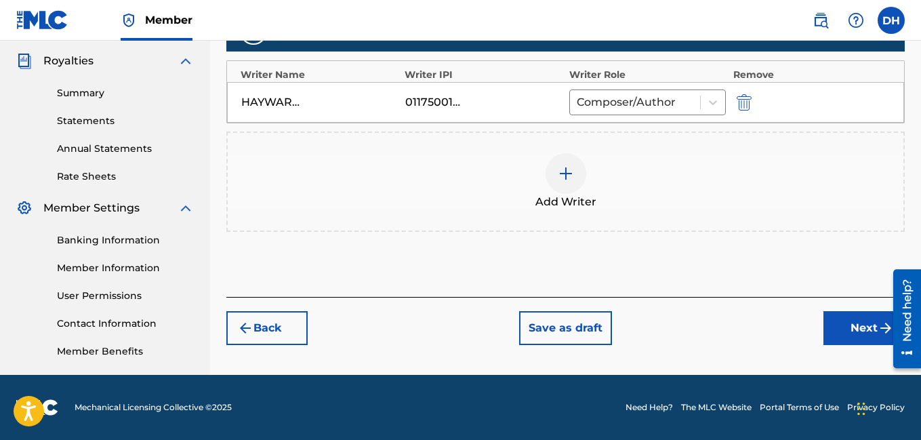
click at [537, 325] on button "Save as draft" at bounding box center [565, 328] width 93 height 34
click at [576, 323] on button "Save as draft" at bounding box center [565, 328] width 93 height 34
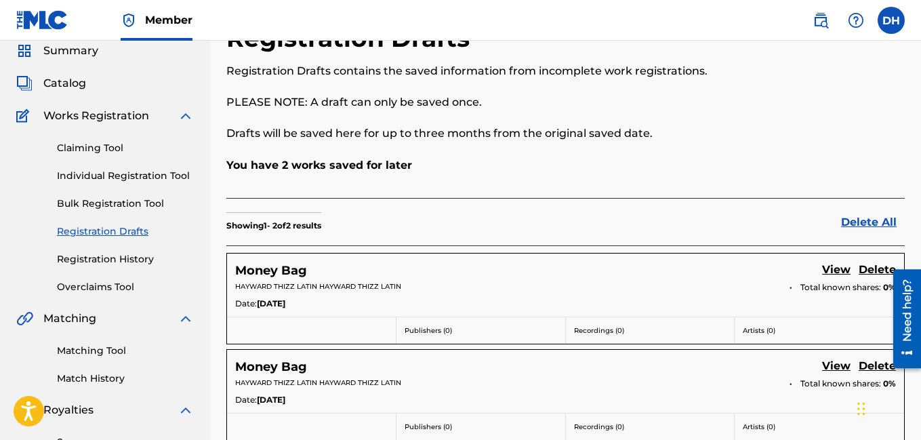
scroll to position [51, 0]
click at [115, 262] on link "Registration History" at bounding box center [125, 260] width 137 height 14
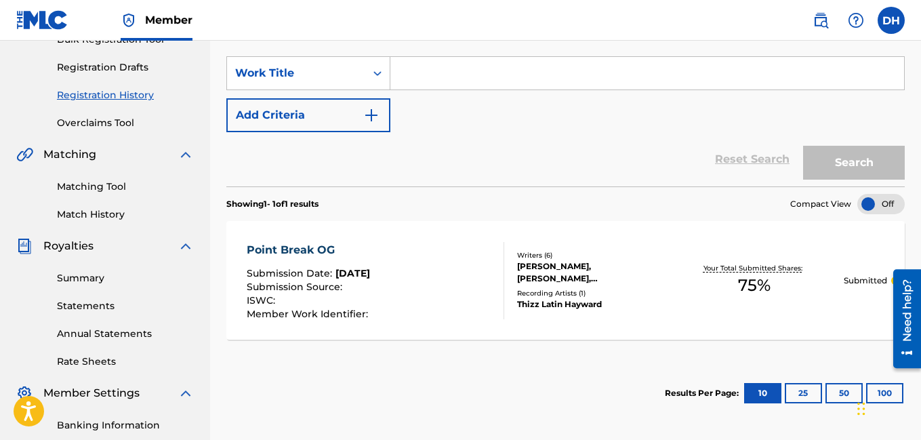
scroll to position [227, 0]
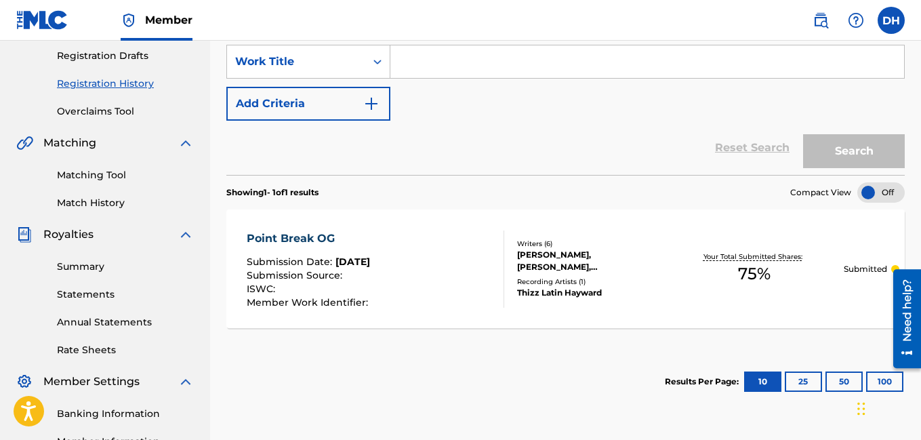
click at [305, 240] on div "Point Break OG" at bounding box center [309, 239] width 125 height 16
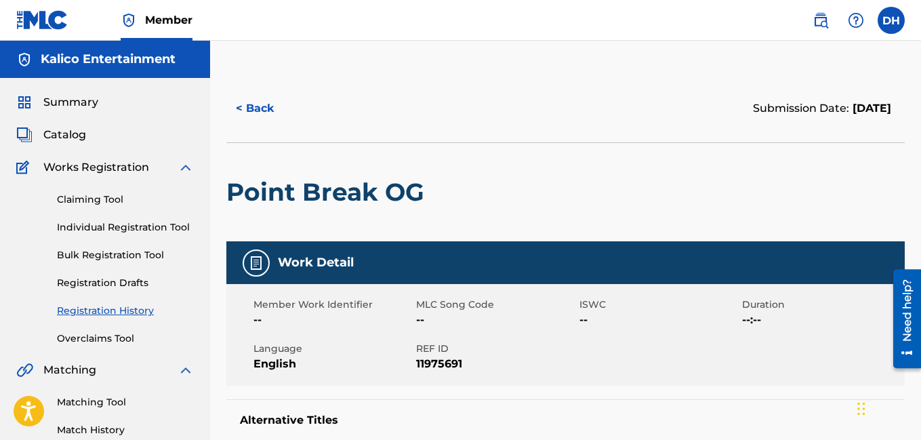
click at [123, 290] on link "Registration Drafts" at bounding box center [125, 283] width 137 height 14
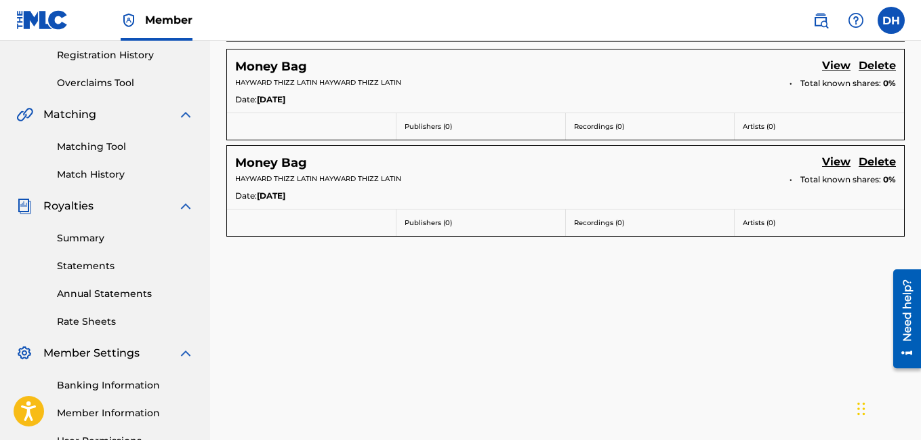
scroll to position [257, 0]
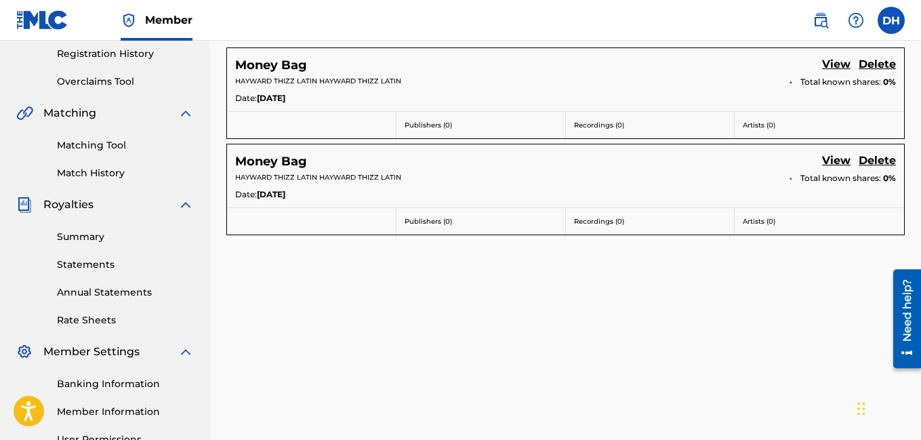
click at [843, 67] on link "View" at bounding box center [836, 65] width 28 height 18
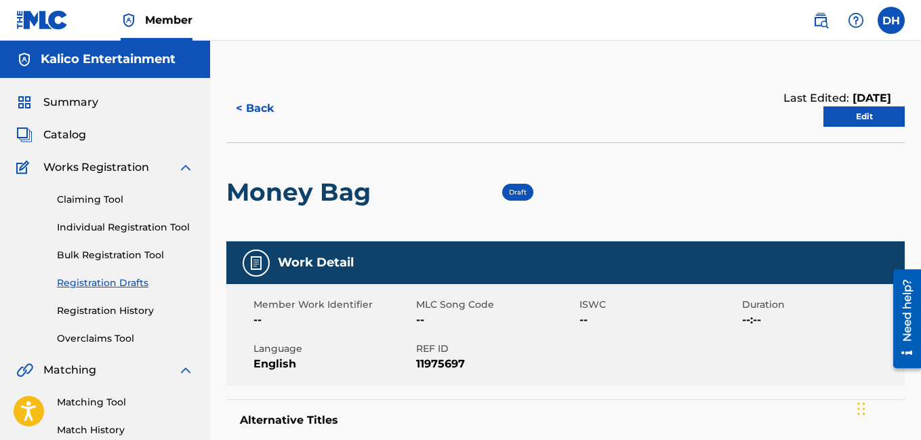
click at [860, 122] on link "Edit" at bounding box center [864, 116] width 81 height 20
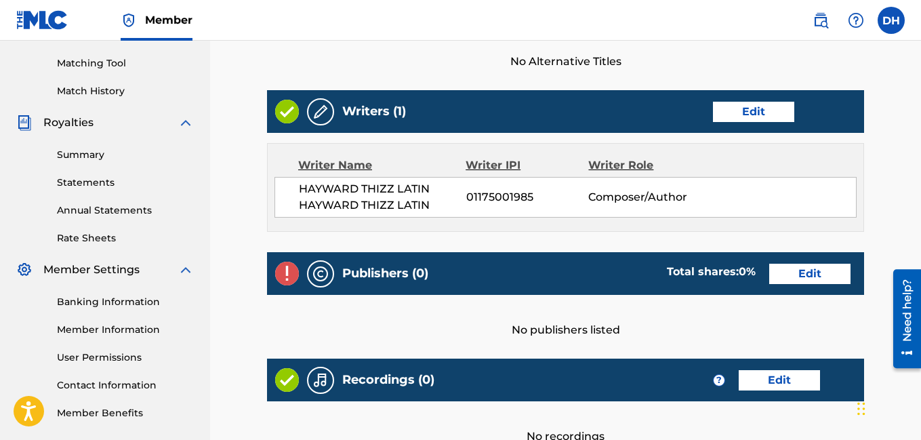
scroll to position [338, 0]
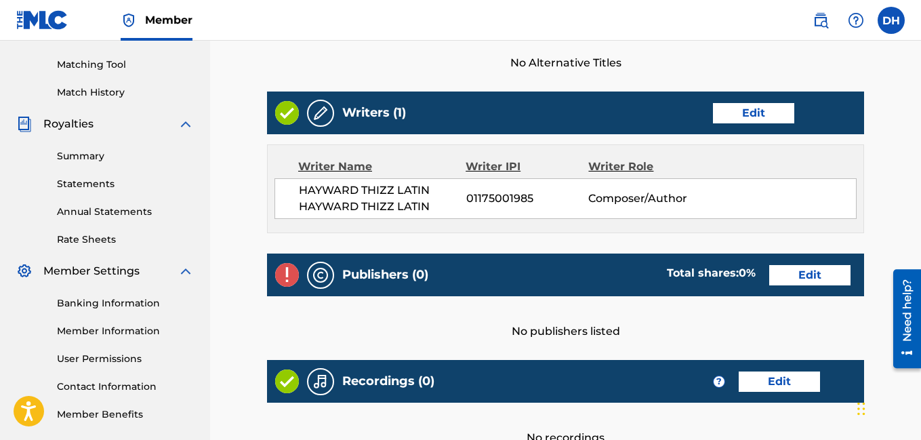
click at [751, 121] on link "Edit" at bounding box center [753, 113] width 81 height 20
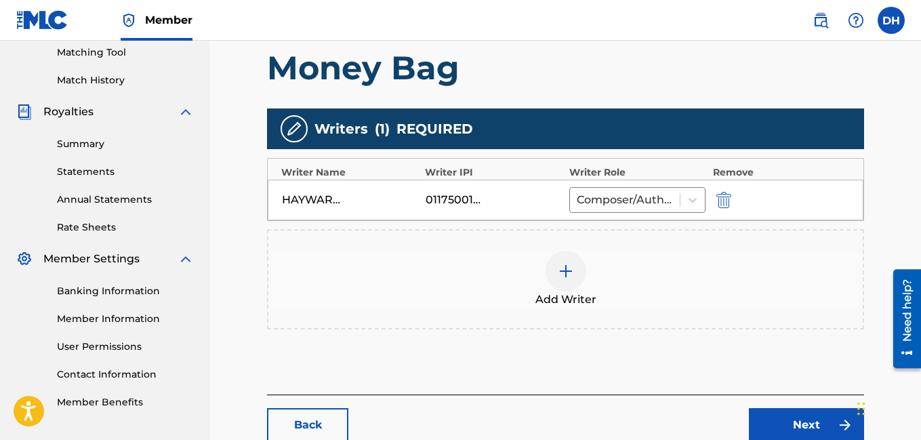
scroll to position [353, 0]
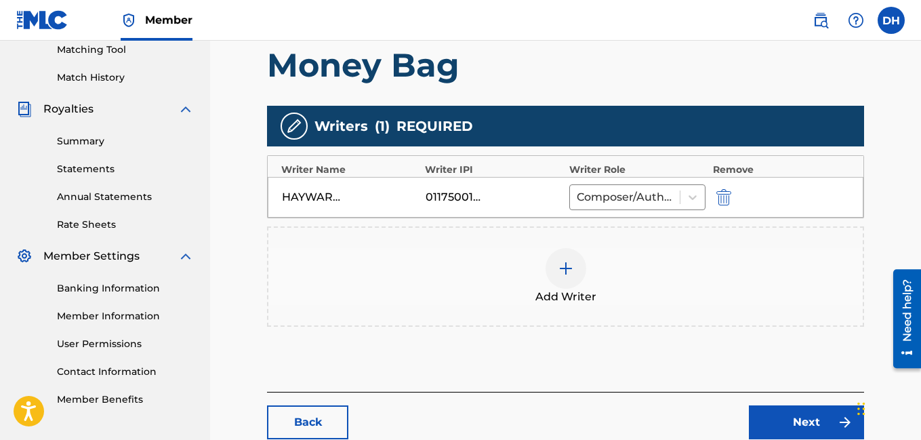
click at [559, 273] on img at bounding box center [566, 268] width 16 height 16
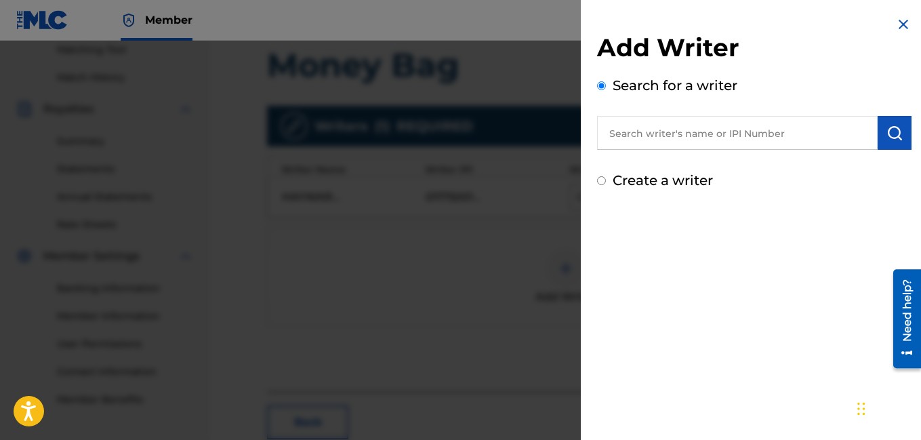
click at [658, 137] on input "text" at bounding box center [737, 133] width 281 height 34
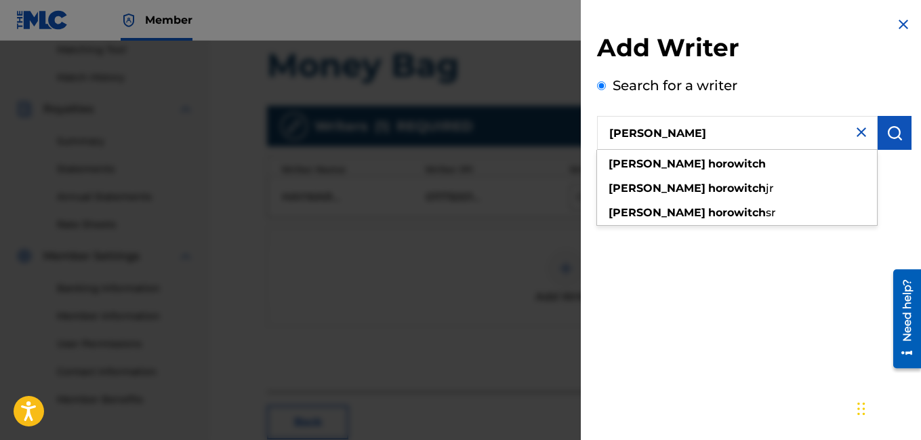
type input "[PERSON_NAME]"
click at [895, 123] on button "submit" at bounding box center [895, 133] width 34 height 34
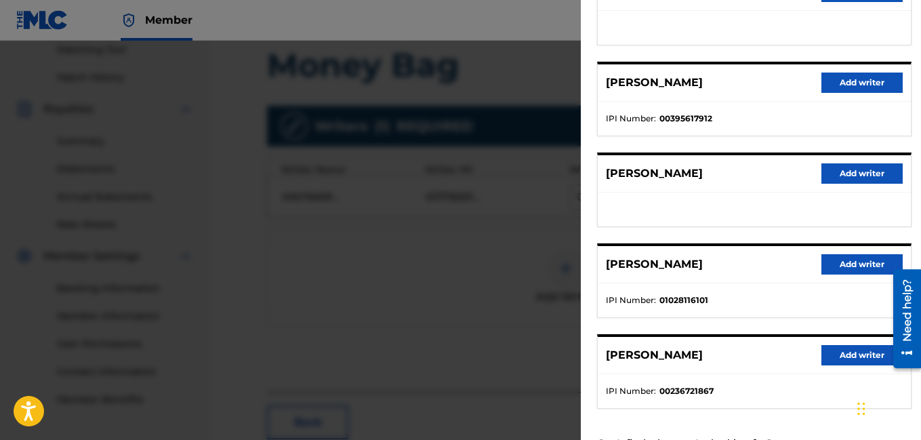
scroll to position [262, 0]
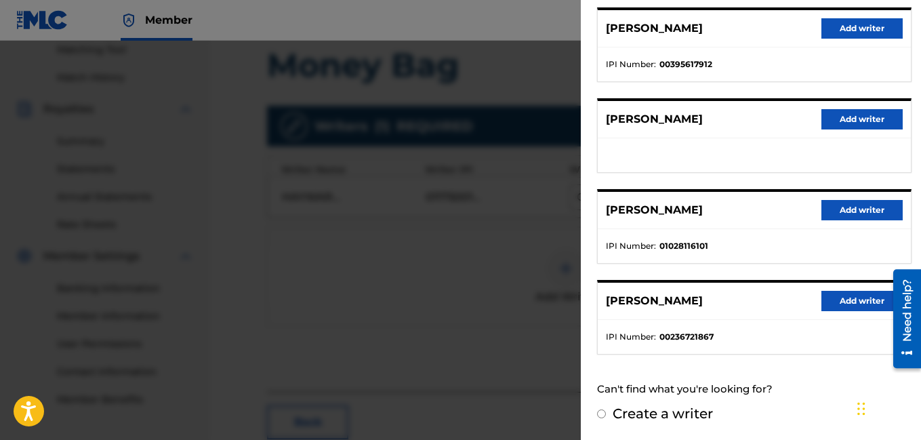
click at [842, 212] on button "Add writer" at bounding box center [862, 210] width 81 height 20
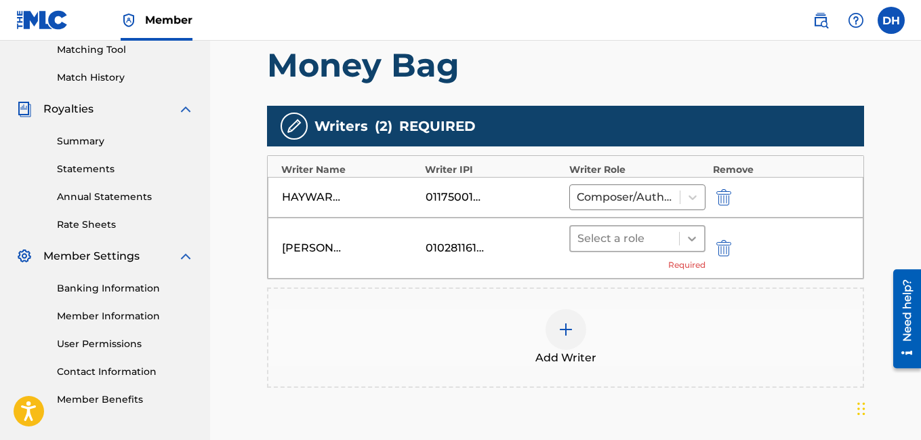
click at [691, 239] on icon at bounding box center [692, 239] width 8 height 5
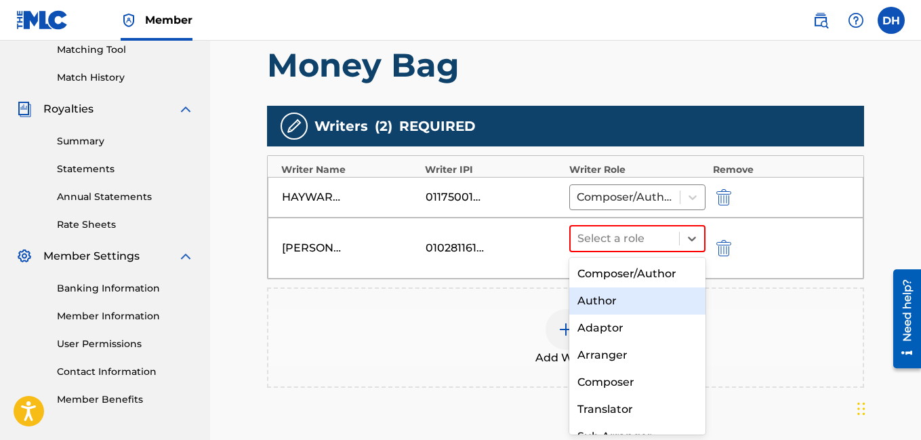
click at [653, 288] on div "Author" at bounding box center [638, 300] width 137 height 27
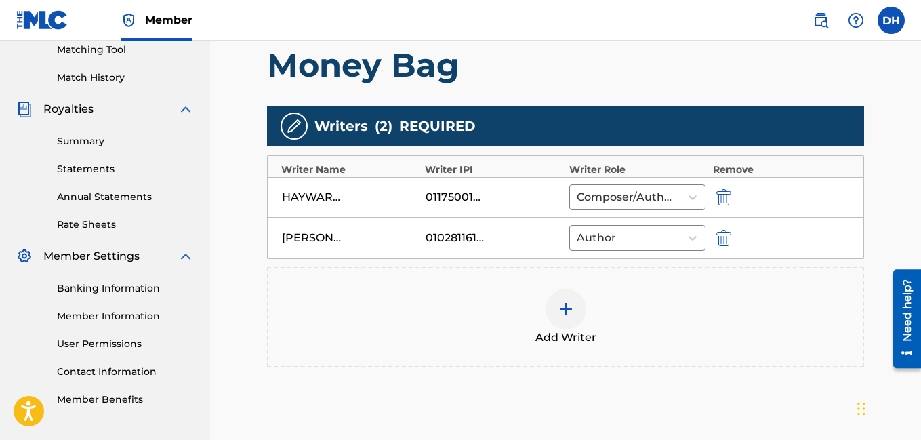
click at [564, 294] on div at bounding box center [566, 309] width 41 height 41
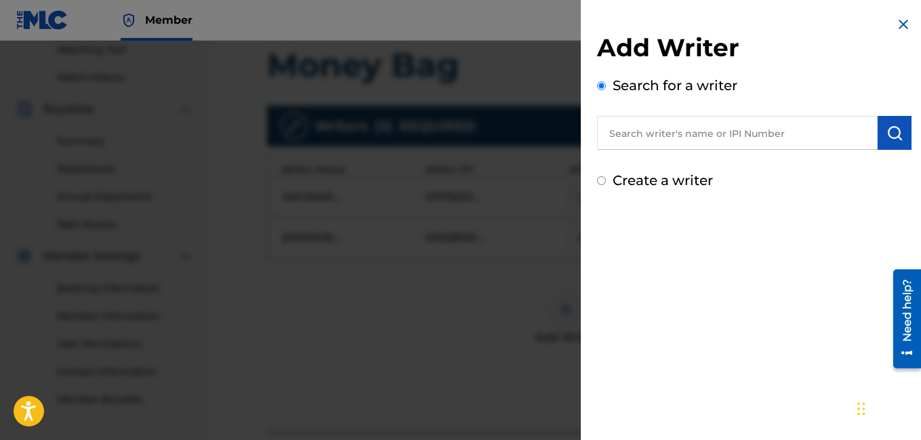
click at [684, 130] on input "text" at bounding box center [737, 133] width 281 height 34
type input "[PERSON_NAME]"
click at [878, 134] on button "submit" at bounding box center [895, 133] width 34 height 34
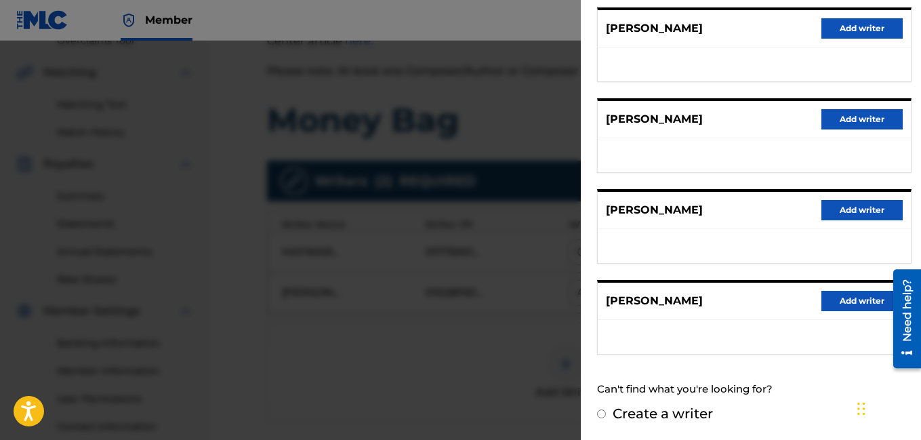
click at [667, 417] on label "Create a writer" at bounding box center [663, 413] width 100 height 16
radio input "true"
click at [606, 417] on input "Create a writer" at bounding box center [601, 414] width 9 height 9
radio input "false"
radio input "true"
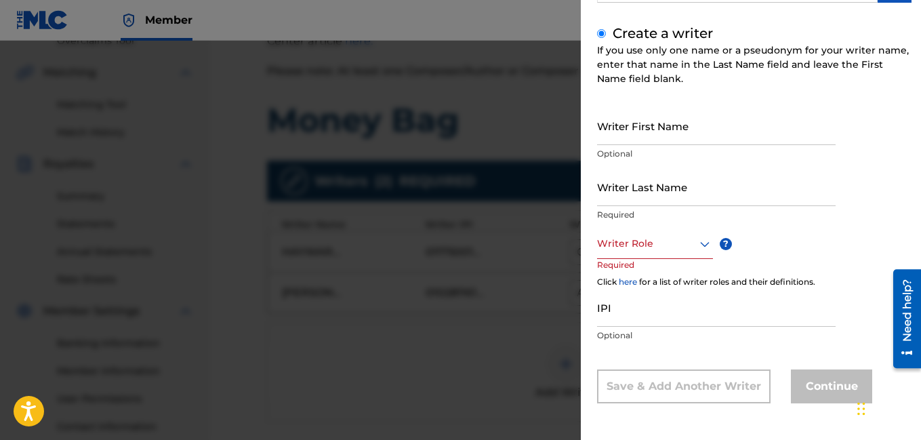
scroll to position [104, 0]
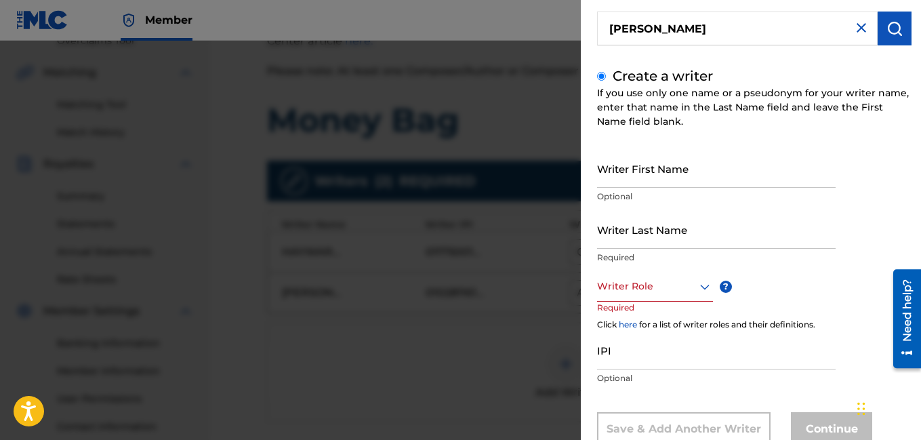
click at [633, 181] on input "Writer First Name" at bounding box center [716, 168] width 239 height 39
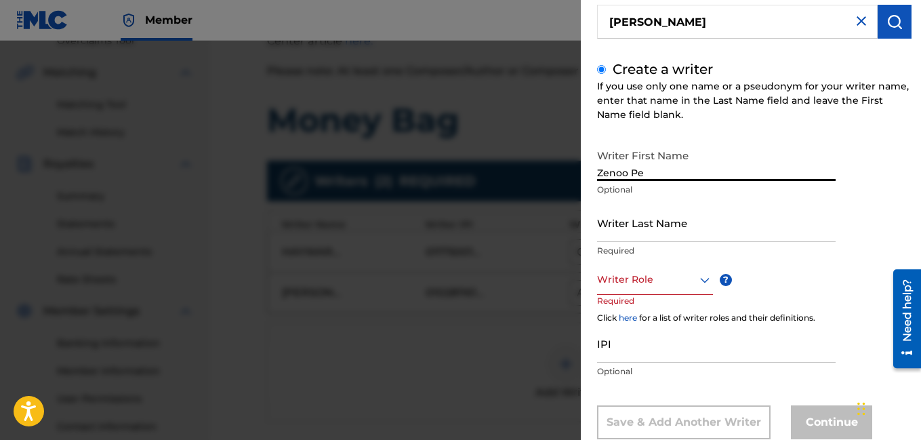
scroll to position [112, 0]
type input "Z"
click at [636, 218] on input "Writer Last Name" at bounding box center [716, 222] width 239 height 39
click at [673, 161] on input "[PERSON_NAME]" at bounding box center [716, 161] width 239 height 39
click at [673, 176] on input "[PERSON_NAME]" at bounding box center [716, 161] width 239 height 39
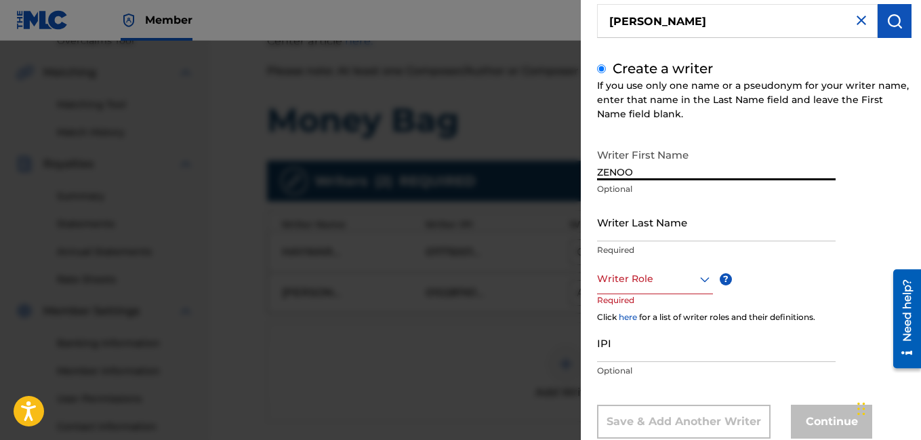
type input "ZENOO"
click at [660, 217] on input "Writer Last Name" at bounding box center [716, 222] width 239 height 39
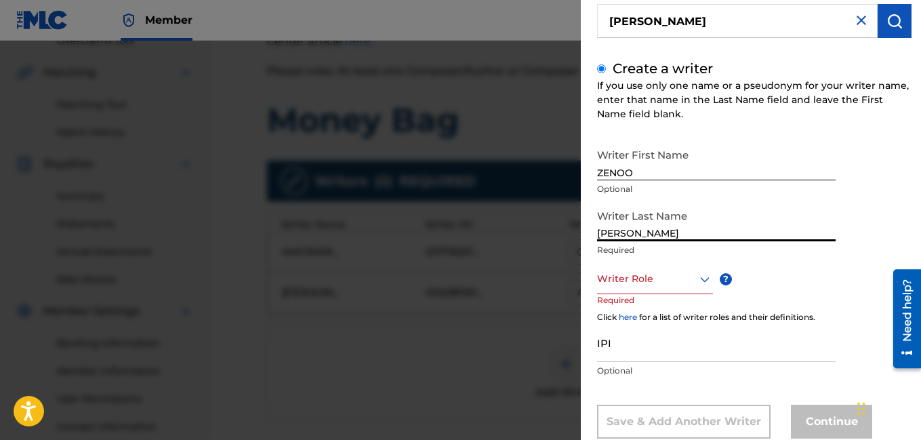
type input "[PERSON_NAME]"
click at [624, 273] on div at bounding box center [655, 279] width 116 height 17
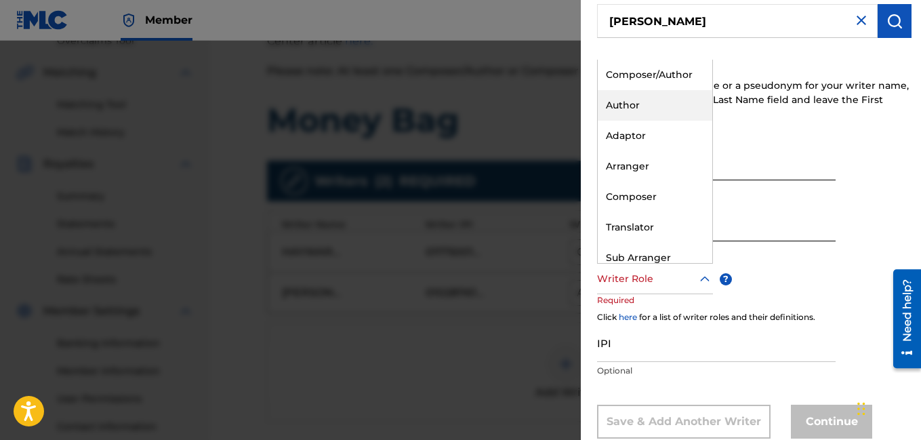
click at [653, 108] on div "Author" at bounding box center [655, 105] width 115 height 31
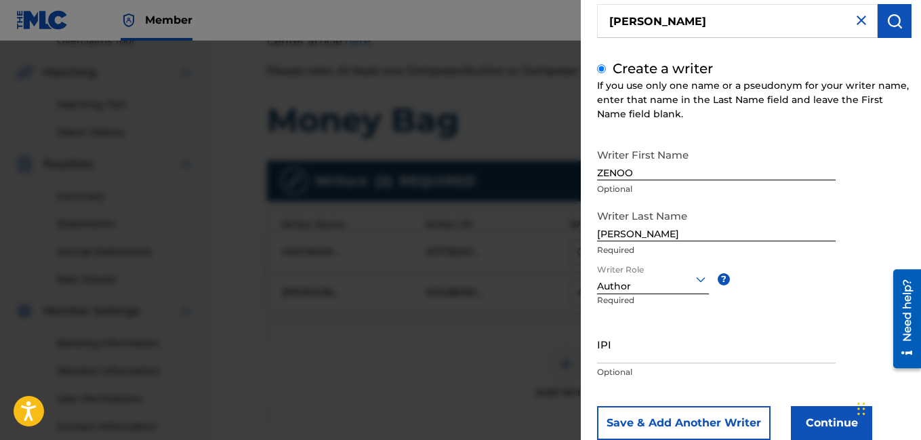
click at [648, 343] on input "IPI" at bounding box center [716, 344] width 239 height 39
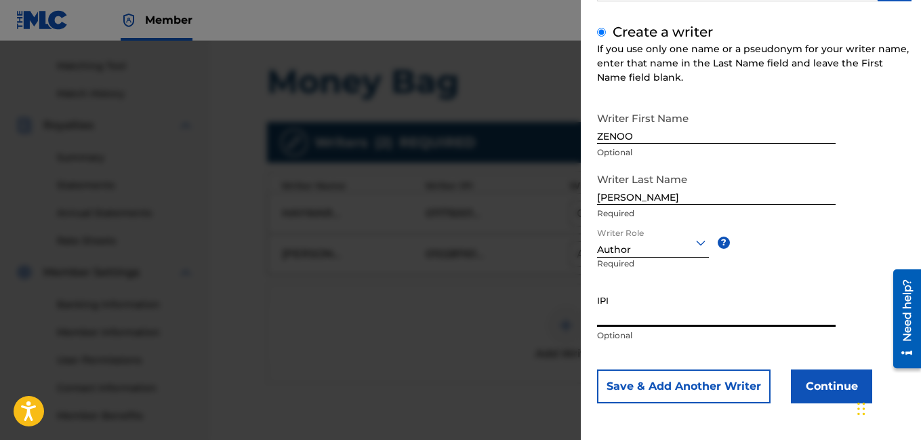
scroll to position [337, 0]
click at [817, 390] on button "Continue" at bounding box center [831, 387] width 81 height 34
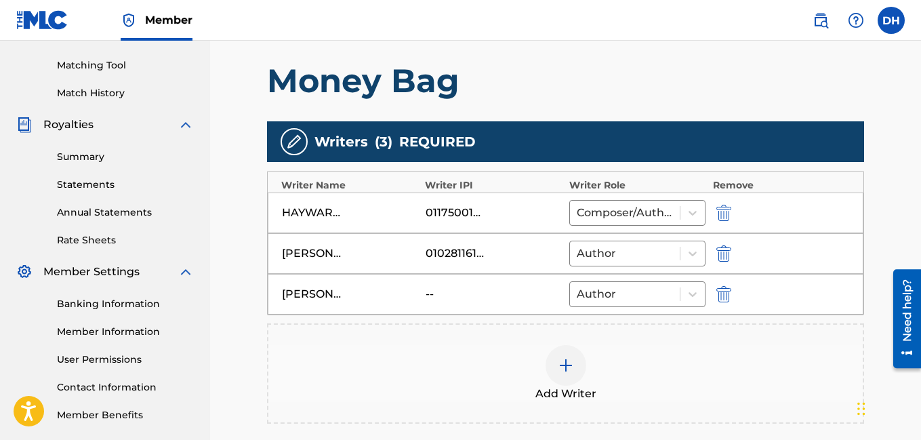
click at [563, 359] on img at bounding box center [566, 365] width 16 height 16
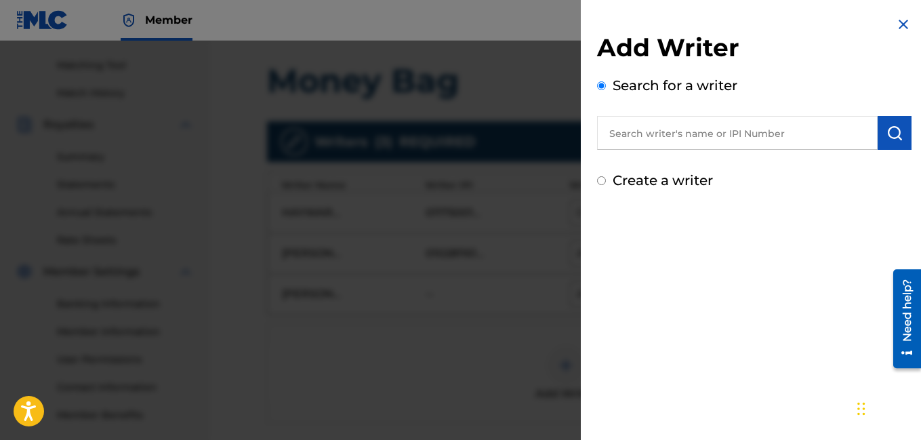
click at [715, 126] on input "text" at bounding box center [737, 133] width 281 height 34
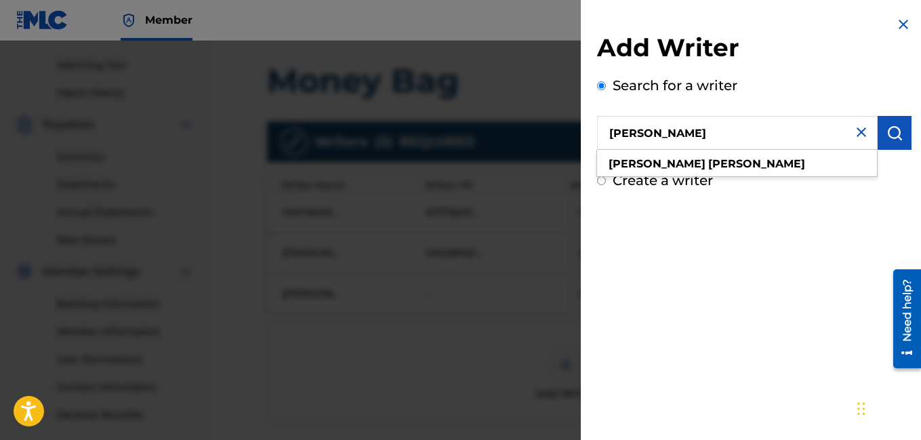
type input "[PERSON_NAME]"
click at [894, 142] on button "submit" at bounding box center [895, 133] width 34 height 34
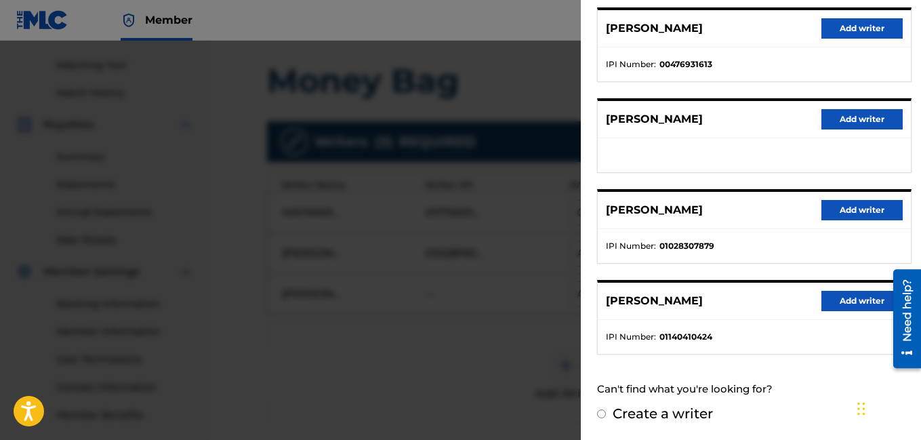
scroll to position [376, 0]
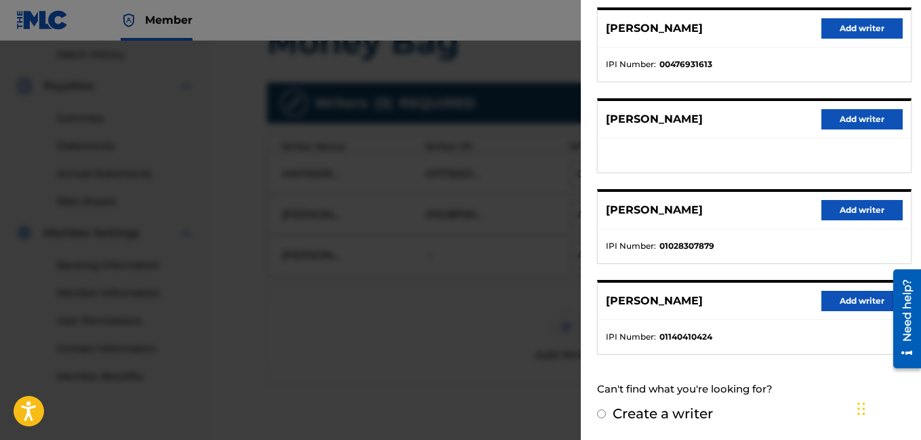
click at [859, 210] on button "Add writer" at bounding box center [862, 210] width 81 height 20
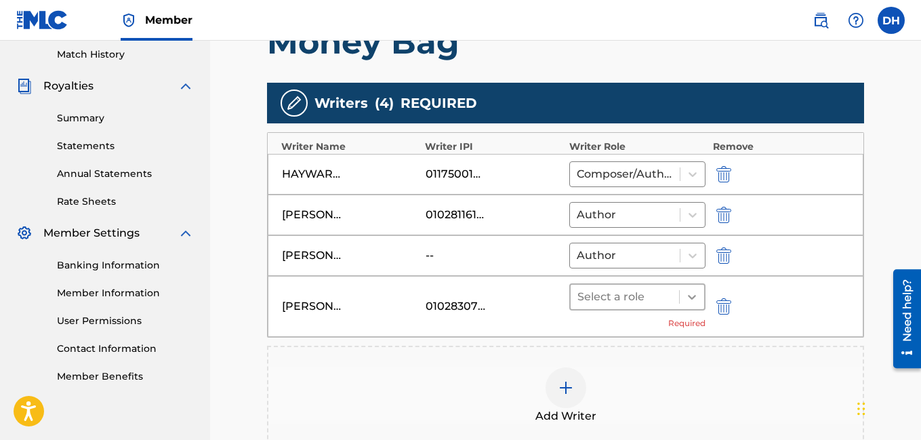
click at [696, 298] on icon at bounding box center [692, 297] width 14 height 14
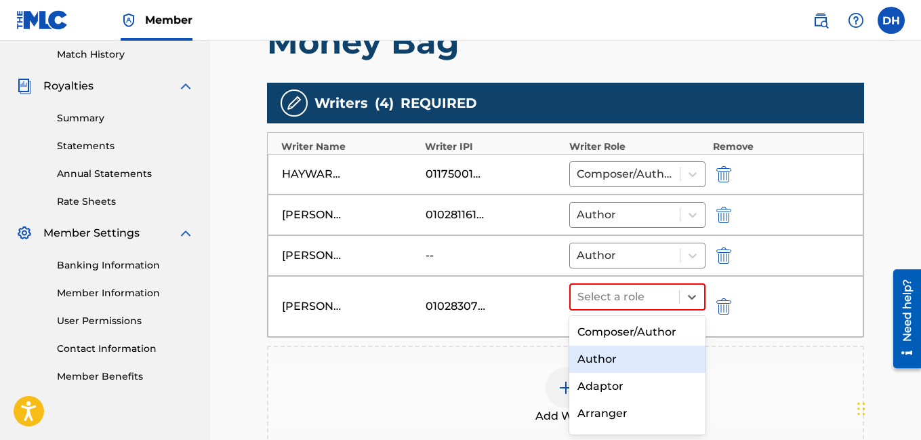
click at [641, 357] on div "Author" at bounding box center [638, 359] width 137 height 27
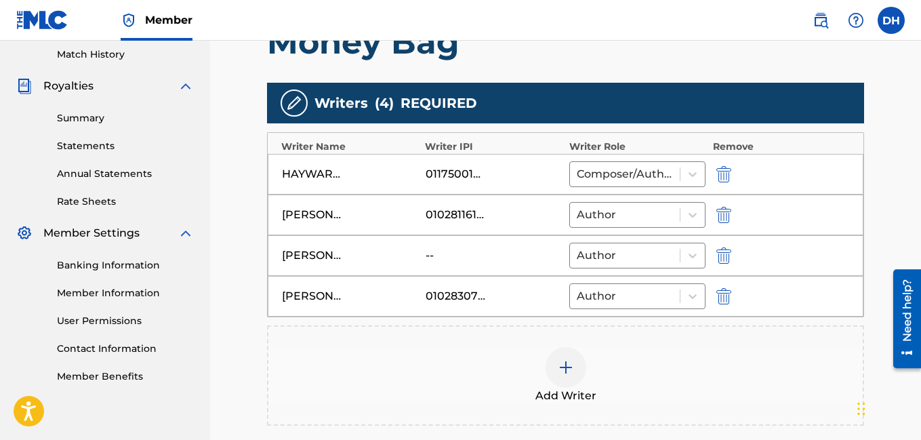
click at [565, 363] on img at bounding box center [566, 367] width 16 height 16
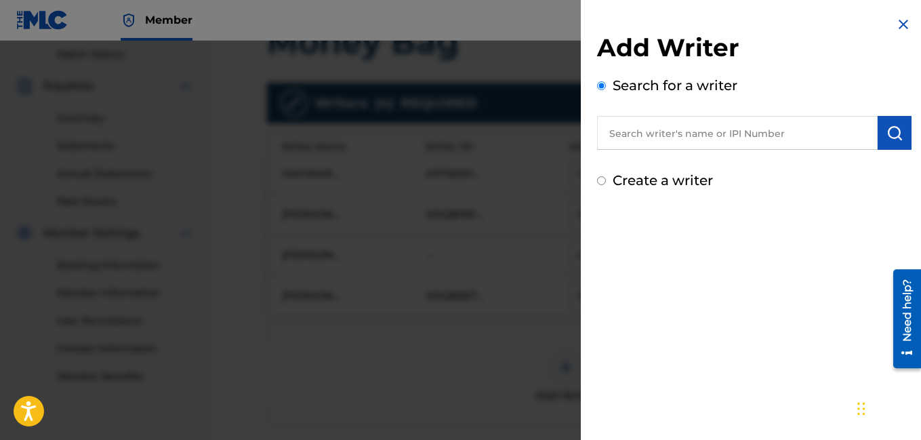
click at [679, 127] on input "text" at bounding box center [737, 133] width 281 height 34
type input "T"
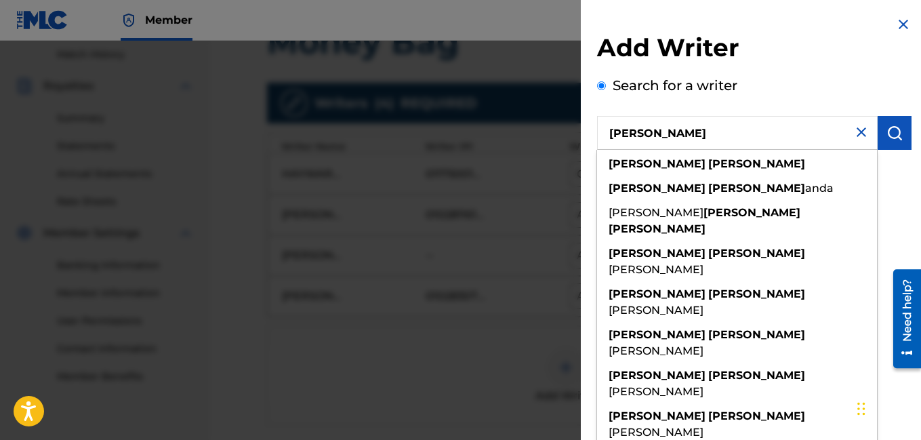
type input "[PERSON_NAME]"
click at [887, 125] on img "submit" at bounding box center [895, 133] width 16 height 16
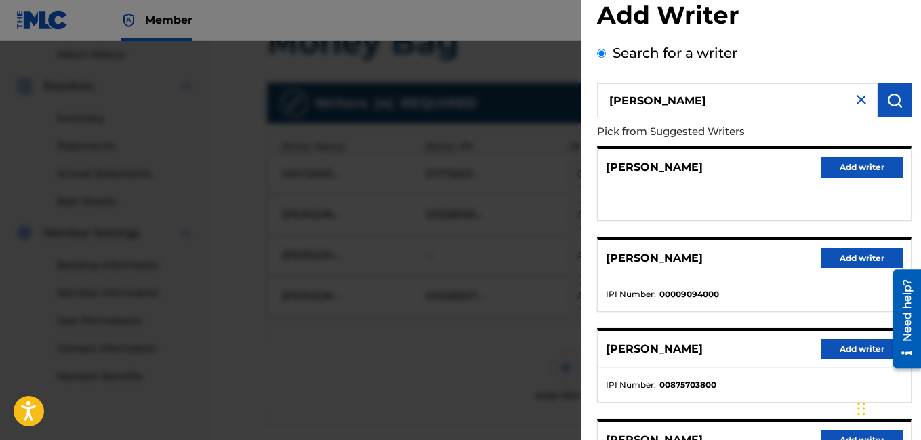
scroll to position [14, 0]
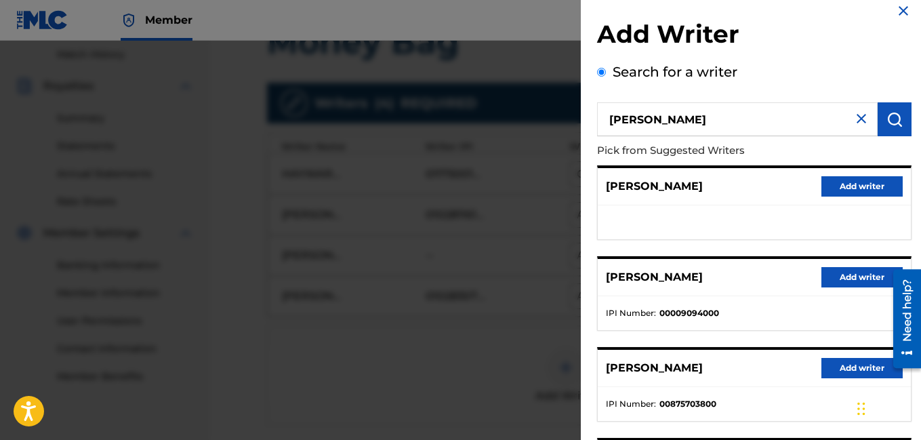
click at [862, 191] on button "Add writer" at bounding box center [862, 186] width 81 height 20
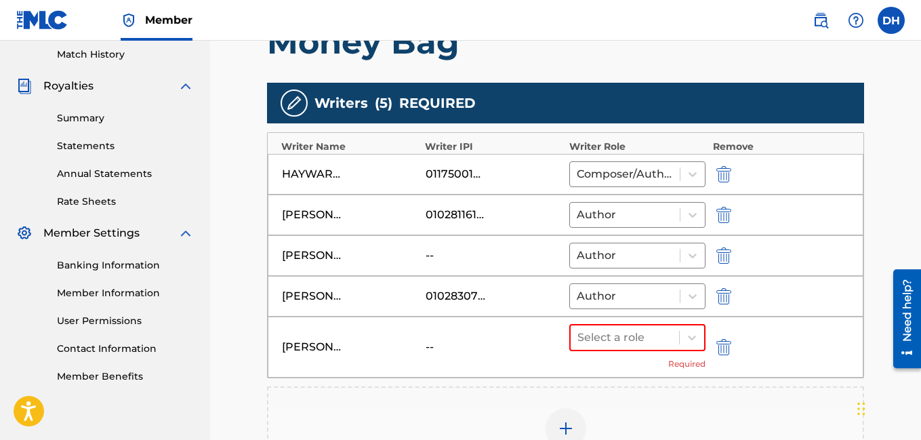
click at [725, 348] on img "submit" at bounding box center [724, 347] width 15 height 16
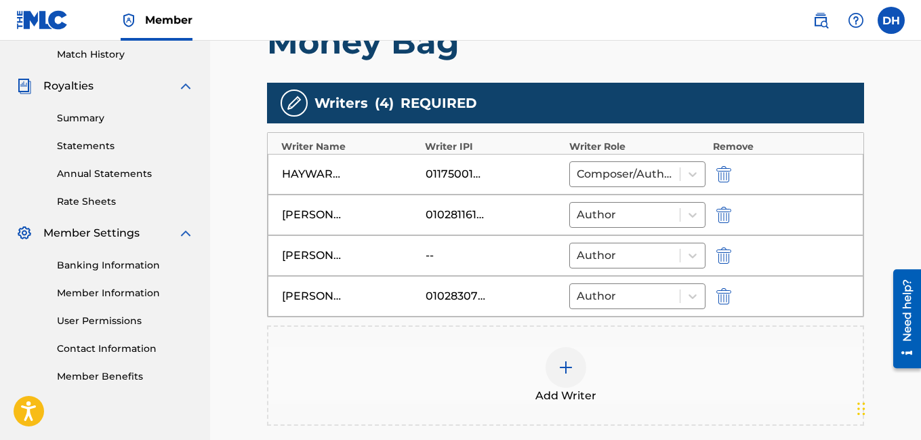
click at [564, 366] on img at bounding box center [566, 367] width 16 height 16
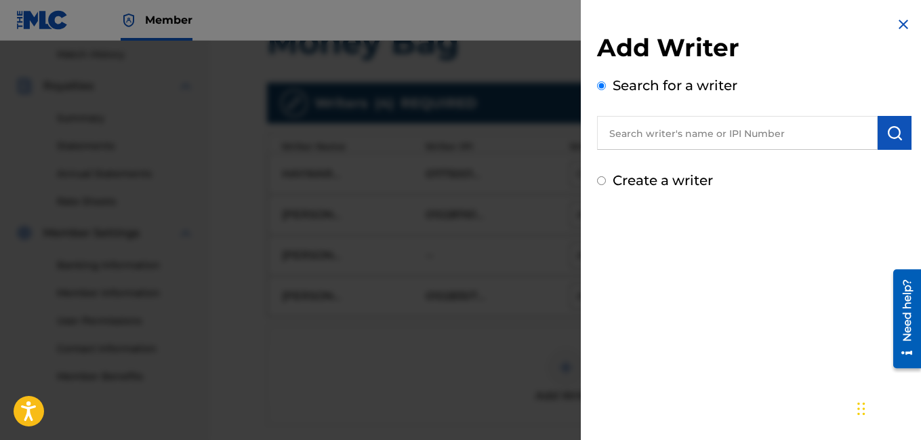
click at [676, 140] on input "text" at bounding box center [737, 133] width 281 height 34
click at [660, 183] on label "Create a writer" at bounding box center [663, 180] width 100 height 16
radio input "true"
click at [606, 183] on input "Create a writer" at bounding box center [601, 180] width 9 height 9
radio input "false"
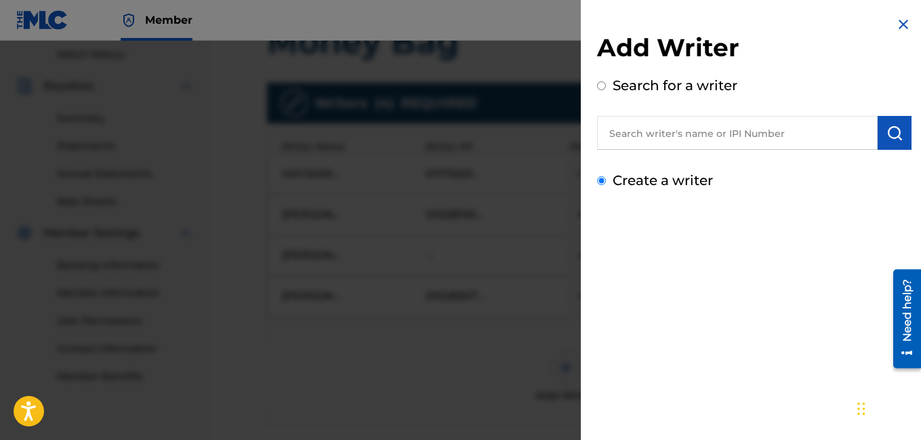
radio input "true"
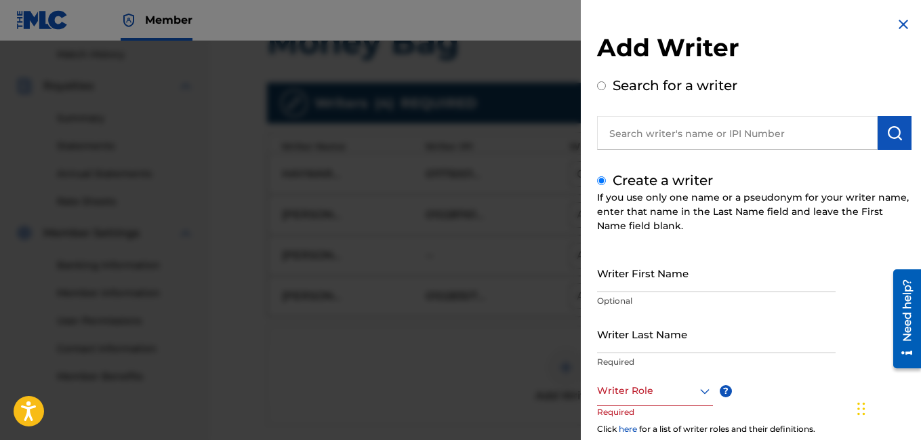
click at [640, 271] on input "Writer First Name" at bounding box center [716, 273] width 239 height 39
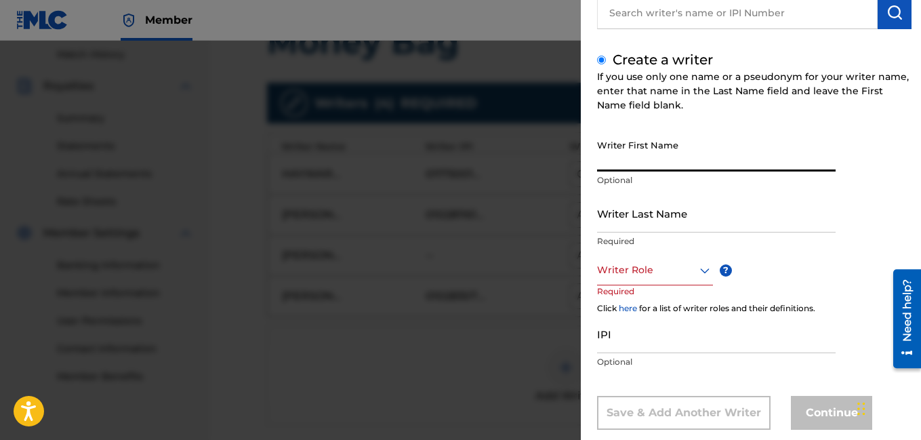
scroll to position [132, 0]
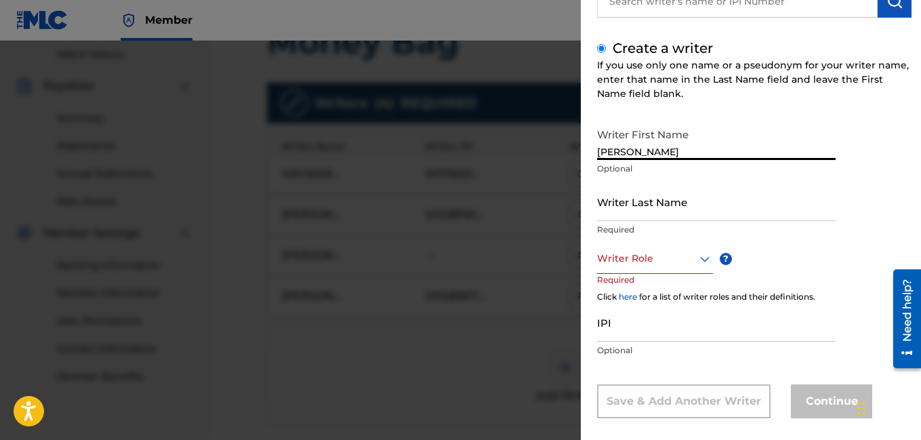
type input "[PERSON_NAME]"
click at [682, 201] on input "Writer Last Name" at bounding box center [716, 201] width 239 height 39
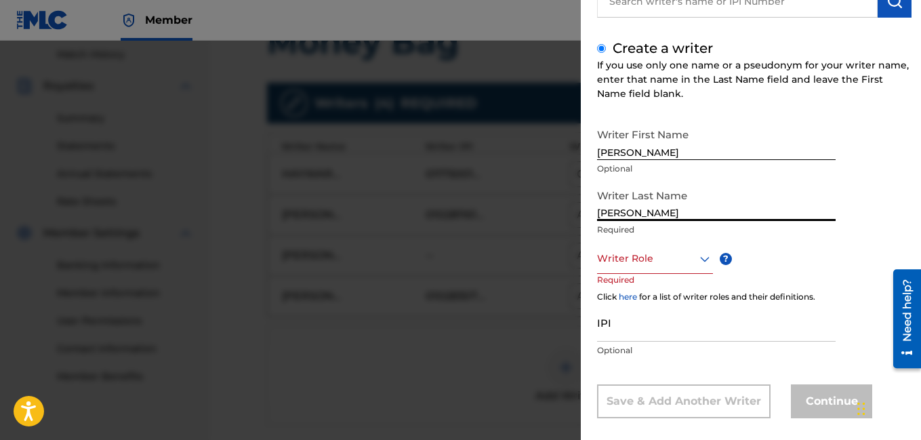
type input "[PERSON_NAME]"
click at [692, 250] on div at bounding box center [655, 258] width 116 height 17
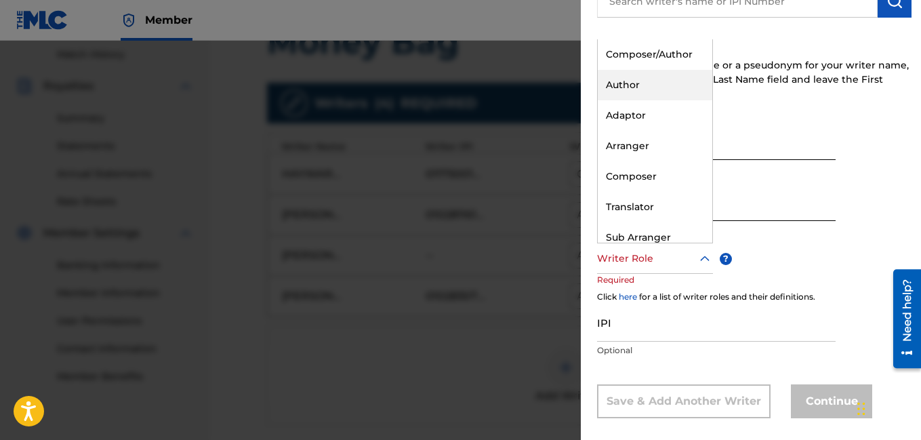
click at [631, 77] on div "Author" at bounding box center [655, 85] width 115 height 31
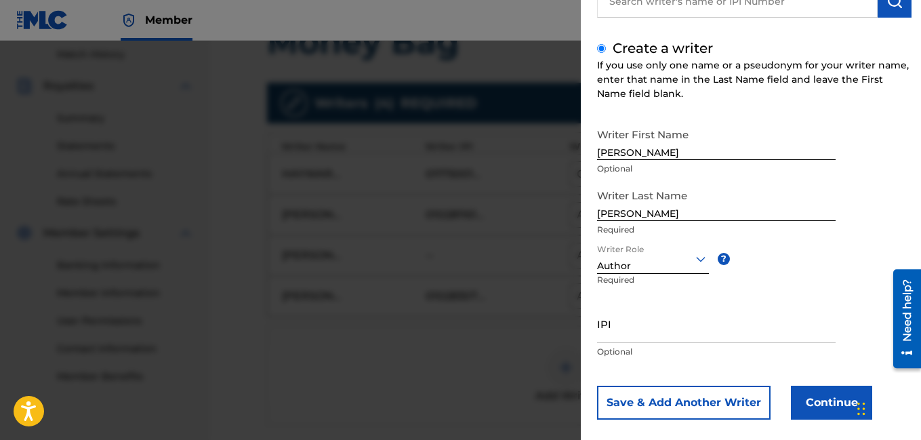
click at [639, 338] on input "IPI" at bounding box center [716, 323] width 239 height 39
paste input "01264435260"
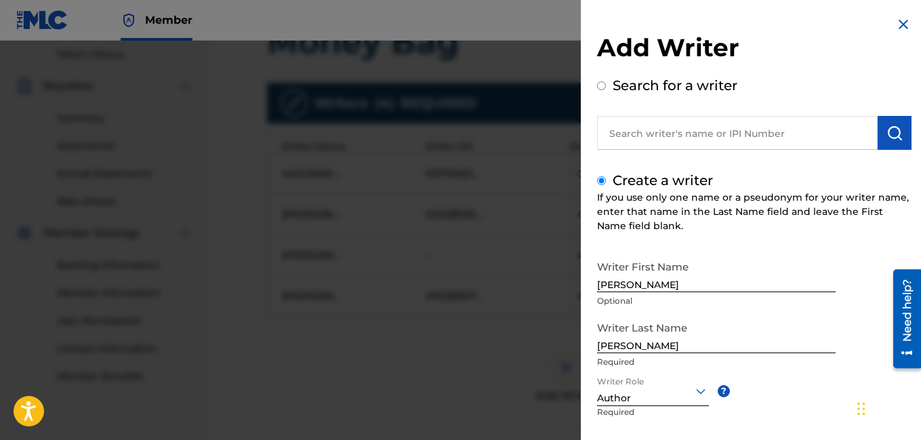
scroll to position [148, 0]
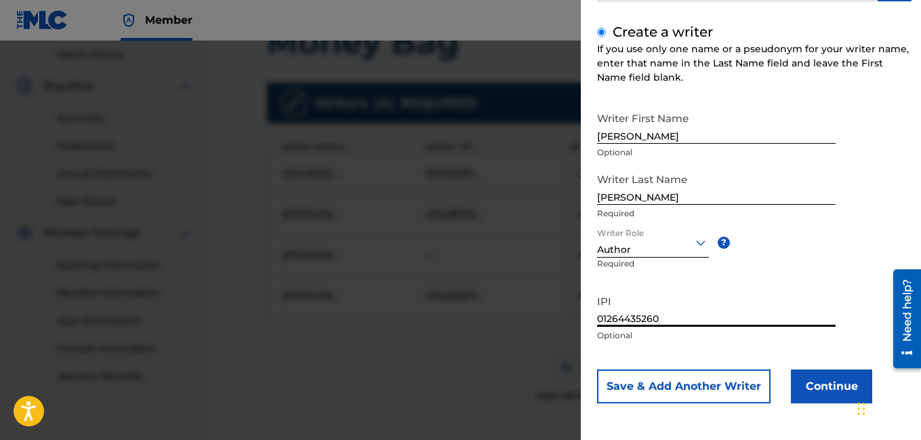
type input "01264435260"
click at [817, 385] on button "Continue" at bounding box center [831, 387] width 81 height 34
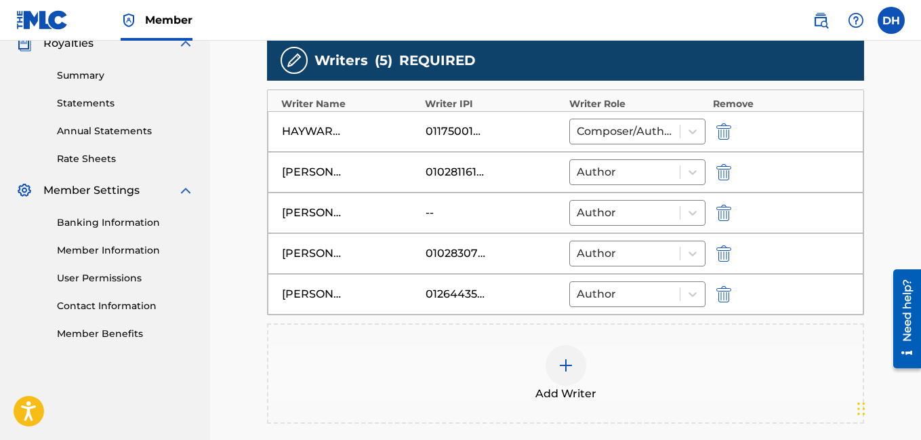
scroll to position [421, 0]
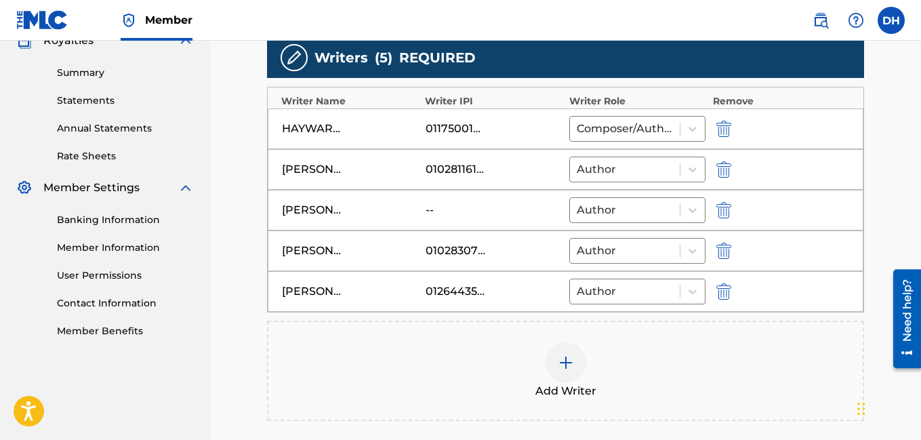
click at [561, 359] on img at bounding box center [566, 363] width 16 height 16
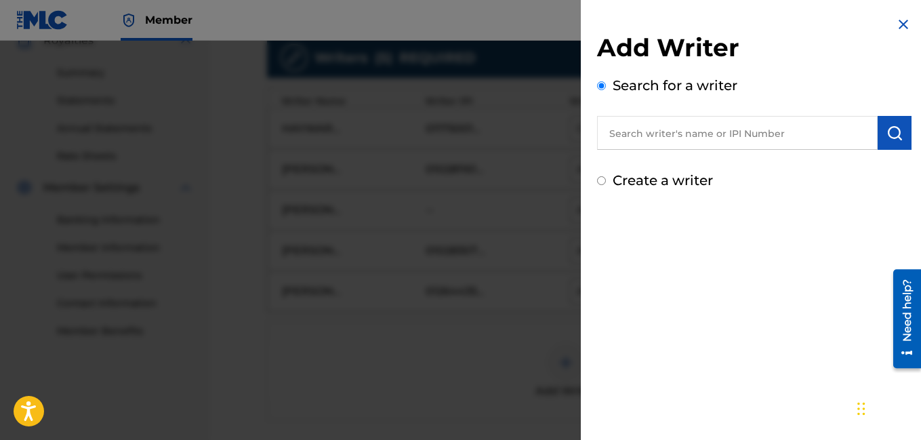
click at [683, 136] on input "text" at bounding box center [737, 133] width 281 height 34
type input "Tome E [PERSON_NAME]"
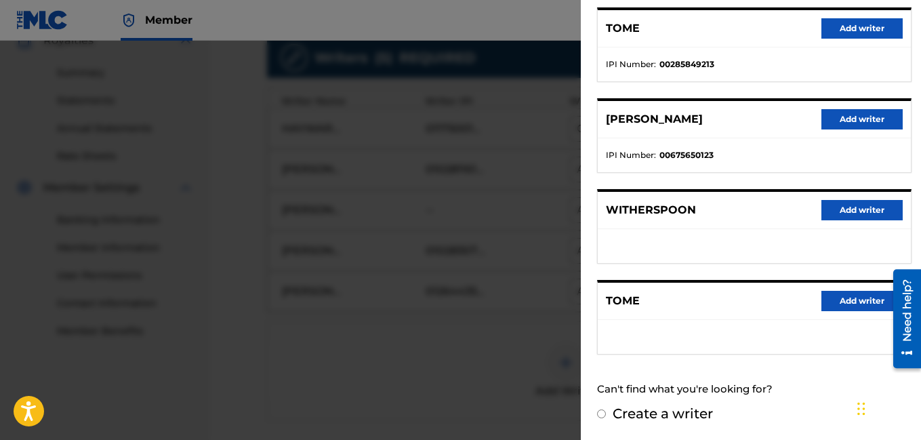
scroll to position [97, 0]
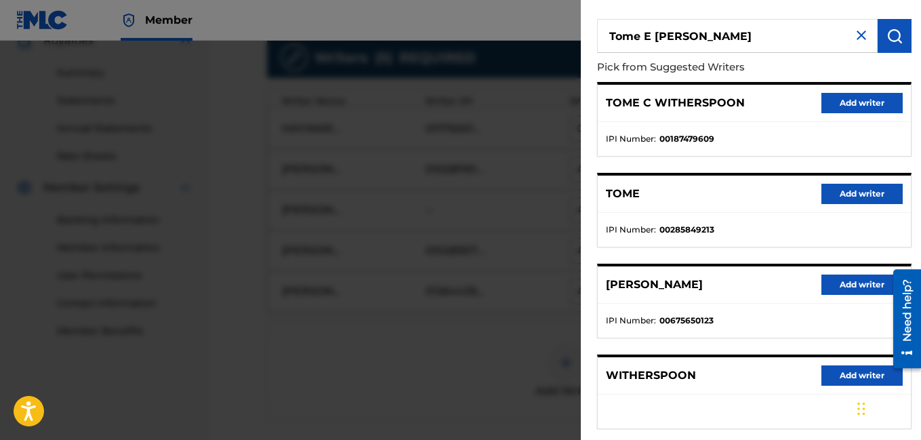
click at [877, 97] on button "Add writer" at bounding box center [862, 103] width 81 height 20
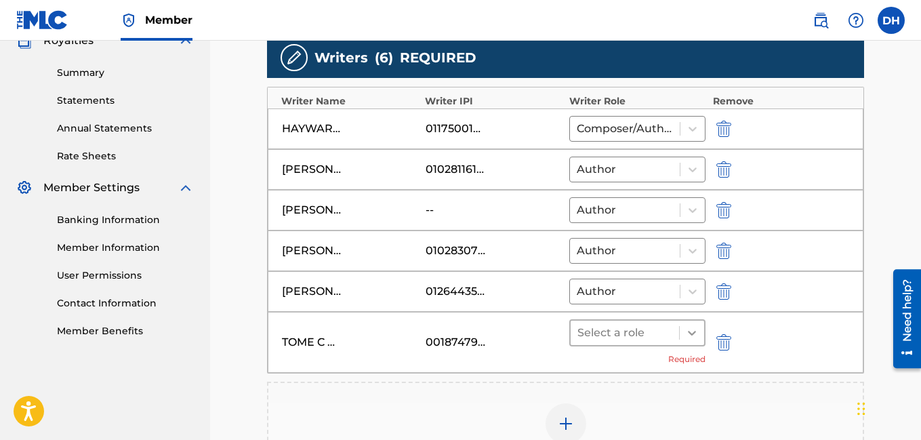
click at [696, 344] on div at bounding box center [692, 333] width 24 height 24
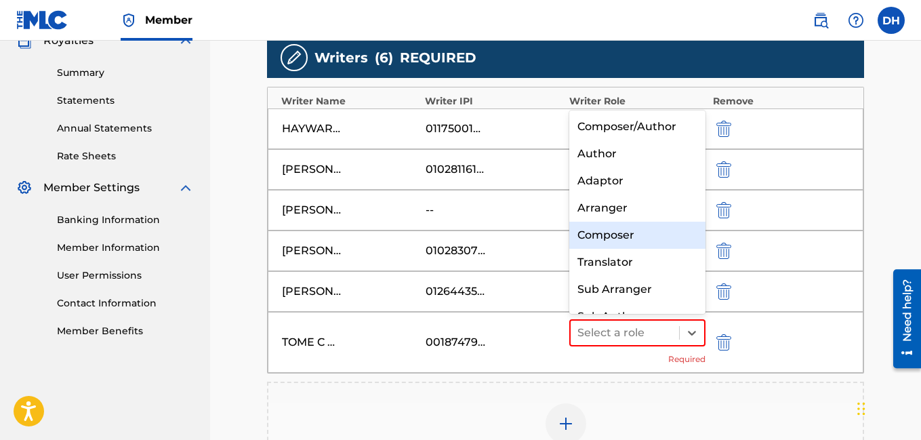
click at [640, 246] on div "Composer" at bounding box center [638, 235] width 137 height 27
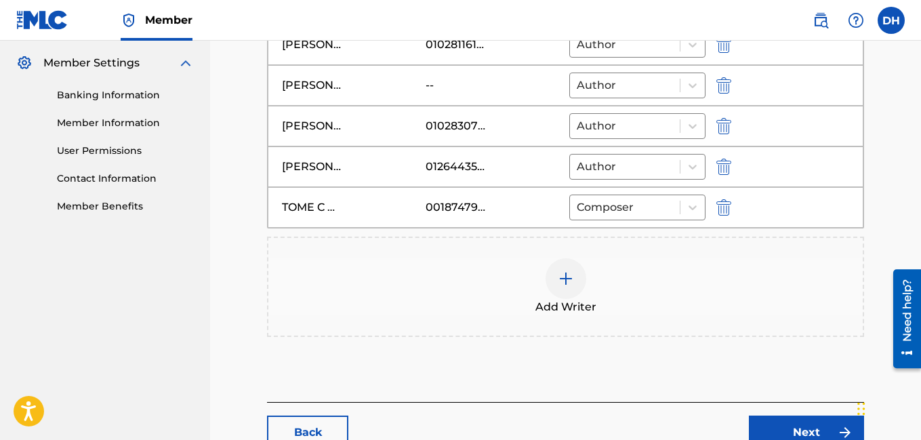
scroll to position [641, 0]
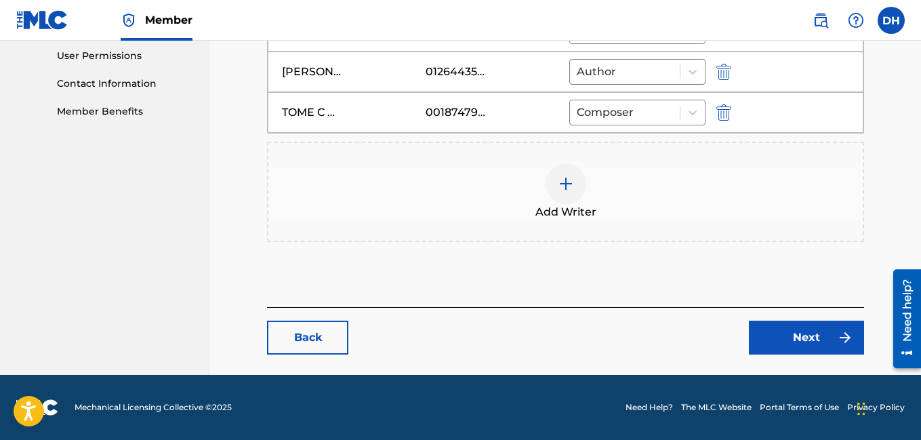
click at [807, 327] on link "Next" at bounding box center [806, 338] width 115 height 34
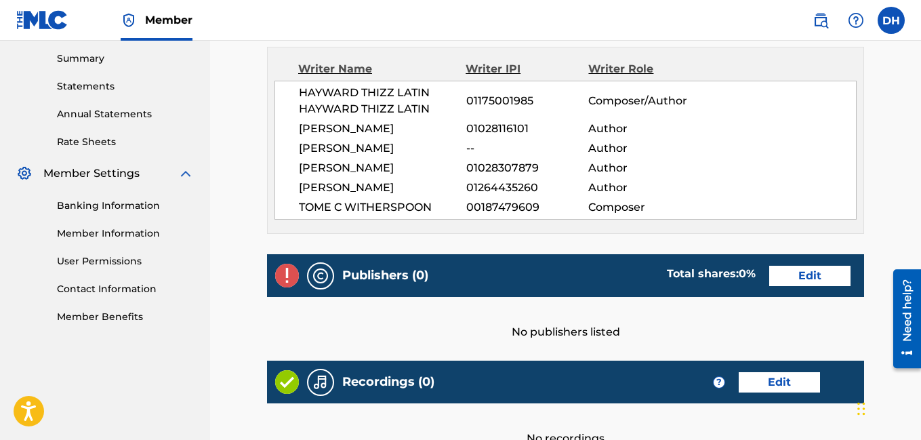
scroll to position [436, 0]
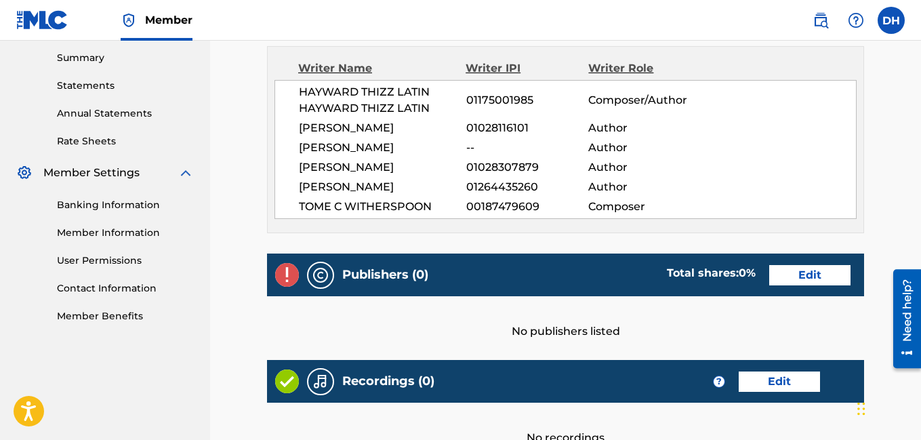
click at [770, 280] on link "Edit" at bounding box center [810, 275] width 81 height 20
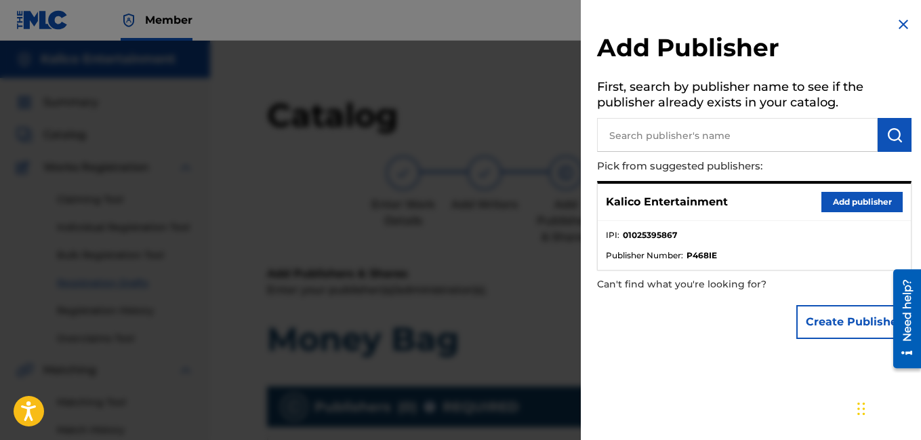
click at [845, 203] on button "Add publisher" at bounding box center [862, 202] width 81 height 20
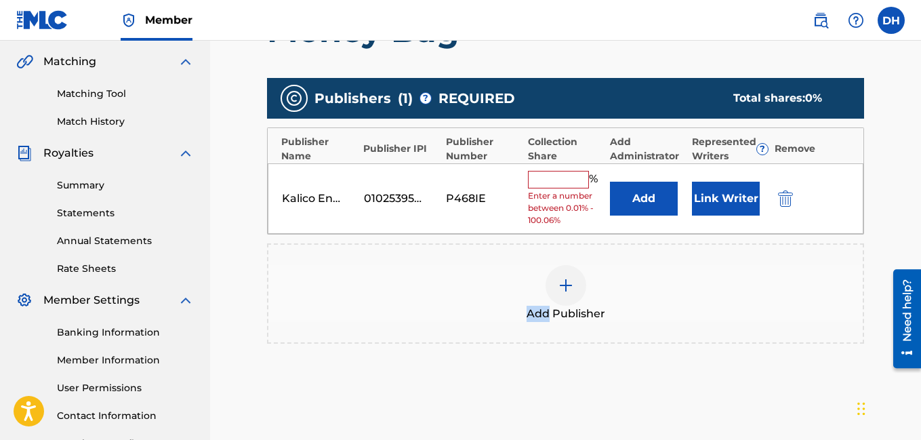
scroll to position [310, 0]
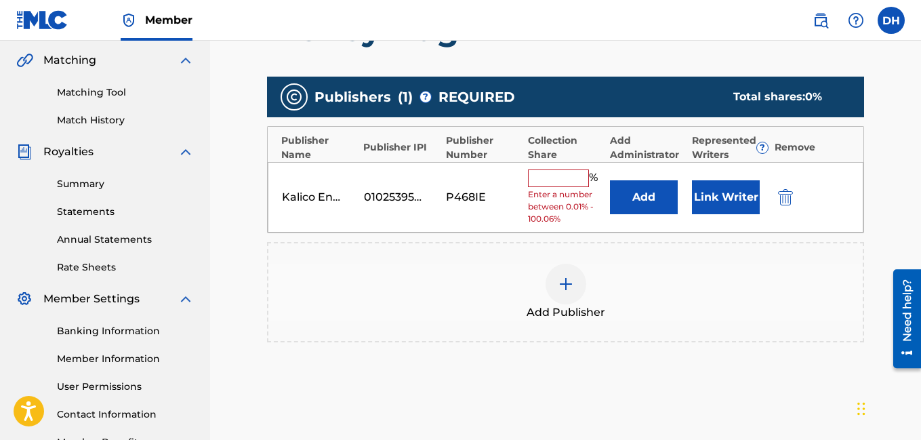
click at [565, 170] on input "text" at bounding box center [558, 179] width 61 height 18
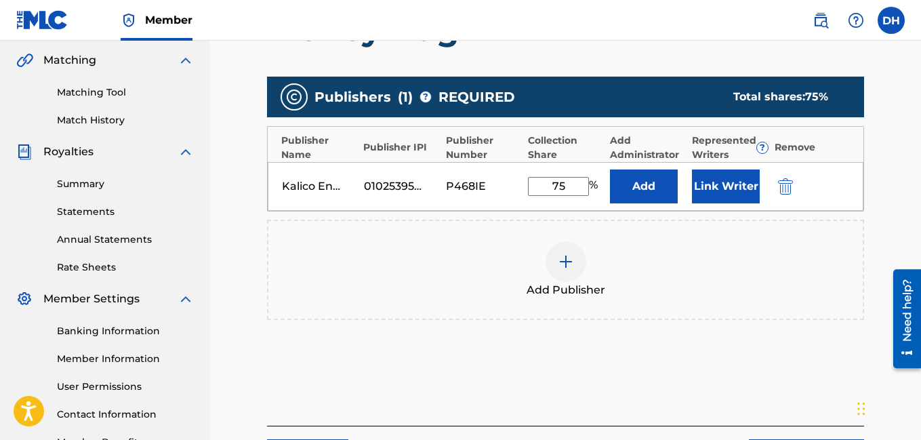
type input "75"
click at [706, 272] on div "Add Publisher" at bounding box center [565, 269] width 595 height 57
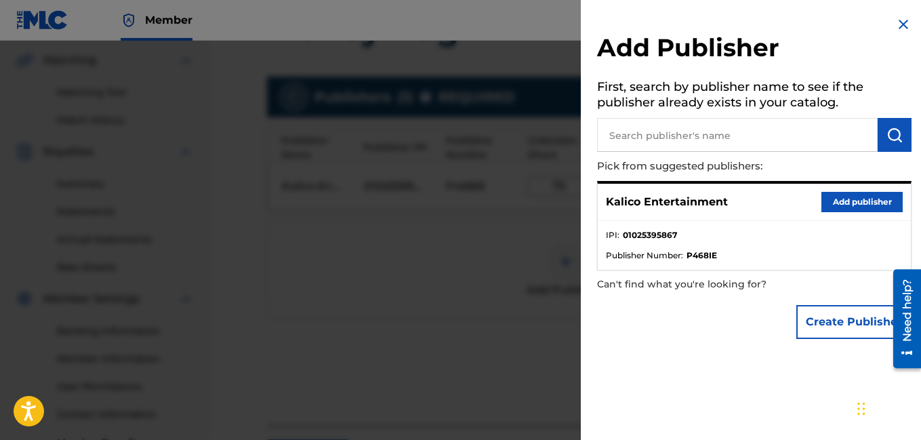
click at [900, 22] on img at bounding box center [904, 24] width 16 height 16
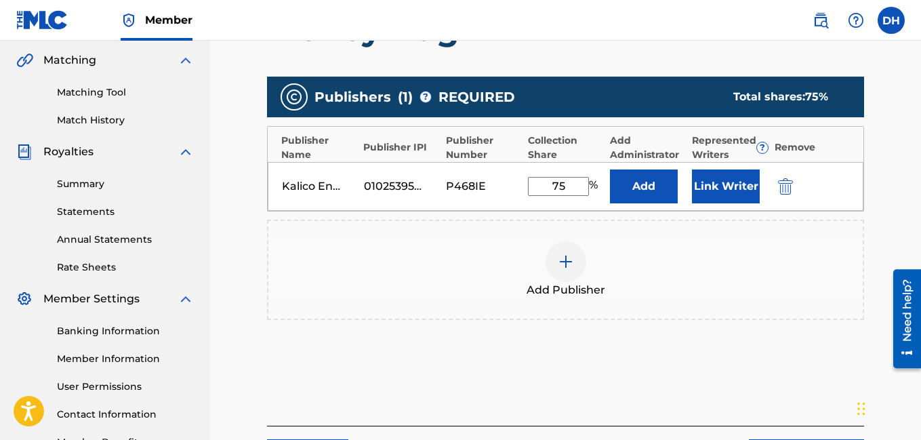
scroll to position [429, 0]
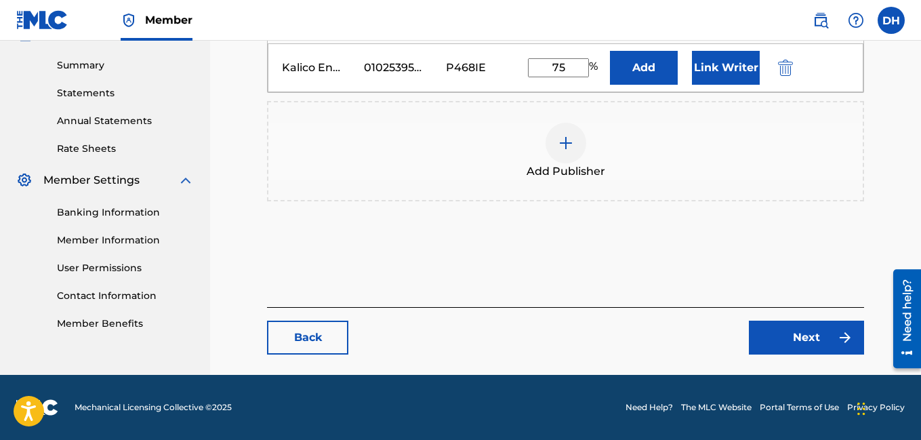
click at [809, 345] on link "Next" at bounding box center [806, 338] width 115 height 34
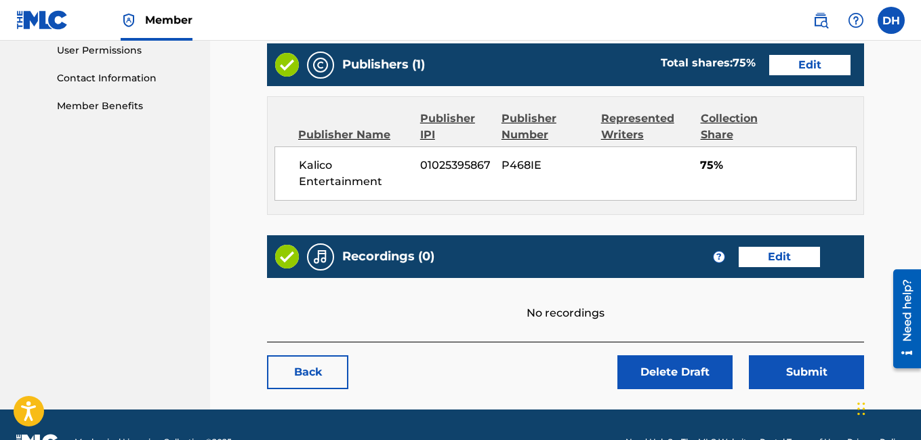
scroll to position [681, 0]
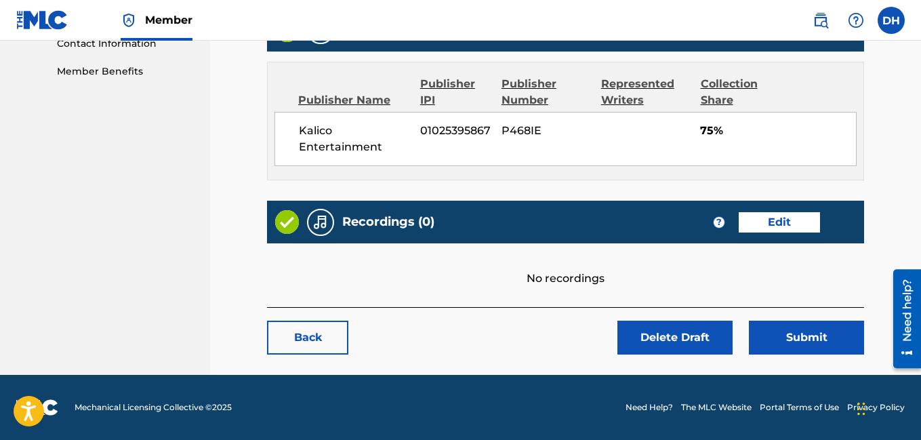
click at [789, 218] on link "Edit" at bounding box center [779, 222] width 81 height 20
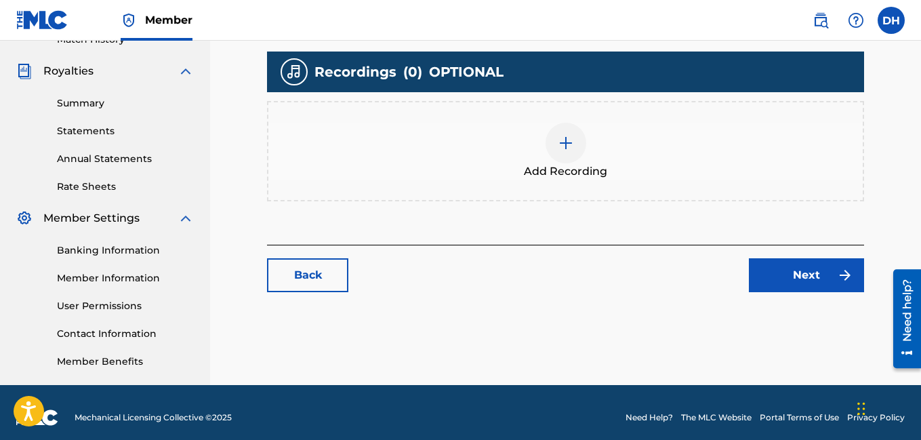
scroll to position [391, 0]
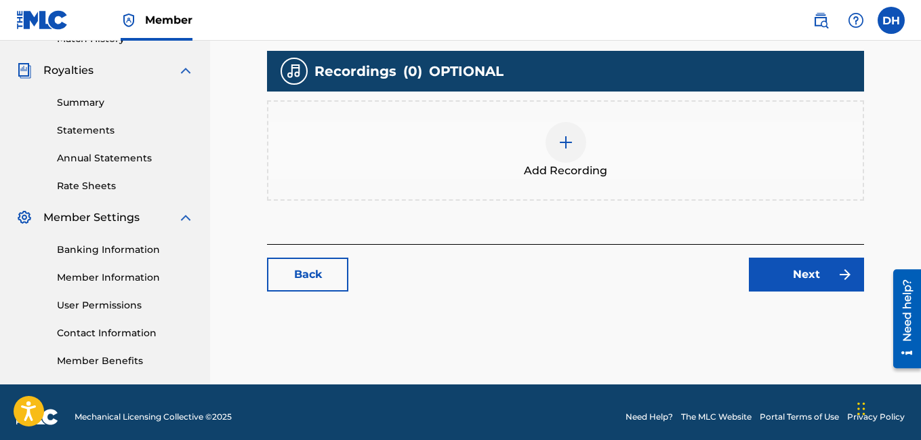
click at [573, 151] on div at bounding box center [566, 142] width 41 height 41
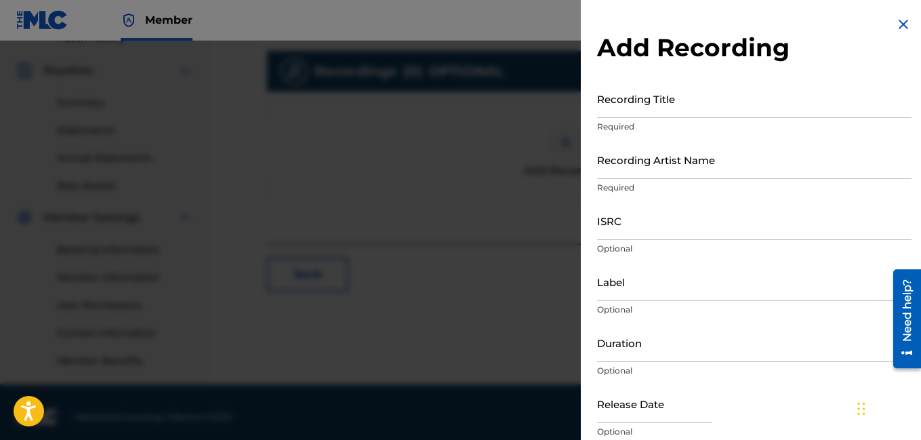
click at [652, 104] on input "Recording Title" at bounding box center [754, 98] width 315 height 39
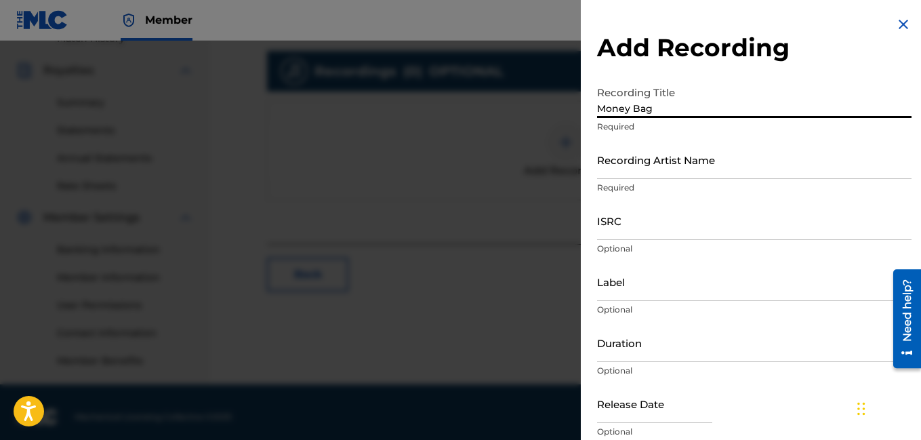
type input "Money Bag"
click at [711, 168] on input "Recording Artist Name" at bounding box center [754, 159] width 315 height 39
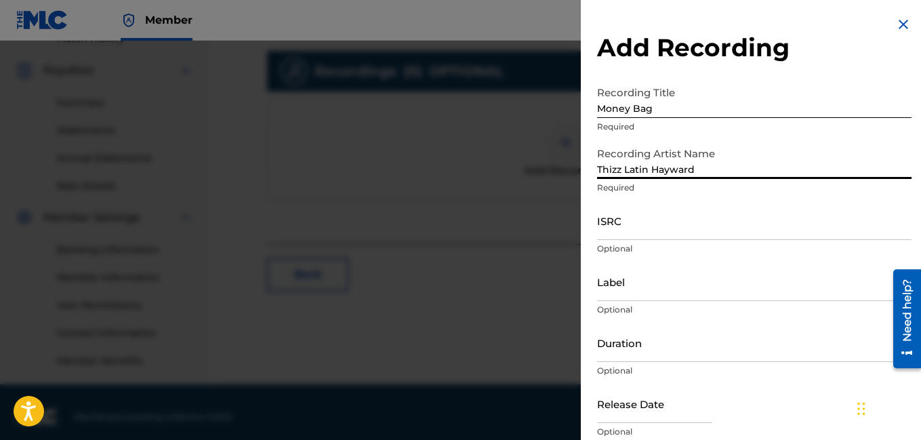
type input "Thizz Latin Hayward"
click at [721, 235] on input "ISRC" at bounding box center [754, 220] width 315 height 39
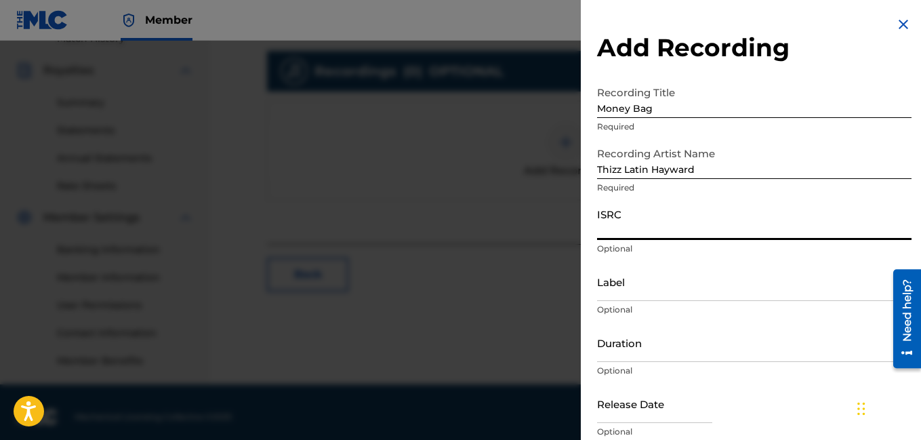
click at [620, 223] on input "ISRC" at bounding box center [754, 220] width 315 height 39
type input "USUYG1420213"
click at [682, 297] on input "Label" at bounding box center [754, 281] width 315 height 39
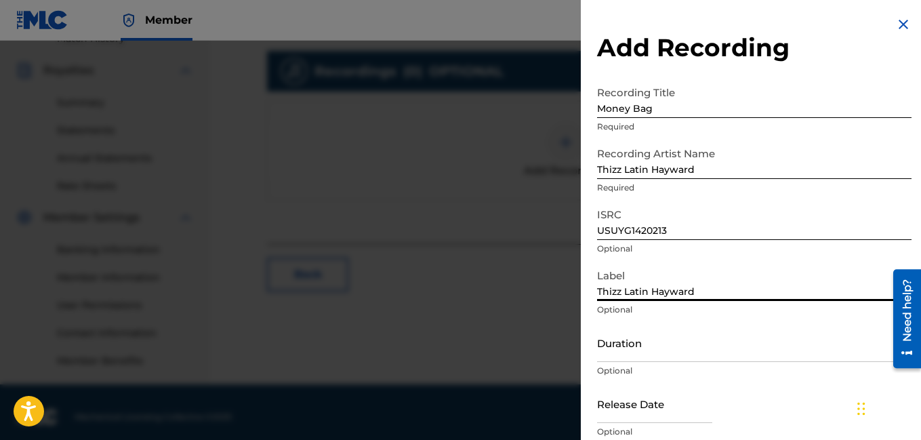
scroll to position [56, 0]
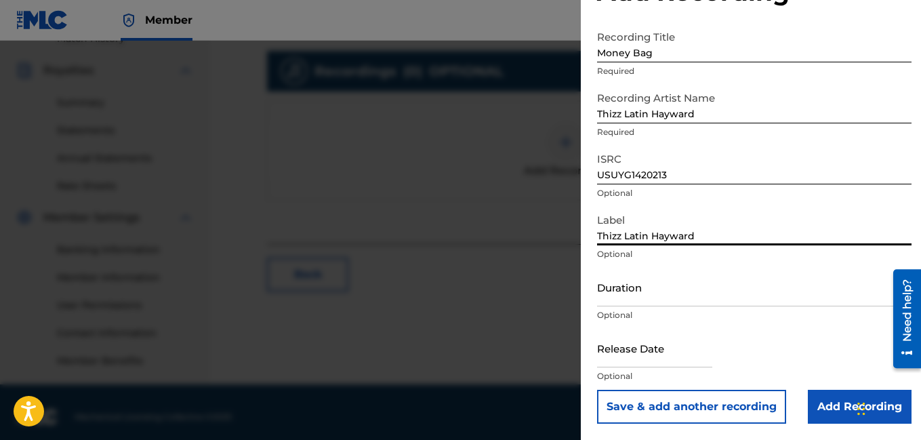
type input "Thizz Latin Hayward"
click at [681, 356] on input "text" at bounding box center [654, 348] width 115 height 39
select select "7"
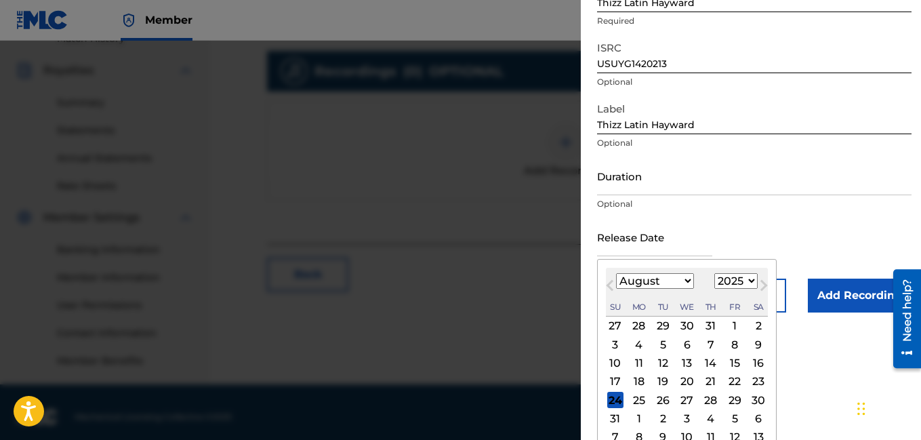
scroll to position [182, 0]
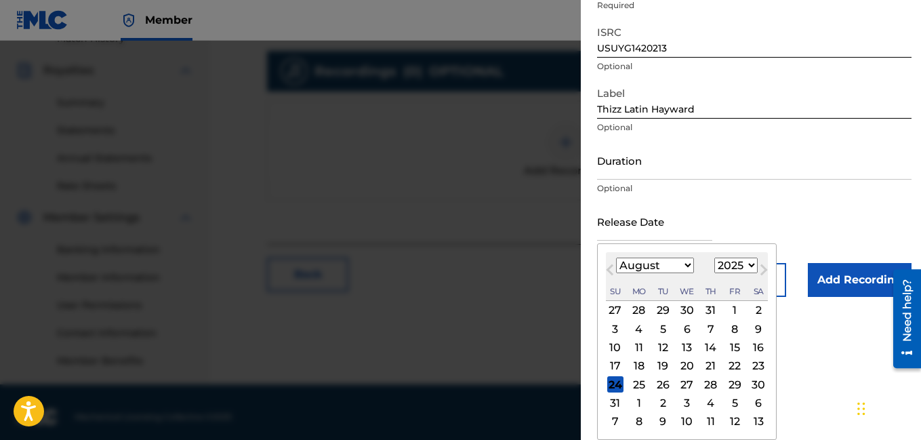
click at [744, 266] on select "1899 1900 1901 1902 1903 1904 1905 1906 1907 1908 1909 1910 1911 1912 1913 1914…" at bounding box center [736, 266] width 43 height 16
select select "2022"
click at [715, 273] on select "1899 1900 1901 1902 1903 1904 1905 1906 1907 1908 1909 1910 1911 1912 1913 1914…" at bounding box center [736, 266] width 43 height 16
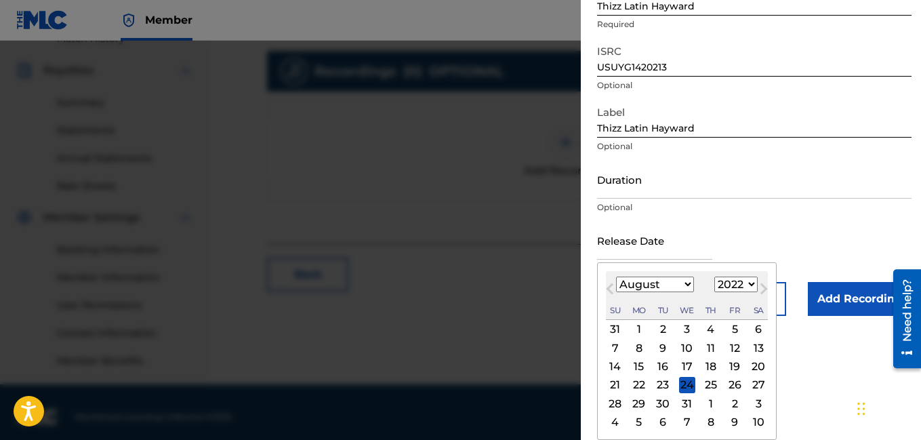
scroll to position [163, 0]
click at [658, 284] on select "January February March April May June July August September October November De…" at bounding box center [655, 285] width 78 height 16
select select "3"
click at [616, 277] on select "January February March April May June July August September October November De…" at bounding box center [655, 285] width 78 height 16
click at [727, 344] on div "8" at bounding box center [735, 348] width 16 height 16
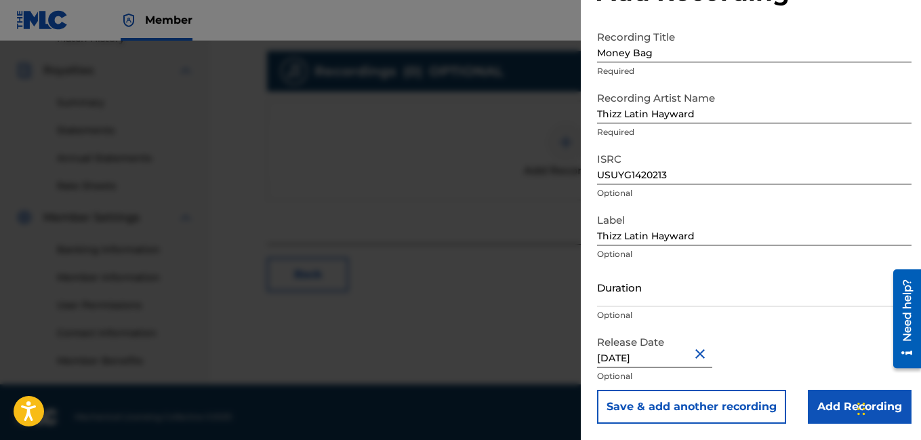
type input "[DATE]"
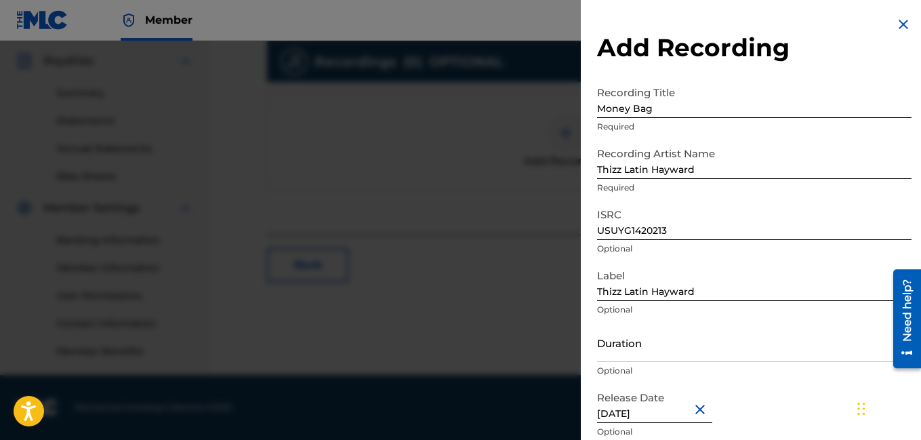
scroll to position [56, 0]
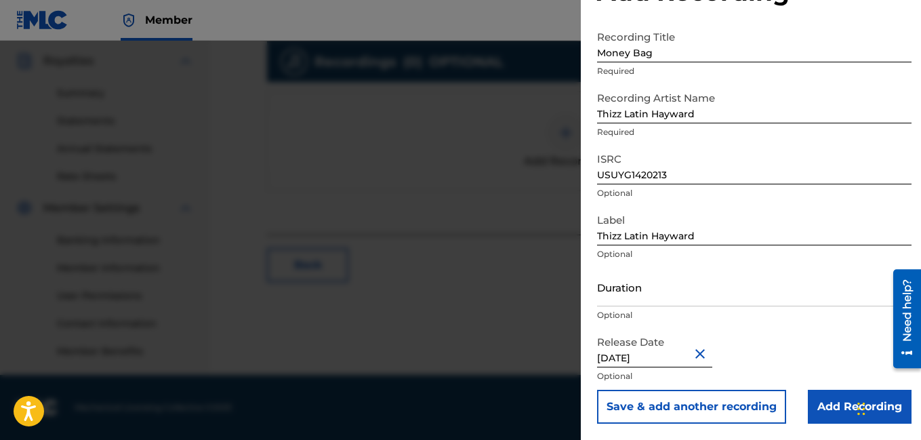
click at [835, 395] on input "Add Recording" at bounding box center [860, 407] width 104 height 34
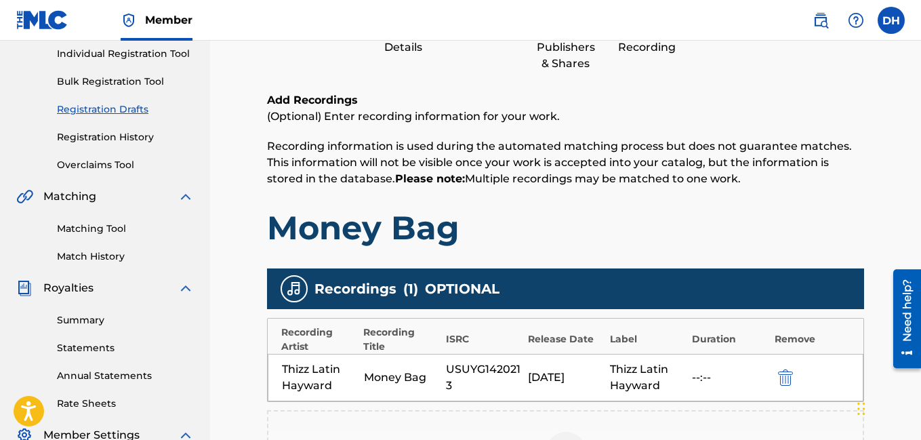
scroll to position [420, 0]
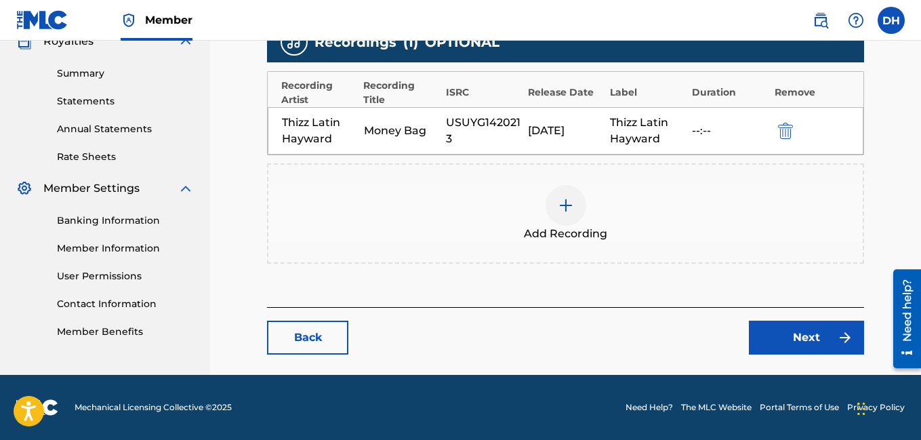
click at [810, 339] on link "Next" at bounding box center [806, 338] width 115 height 34
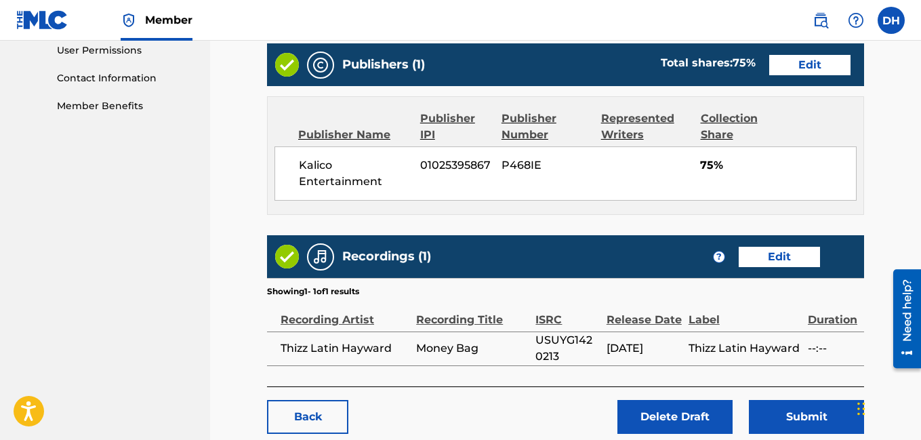
scroll to position [725, 0]
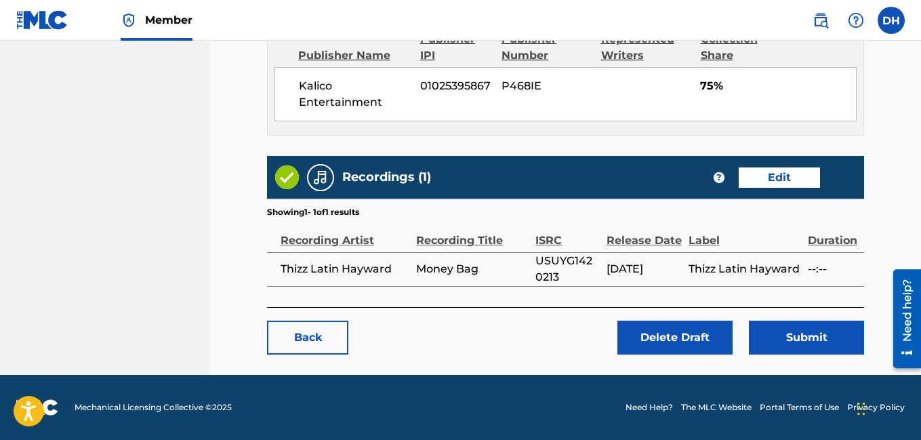
click at [808, 339] on button "Submit" at bounding box center [806, 338] width 115 height 34
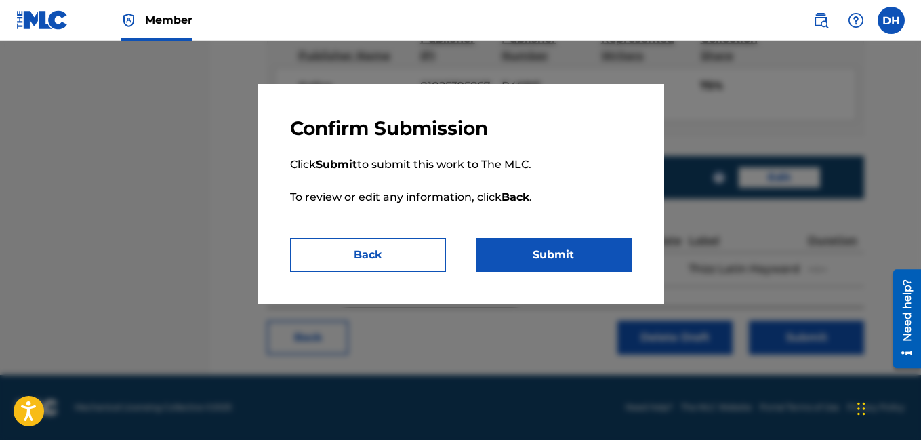
click at [431, 247] on button "Back" at bounding box center [368, 255] width 156 height 34
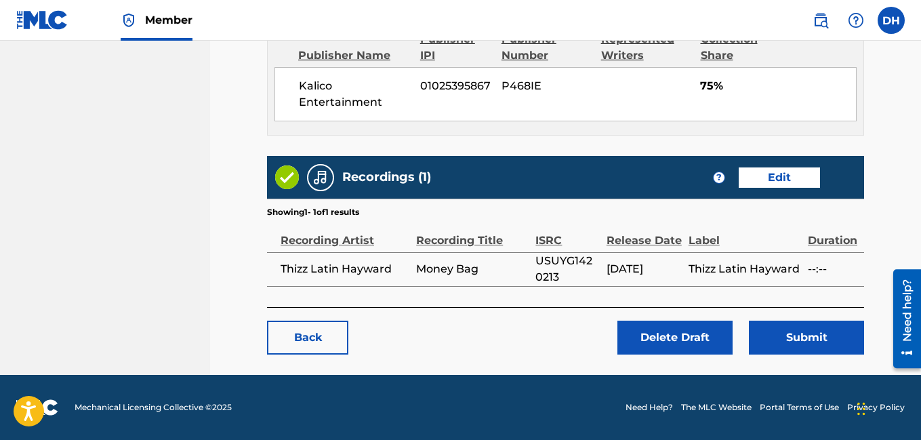
click at [846, 345] on button "Submit" at bounding box center [806, 338] width 115 height 34
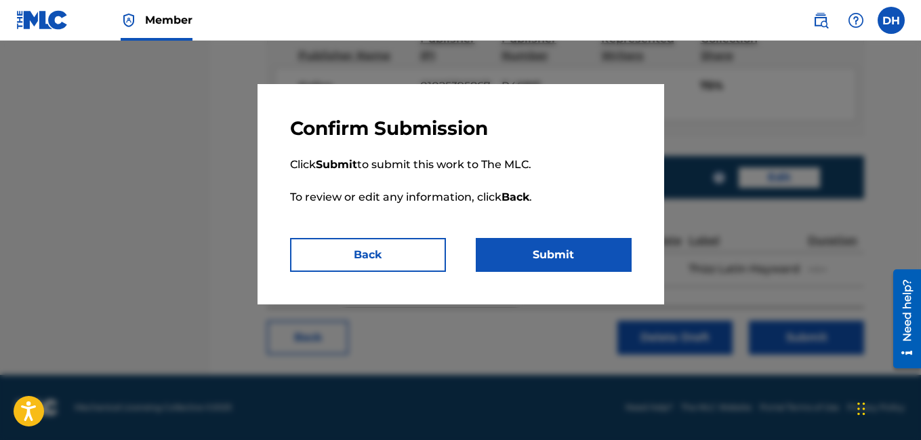
click at [502, 247] on button "Submit" at bounding box center [554, 255] width 156 height 34
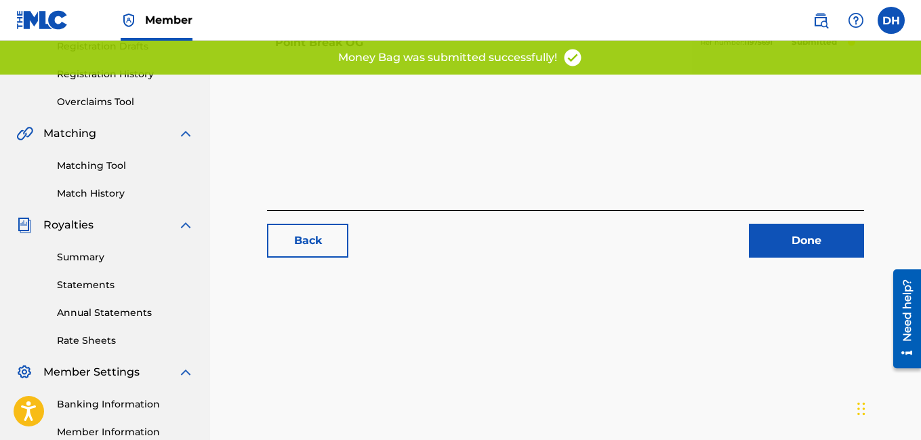
scroll to position [327, 0]
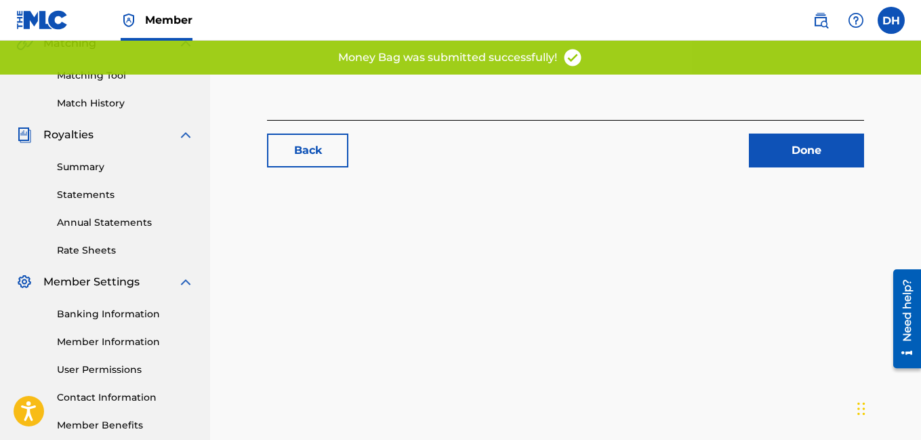
click at [807, 139] on link "Done" at bounding box center [806, 151] width 115 height 34
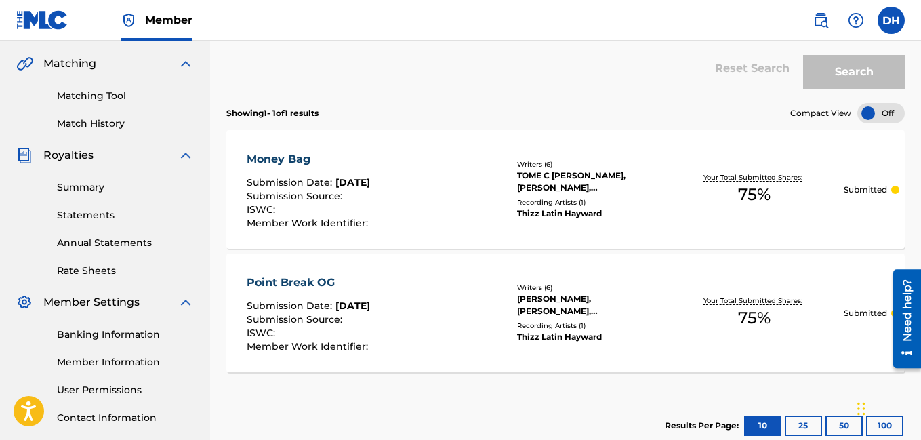
scroll to position [312, 0]
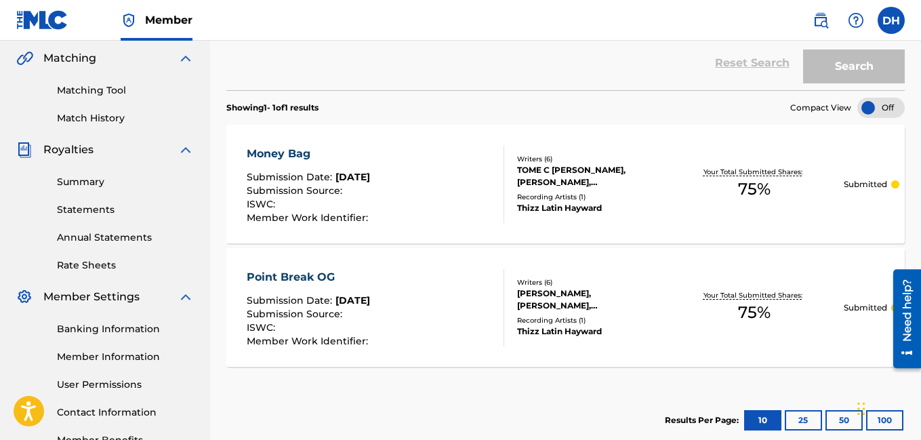
click at [317, 277] on div "Point Break OG" at bounding box center [309, 277] width 125 height 16
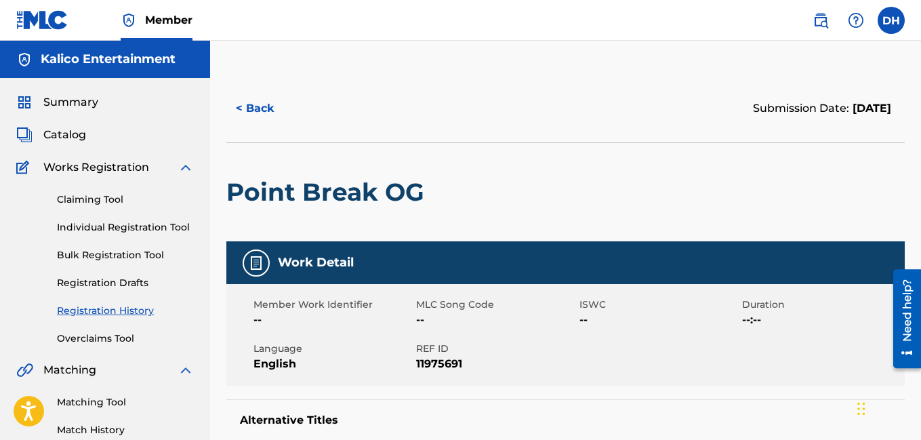
click at [252, 107] on button "< Back" at bounding box center [266, 109] width 81 height 34
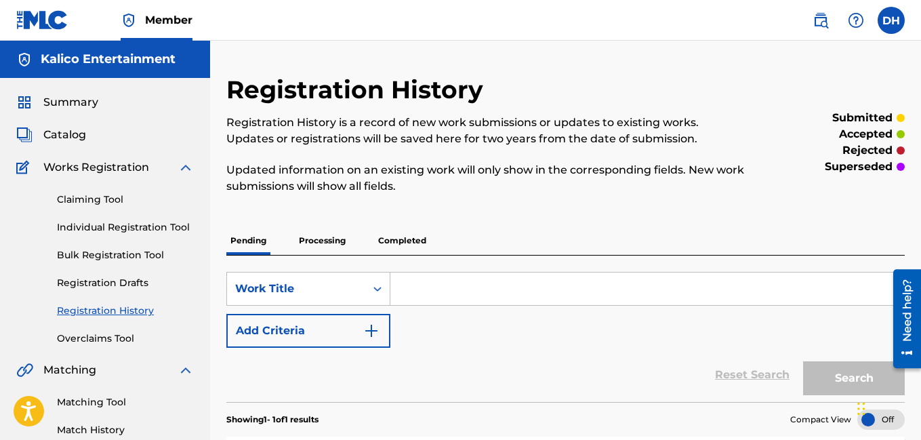
click at [161, 230] on link "Individual Registration Tool" at bounding box center [125, 227] width 137 height 14
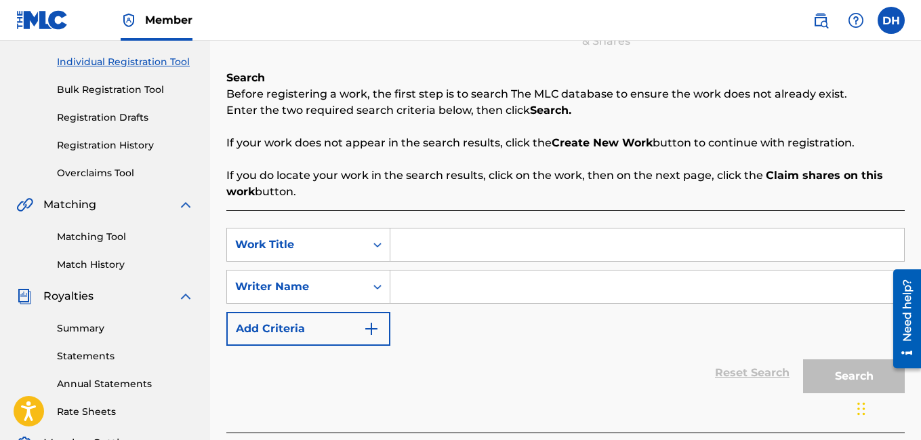
scroll to position [170, 0]
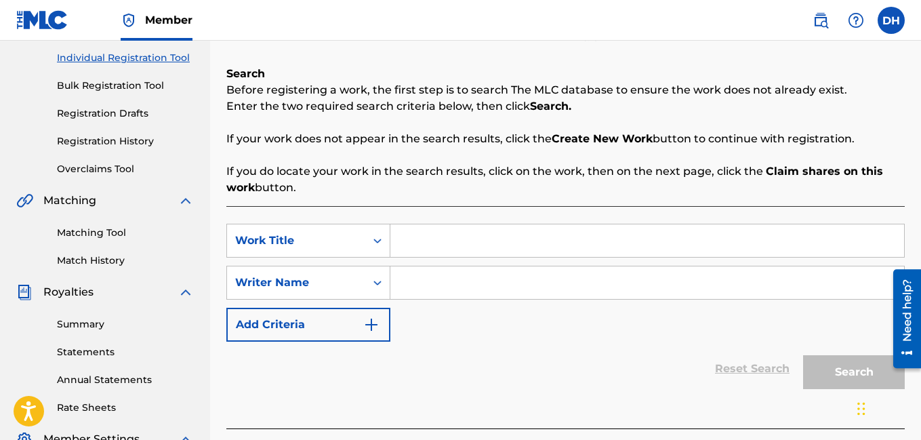
click at [445, 248] on input "Search Form" at bounding box center [648, 240] width 514 height 33
type input "Evil Eye"
click at [443, 260] on div "SearchWithCriteria511b18e9-1620-4866-a6c7-652902b45f35 Work Title Evil Eye Sear…" at bounding box center [565, 283] width 679 height 118
click at [439, 276] on input "Search Form" at bounding box center [648, 282] width 514 height 33
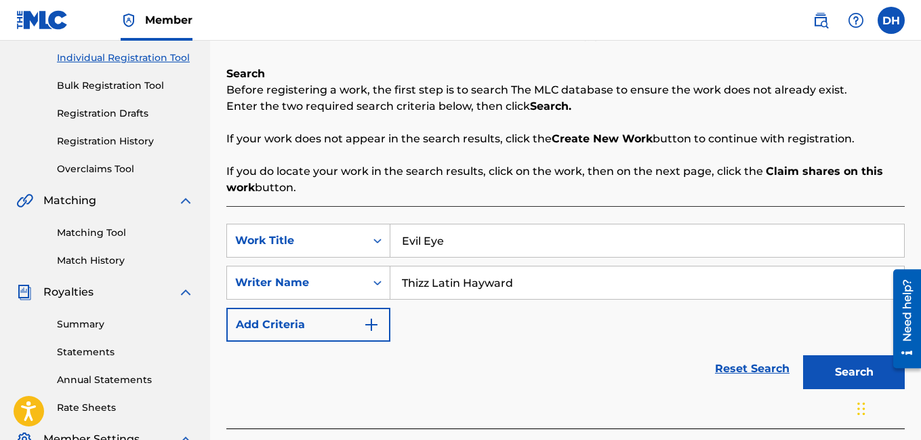
type input "Thizz Latin Hayward"
click at [837, 386] on button "Search" at bounding box center [854, 372] width 102 height 34
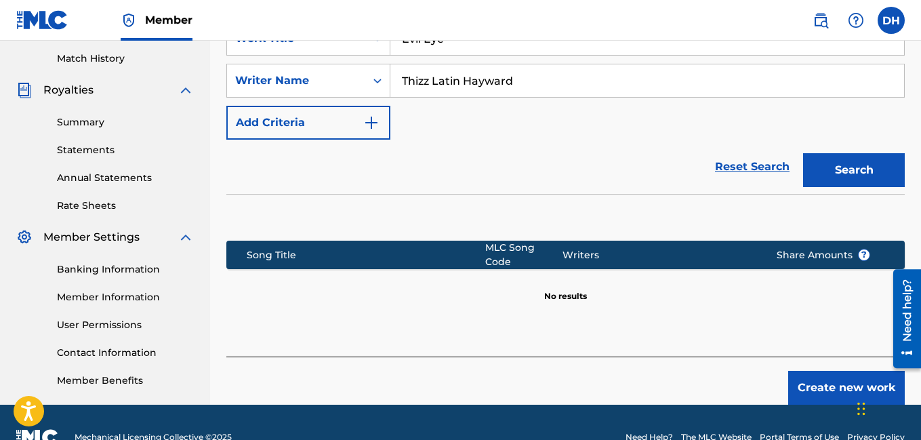
scroll to position [401, 0]
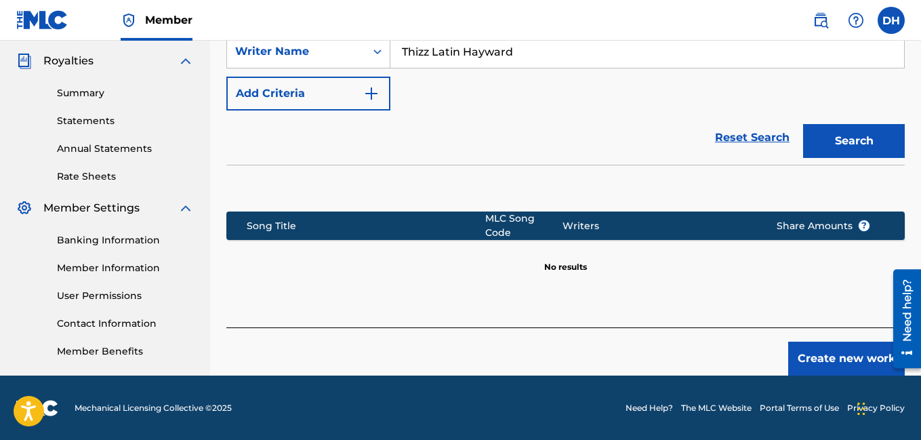
click at [860, 344] on button "Create new work" at bounding box center [847, 359] width 117 height 34
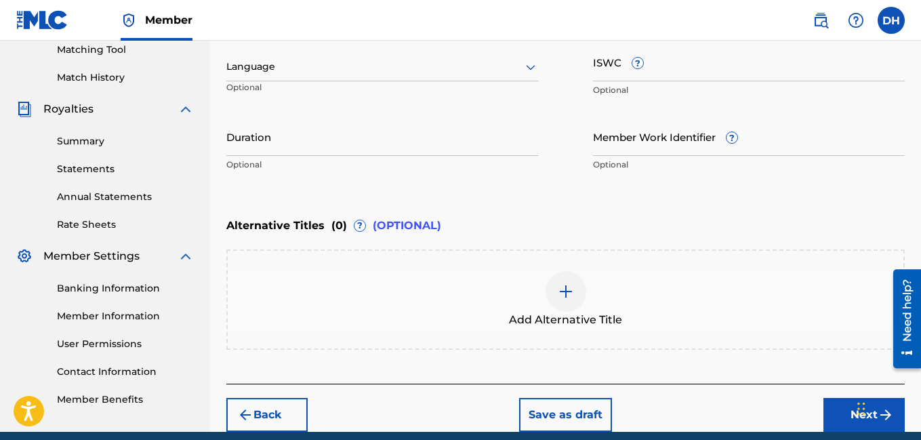
scroll to position [355, 0]
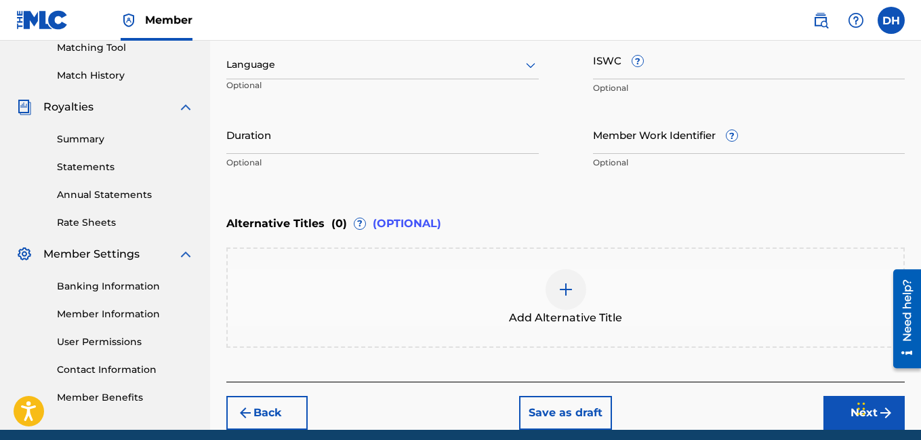
click at [567, 411] on button "Save as draft" at bounding box center [565, 413] width 93 height 34
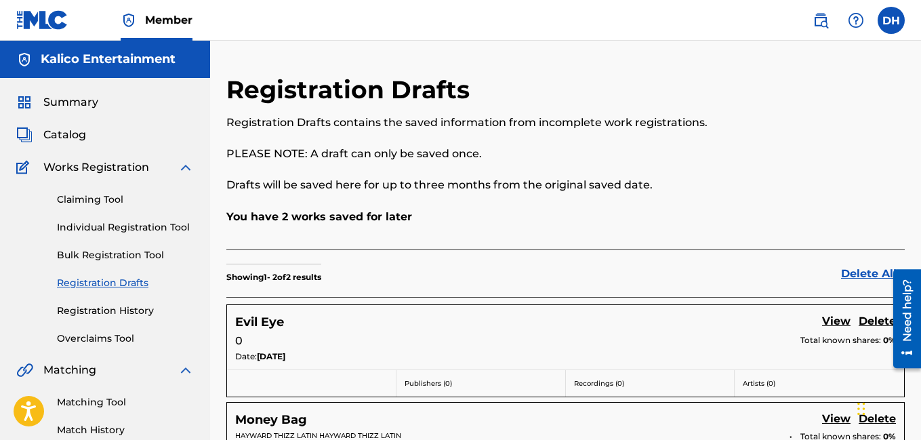
click at [890, 17] on label at bounding box center [891, 20] width 27 height 27
click at [892, 20] on input "DH [PERSON_NAME] [EMAIL_ADDRESS][DOMAIN_NAME] Notification Preferences Profile …" at bounding box center [892, 20] width 0 height 0
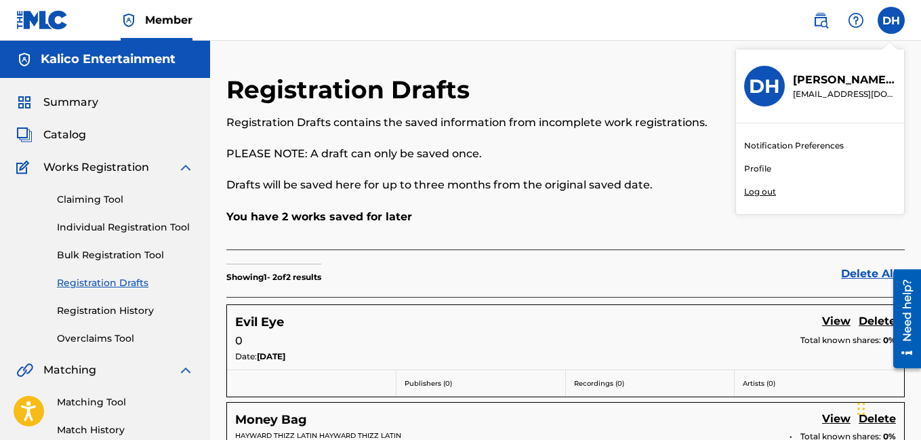
click at [761, 191] on p "Log out" at bounding box center [760, 192] width 32 height 12
click at [892, 20] on input "DH [PERSON_NAME] [EMAIL_ADDRESS][DOMAIN_NAME] Notification Preferences Profile …" at bounding box center [892, 20] width 0 height 0
